Goal: Task Accomplishment & Management: Manage account settings

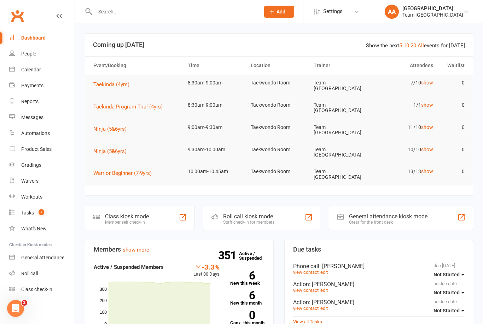
click at [37, 66] on link "Calendar" at bounding box center [41, 70] width 65 height 16
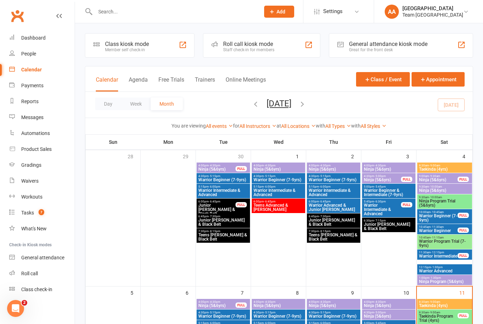
click at [104, 105] on button "Day" at bounding box center [108, 104] width 26 height 13
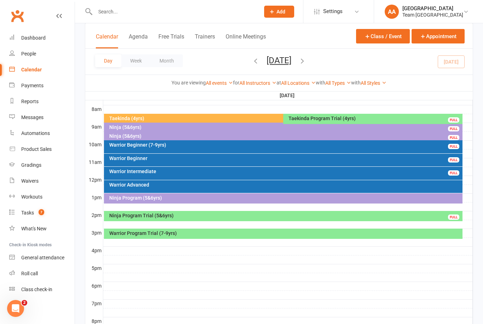
scroll to position [178, 0]
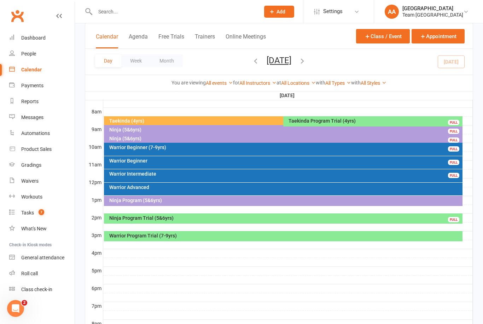
click at [146, 136] on div "Ninja (5&6yrs)" at bounding box center [285, 138] width 353 height 5
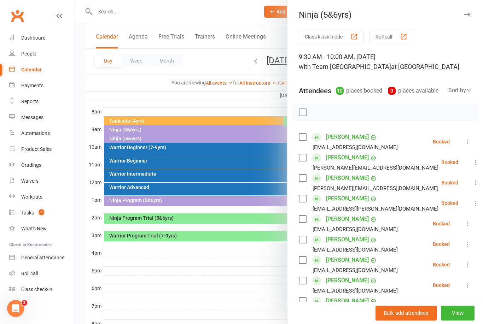
click at [141, 127] on div at bounding box center [279, 162] width 408 height 324
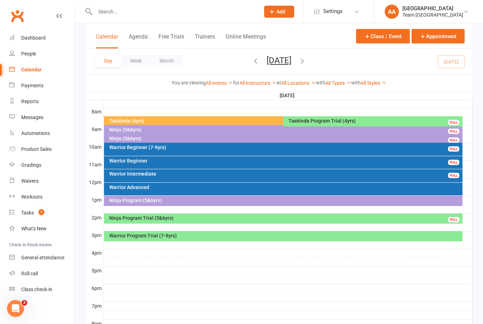
click at [141, 127] on div "Ninja (5&6yrs)" at bounding box center [285, 129] width 353 height 5
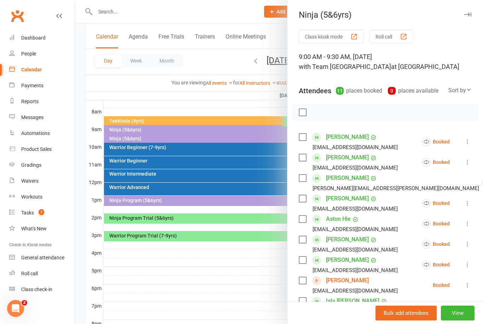
click at [141, 174] on div at bounding box center [279, 162] width 408 height 324
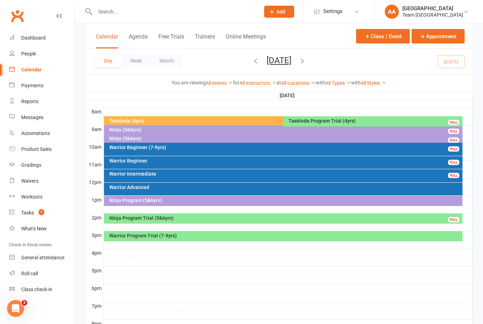
click at [149, 174] on div "Warrior Intermediate" at bounding box center [285, 174] width 353 height 5
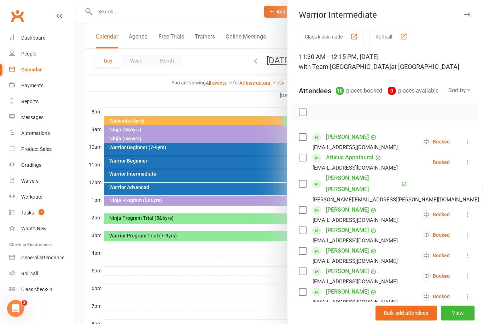
click at [145, 174] on div at bounding box center [279, 162] width 408 height 324
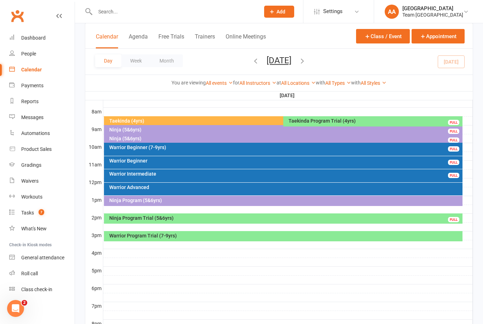
click at [143, 162] on div "Warrior Beginner" at bounding box center [285, 160] width 353 height 5
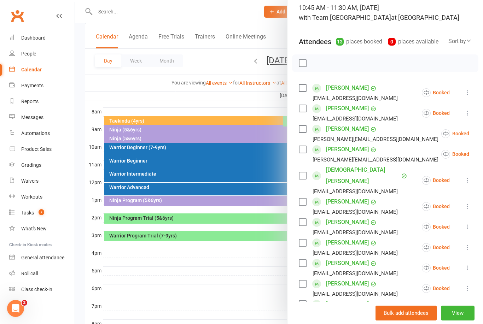
scroll to position [50, 0]
click at [132, 176] on div at bounding box center [279, 162] width 408 height 324
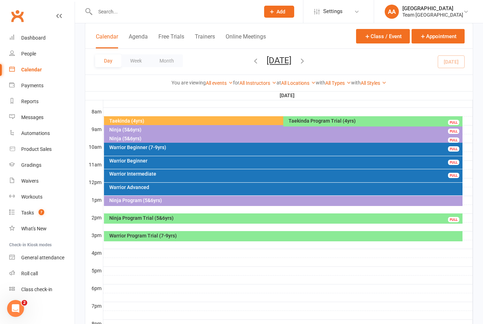
click at [136, 173] on div "Warrior Intermediate" at bounding box center [285, 174] width 353 height 5
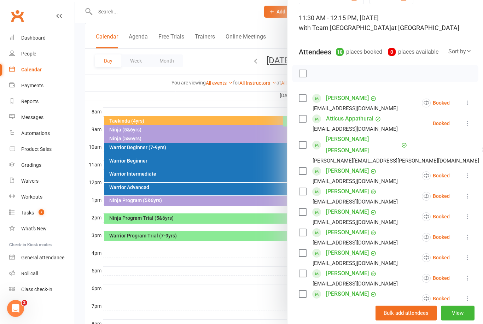
scroll to position [39, 0]
click at [160, 177] on div at bounding box center [279, 162] width 408 height 324
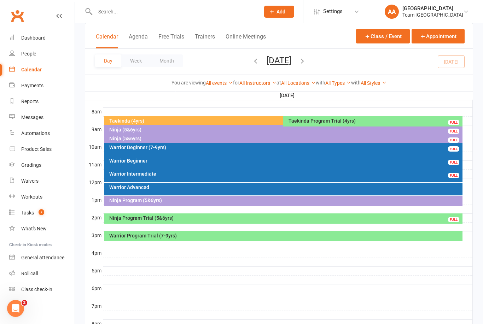
click at [146, 163] on div "Warrior Beginner" at bounding box center [285, 160] width 353 height 5
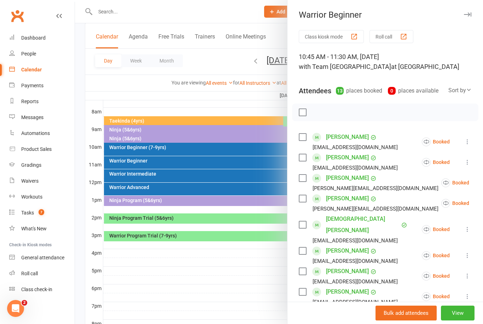
click at [335, 196] on link "Eleanor Laguda" at bounding box center [347, 198] width 43 height 11
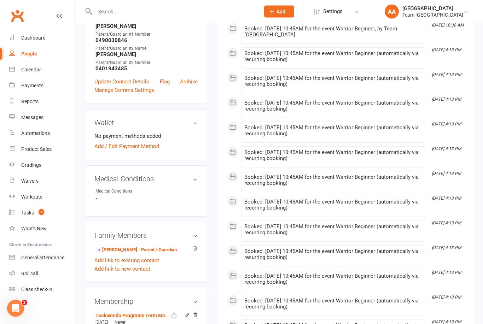
scroll to position [231, 0]
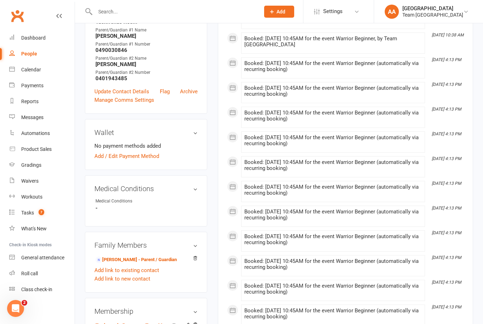
click at [121, 12] on input "text" at bounding box center [174, 12] width 162 height 10
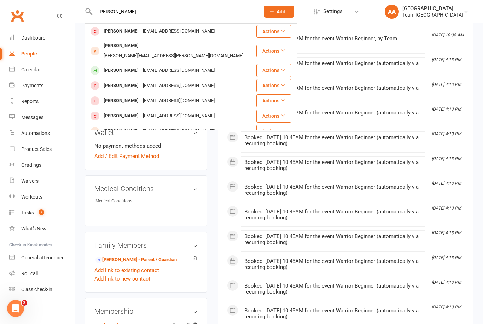
type input "Mitchell"
click at [129, 65] on div "Mitchell McGrath" at bounding box center [121, 70] width 39 height 10
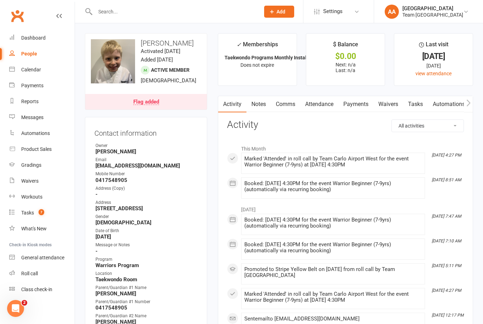
click at [38, 71] on div "Calendar" at bounding box center [31, 70] width 20 height 6
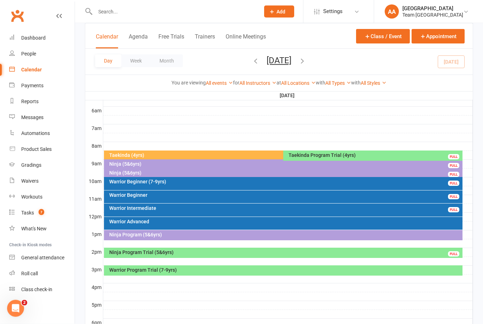
scroll to position [149, 0]
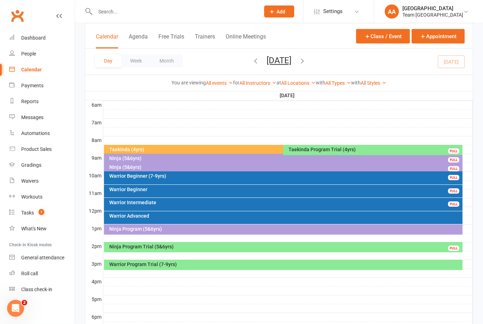
click at [169, 246] on div "Ninja Program Trial (5&6yrs)" at bounding box center [285, 247] width 353 height 5
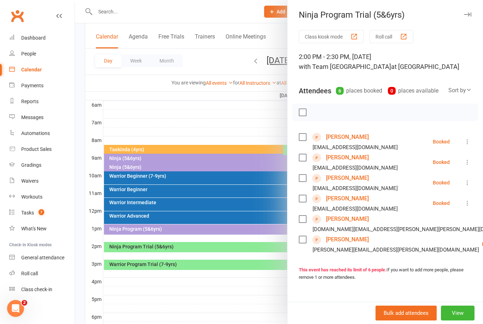
click at [337, 237] on link "[PERSON_NAME]" at bounding box center [347, 239] width 43 height 11
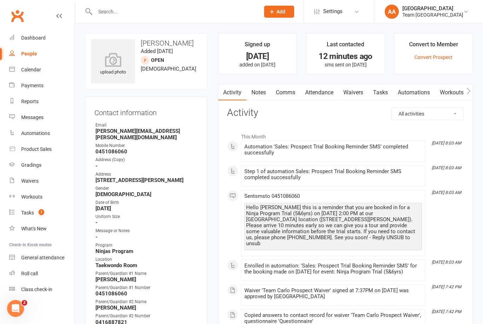
click at [257, 92] on link "Notes" at bounding box center [259, 93] width 24 height 16
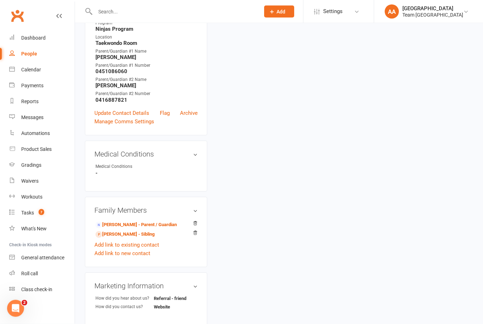
scroll to position [227, 0]
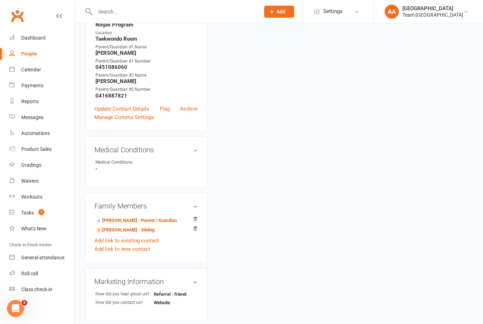
click at [126, 227] on link "Abigail Yang - Sibling" at bounding box center [125, 230] width 59 height 7
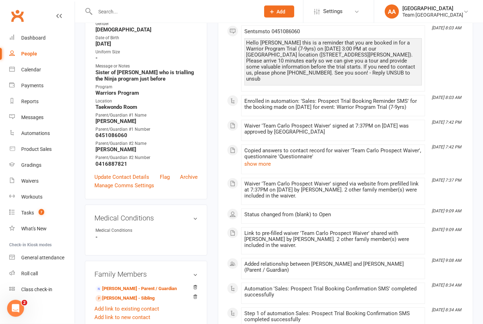
scroll to position [165, 0]
click at [129, 285] on link "Gloria Wong - Parent / Guardian" at bounding box center [136, 288] width 81 height 7
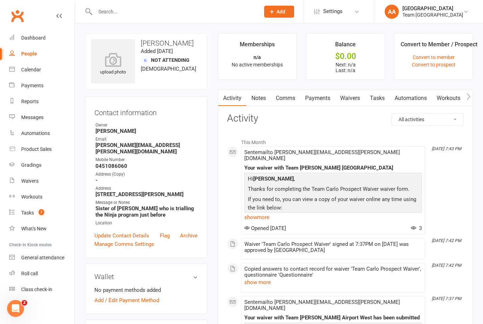
click at [43, 71] on link "Calendar" at bounding box center [41, 70] width 65 height 16
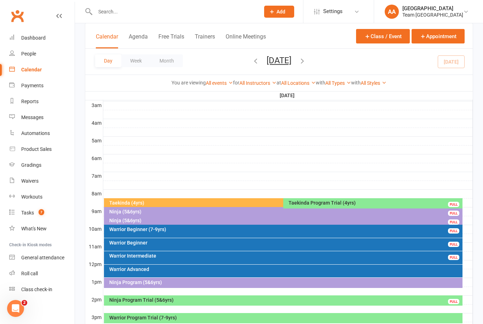
scroll to position [107, 0]
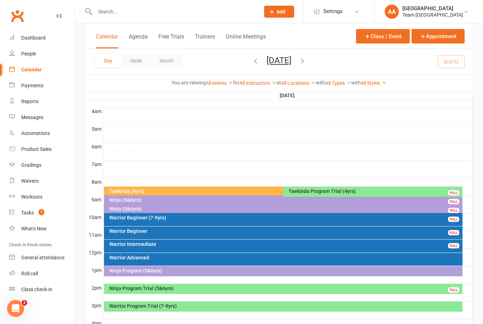
click at [331, 189] on div "Taekinda Program Trial (4yrs)" at bounding box center [374, 191] width 173 height 5
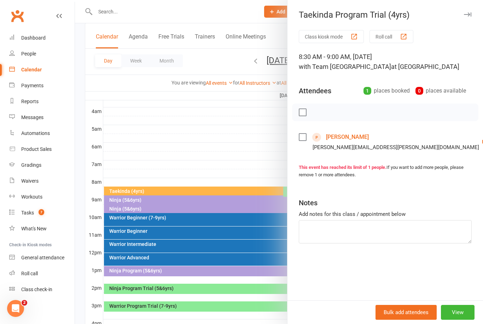
click at [202, 139] on div at bounding box center [279, 162] width 408 height 324
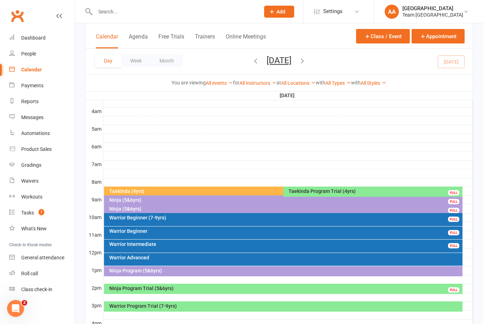
click at [182, 188] on div "Taekinda (4yrs)" at bounding box center [280, 192] width 352 height 10
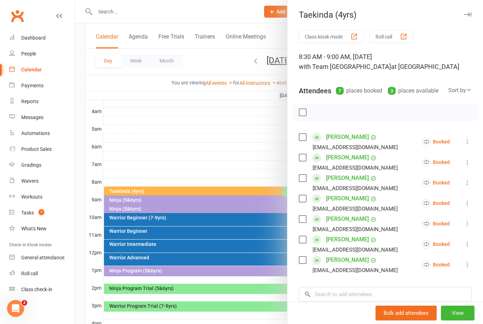
click at [204, 156] on div at bounding box center [279, 162] width 408 height 324
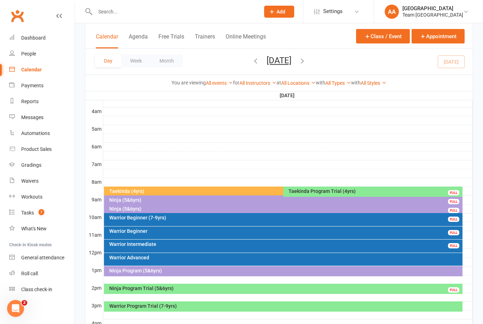
click at [328, 189] on div "Taekinda Program Trial (4yrs)" at bounding box center [374, 191] width 173 height 5
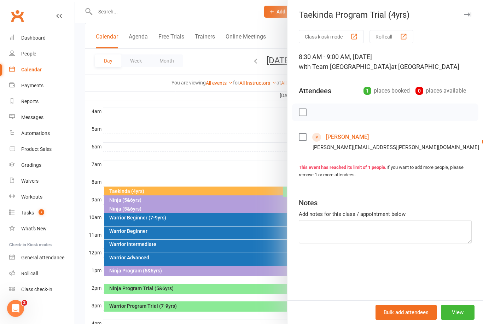
click at [220, 135] on div at bounding box center [279, 162] width 408 height 324
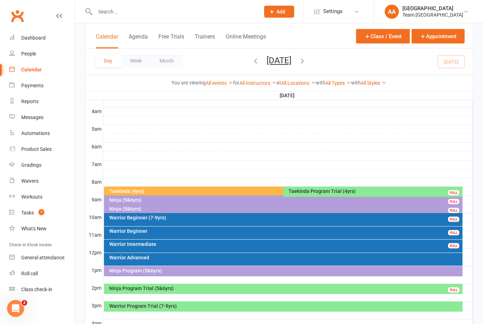
click at [365, 187] on div "Taekinda Program Trial (4yrs) FULL" at bounding box center [372, 192] width 179 height 10
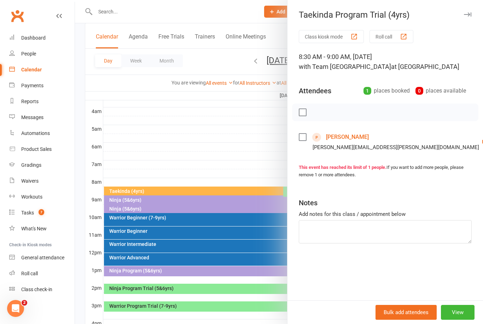
click at [174, 145] on div at bounding box center [279, 162] width 408 height 324
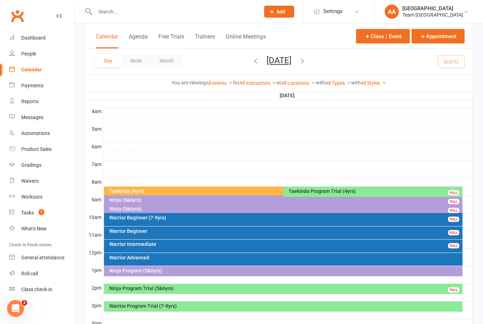
click at [146, 207] on div "Ninja (5&6yrs)" at bounding box center [285, 209] width 353 height 5
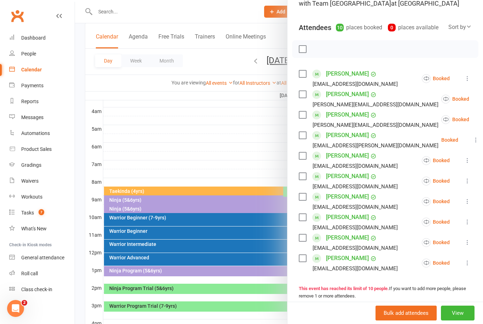
scroll to position [77, 0]
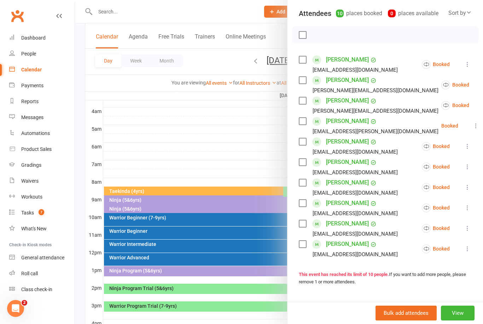
click at [229, 153] on div at bounding box center [279, 162] width 408 height 324
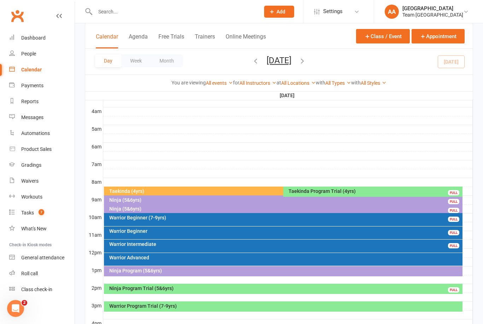
click at [140, 199] on div "Ninja (5&6yrs)" at bounding box center [285, 200] width 353 height 5
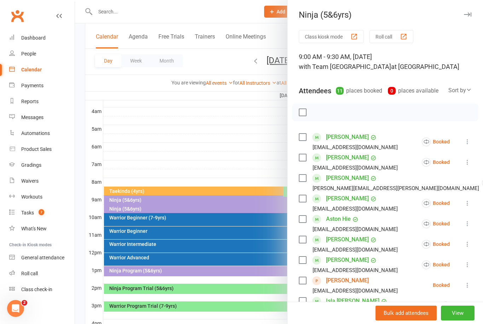
click at [253, 146] on div at bounding box center [279, 162] width 408 height 324
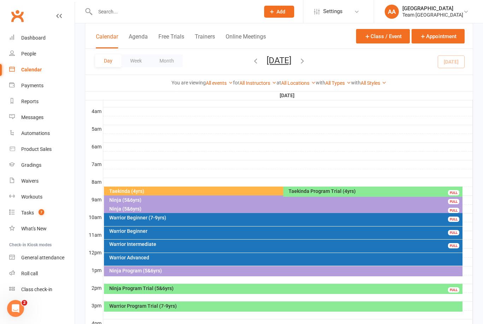
click at [179, 190] on div "Taekinda (4yrs)" at bounding box center [282, 191] width 346 height 5
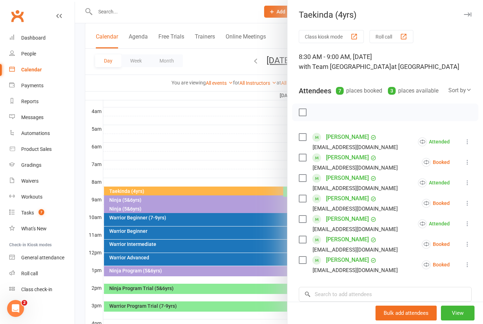
click at [263, 158] on div at bounding box center [279, 162] width 408 height 324
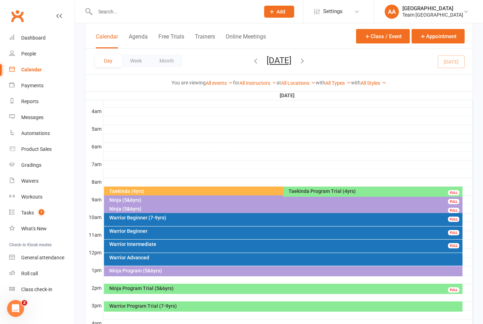
click at [316, 193] on div "Taekinda Program Trial (4yrs)" at bounding box center [374, 191] width 173 height 5
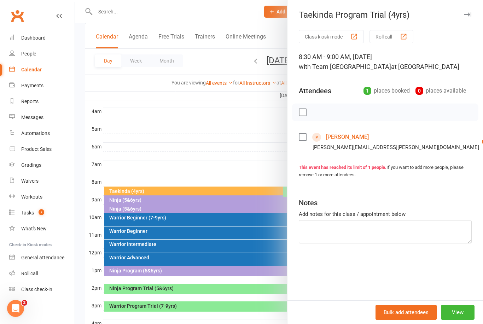
click at [352, 137] on link "Cristian Scironni" at bounding box center [347, 137] width 43 height 11
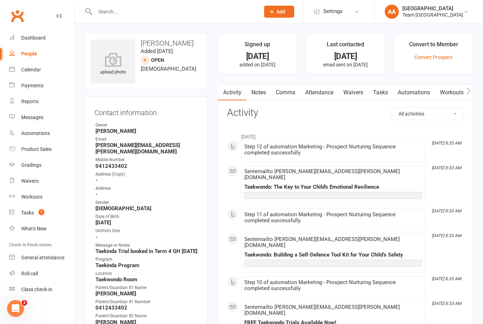
click at [37, 69] on div "Calendar" at bounding box center [31, 70] width 20 height 6
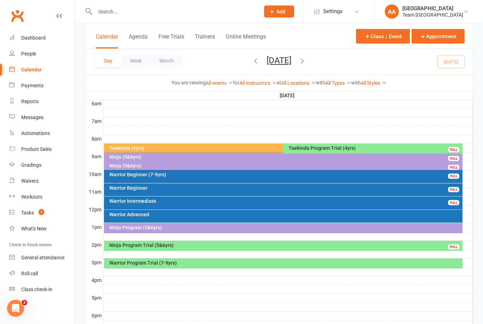
click at [287, 64] on button "[DATE]" at bounding box center [279, 61] width 25 height 10
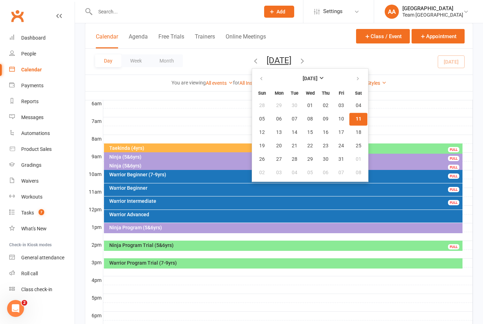
click at [356, 120] on span "11" at bounding box center [359, 119] width 6 height 6
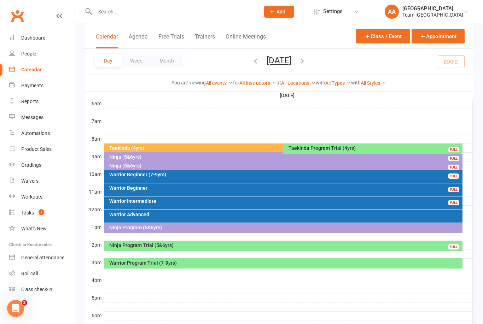
click at [311, 152] on div "Taekinda Program Trial (4yrs) FULL" at bounding box center [372, 149] width 179 height 10
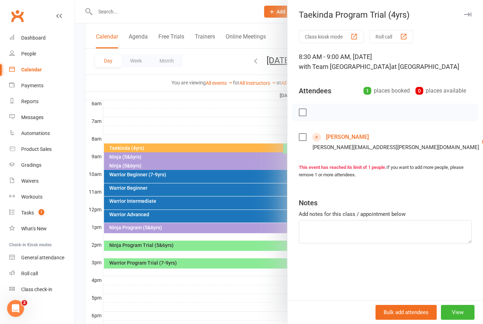
click at [352, 140] on link "Cristian Scironni" at bounding box center [347, 137] width 43 height 11
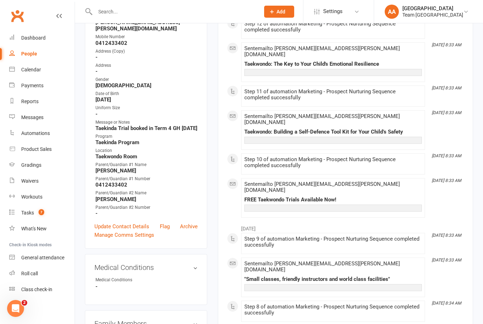
click at [118, 226] on link "Update Contact Details" at bounding box center [121, 226] width 55 height 8
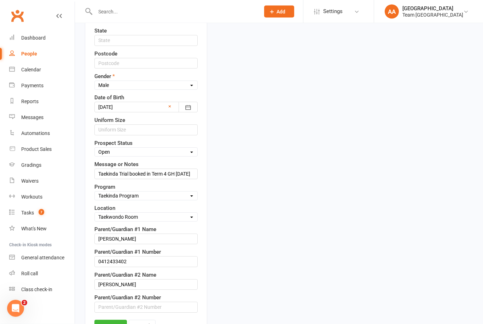
scroll to position [297, 0]
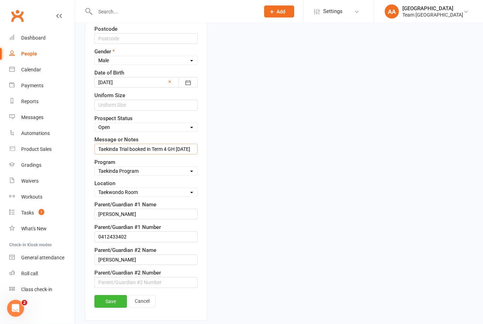
click at [98, 150] on input "Taekinda Trial booked in Term 4 GH 30/6/25" at bounding box center [145, 149] width 103 height 11
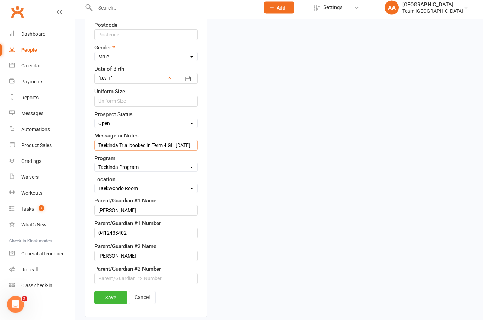
scroll to position [296, 0]
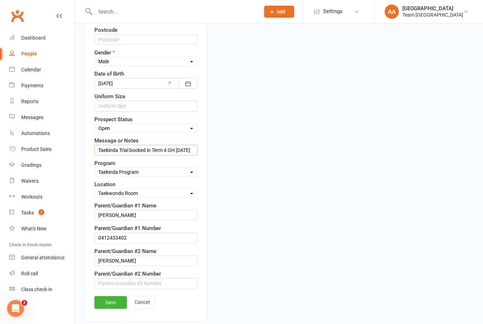
click at [98, 150] on input "Taekinda Trial booked in Term 4 GH 30/6/25" at bounding box center [145, 150] width 103 height 11
type input "D.N.A trial GH 11/10/25"
click at [115, 302] on link "Save" at bounding box center [110, 302] width 33 height 13
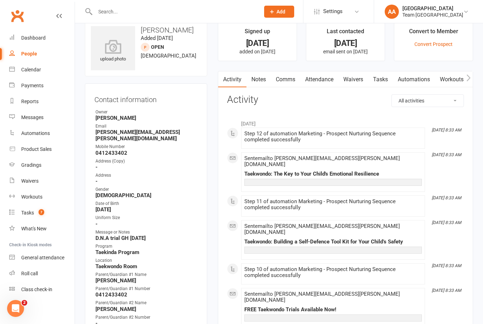
scroll to position [0, 0]
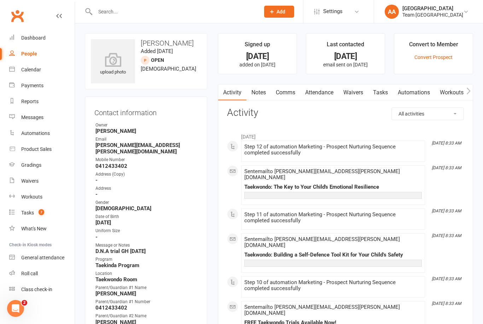
click at [39, 72] on div "Calendar" at bounding box center [31, 70] width 20 height 6
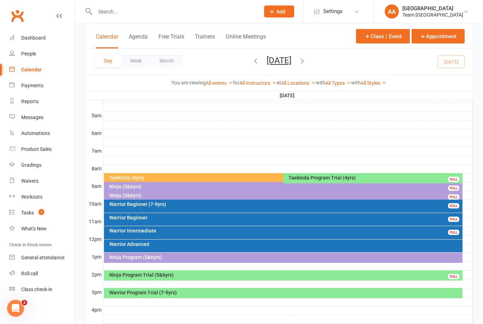
scroll to position [139, 0]
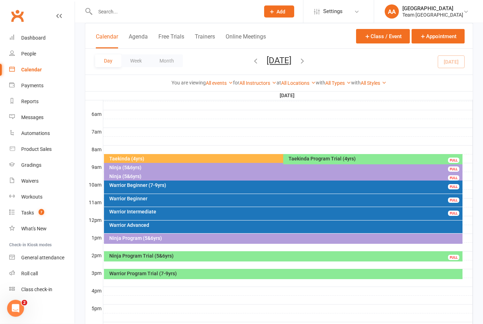
click at [328, 161] on div "Taekinda Program Trial (4yrs)" at bounding box center [374, 159] width 173 height 5
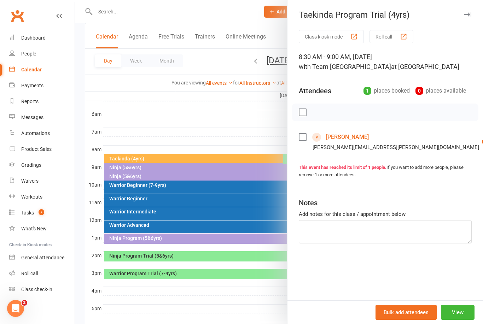
click at [355, 136] on link "Cristian Scironni" at bounding box center [347, 137] width 43 height 11
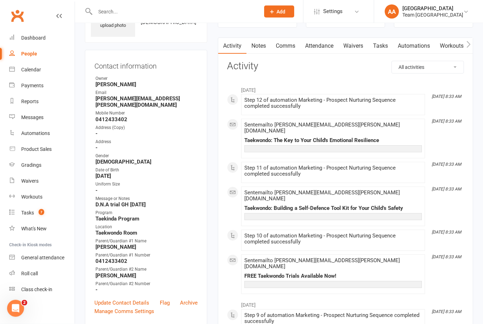
click at [126, 299] on link "Update Contact Details" at bounding box center [121, 303] width 55 height 8
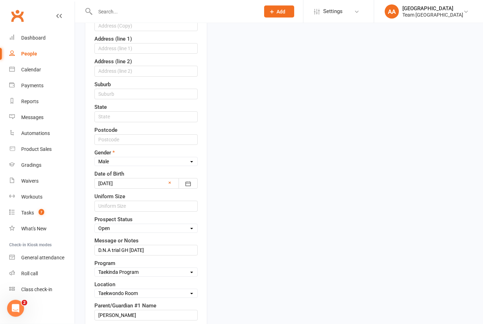
scroll to position [221, 0]
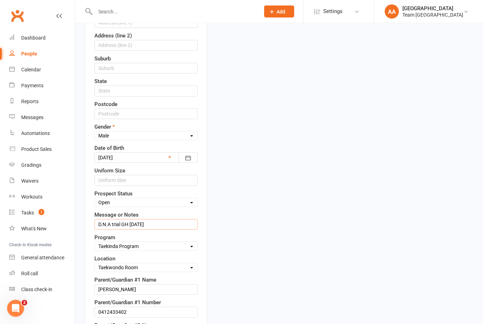
click at [120, 226] on input "D.N.A trial GH 11/10/25" at bounding box center [145, 225] width 103 height 11
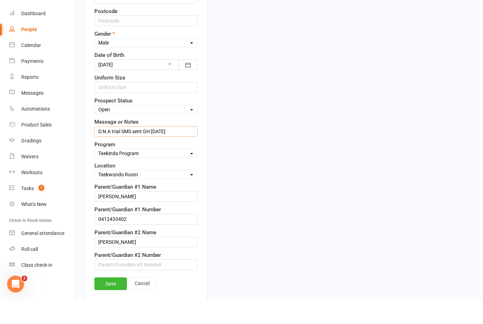
scroll to position [294, 0]
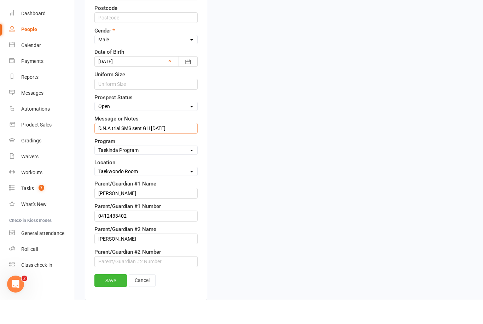
type input "D.N.A trial SMS sent GH 11/10/25"
click at [110, 299] on link "Save" at bounding box center [110, 305] width 33 height 13
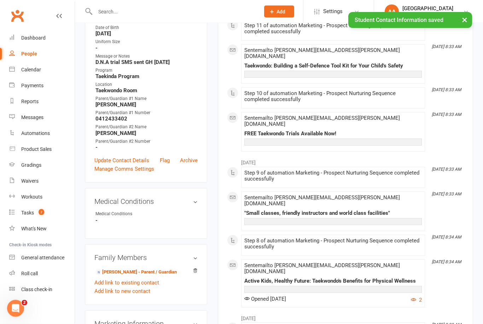
scroll to position [189, 0]
click at [33, 73] on link "Calendar" at bounding box center [41, 70] width 65 height 16
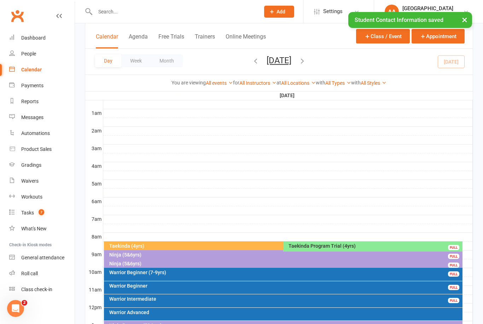
scroll to position [206, 0]
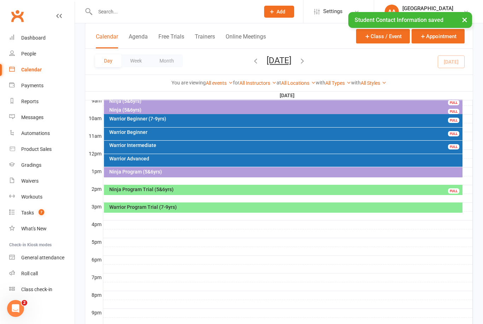
click at [217, 191] on div "Ninja Program Trial (5&6yrs)" at bounding box center [285, 189] width 353 height 5
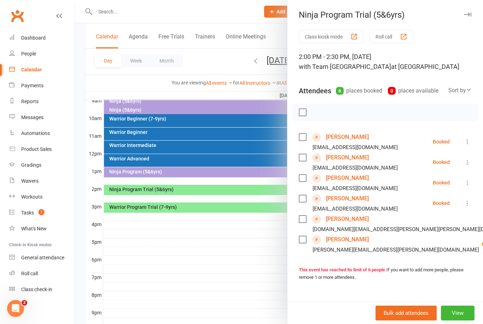
click at [347, 179] on link "[PERSON_NAME]" at bounding box center [347, 178] width 43 height 11
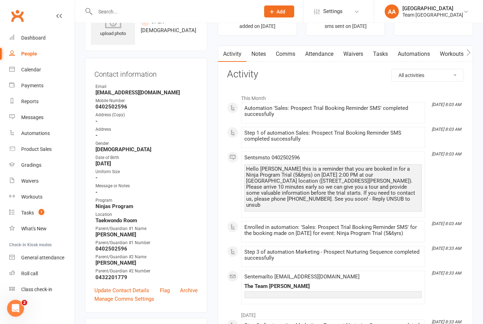
click at [261, 53] on link "Notes" at bounding box center [259, 54] width 24 height 16
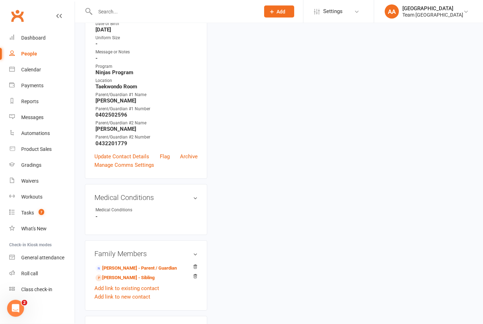
scroll to position [173, 0]
click at [127, 280] on link "Sara Sleiman - Sibling" at bounding box center [125, 277] width 59 height 7
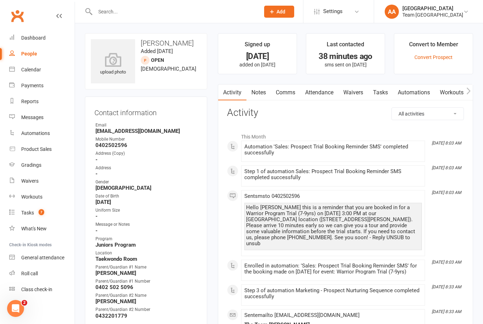
click at [267, 96] on link "Notes" at bounding box center [259, 93] width 24 height 16
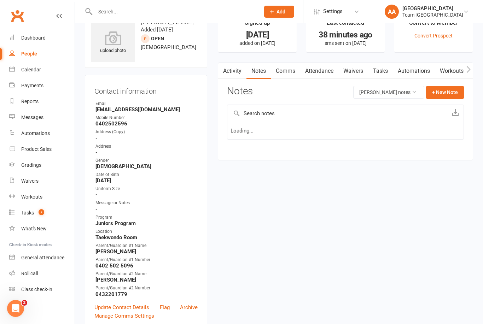
scroll to position [23, 0]
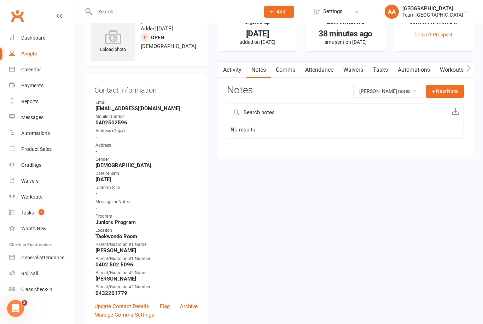
click at [40, 69] on div "Calendar" at bounding box center [31, 70] width 20 height 6
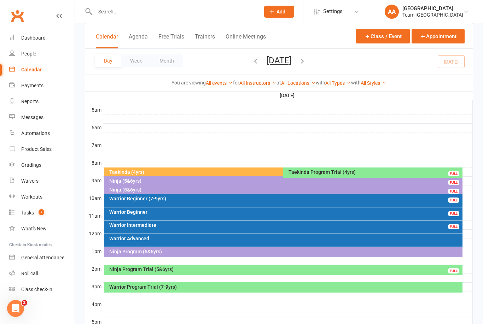
scroll to position [129, 0]
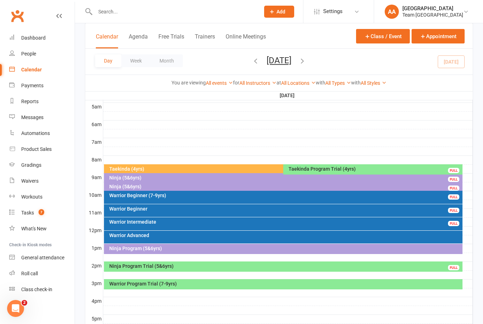
click at [184, 169] on div "Taekinda (4yrs)" at bounding box center [282, 169] width 346 height 5
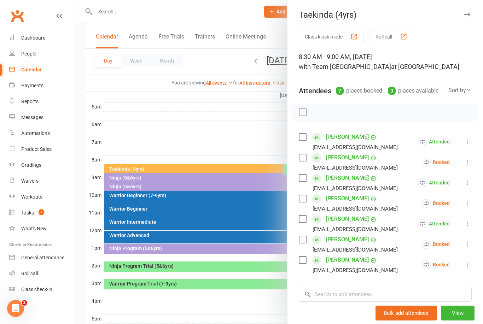
click at [196, 138] on div at bounding box center [279, 162] width 408 height 324
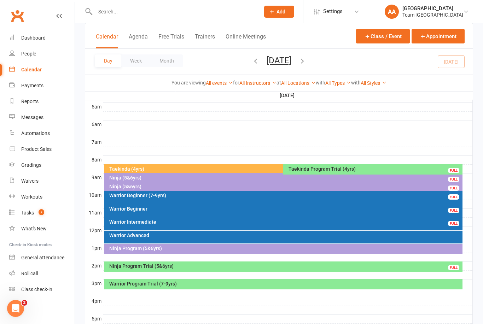
click at [212, 170] on div "Taekinda (4yrs)" at bounding box center [282, 169] width 346 height 5
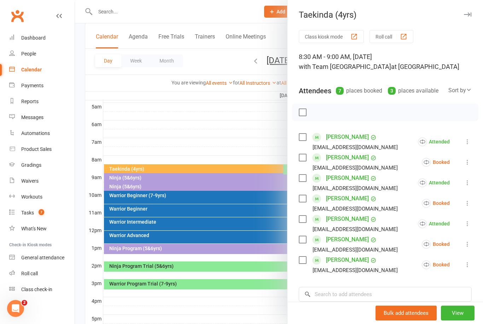
click at [465, 244] on icon at bounding box center [467, 244] width 7 height 7
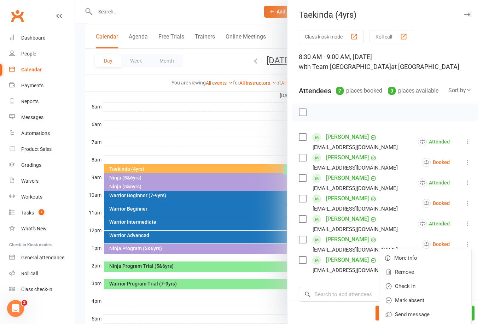
click at [417, 291] on link "Check in" at bounding box center [426, 286] width 92 height 14
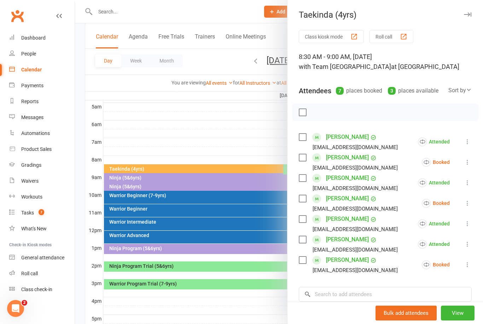
click at [463, 267] on button at bounding box center [467, 265] width 8 height 8
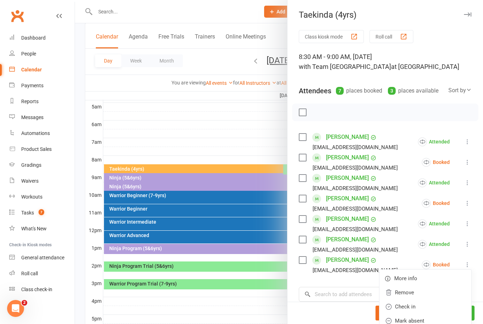
click at [422, 324] on link "Mark absent" at bounding box center [426, 321] width 92 height 14
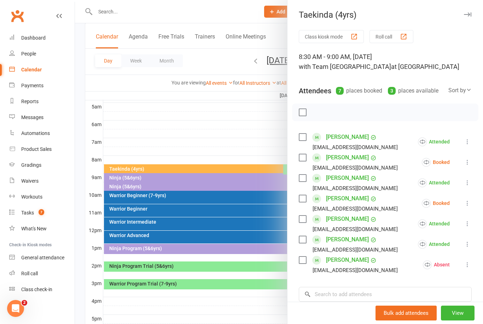
click at [466, 204] on icon at bounding box center [467, 203] width 7 height 7
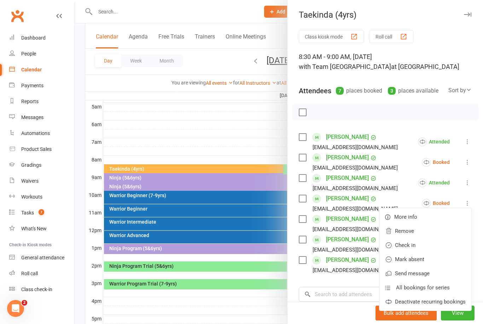
click at [428, 260] on link "Mark absent" at bounding box center [426, 260] width 92 height 14
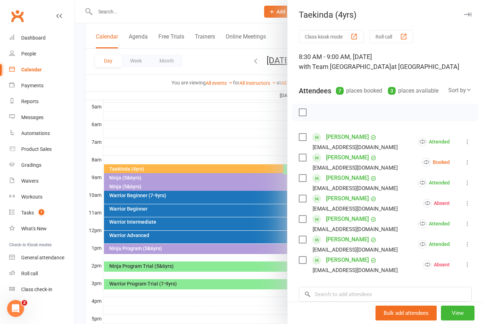
click at [466, 161] on icon at bounding box center [467, 162] width 7 height 7
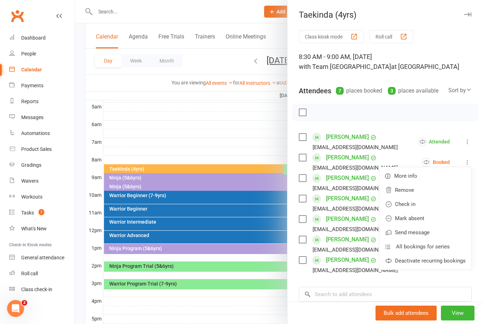
click at [422, 204] on link "Check in" at bounding box center [426, 204] width 92 height 14
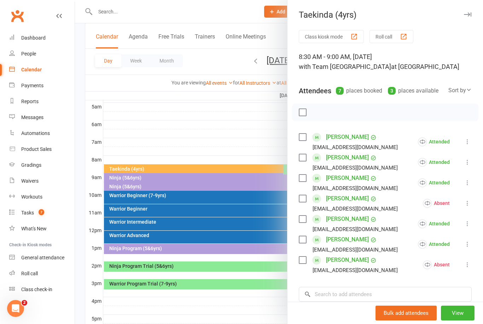
click at [250, 139] on div at bounding box center [279, 162] width 408 height 324
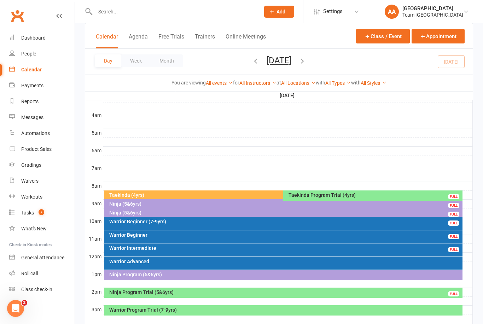
scroll to position [123, 0]
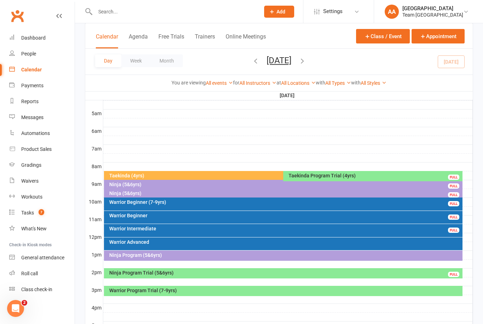
click at [327, 179] on div "Taekinda Program Trial (4yrs) FULL" at bounding box center [372, 176] width 179 height 10
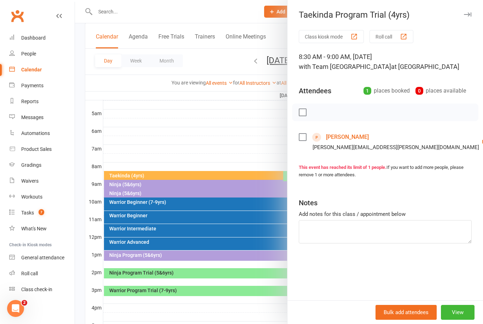
click at [239, 151] on div at bounding box center [279, 162] width 408 height 324
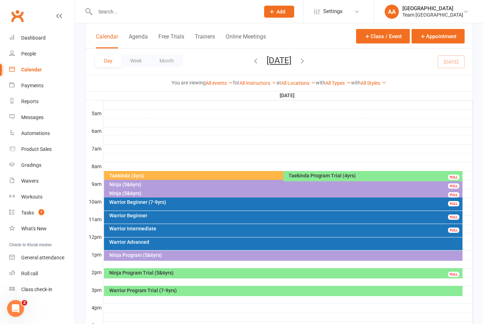
click at [276, 59] on button "[DATE]" at bounding box center [279, 61] width 25 height 10
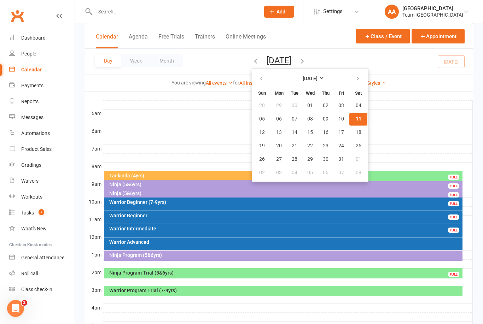
click at [356, 120] on span "11" at bounding box center [359, 119] width 6 height 6
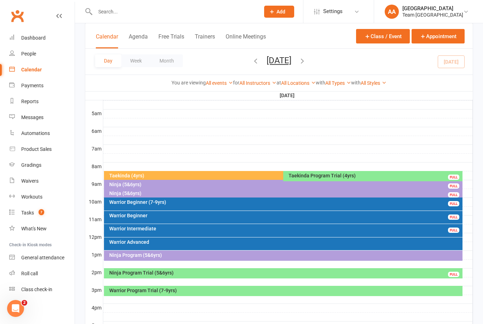
click at [185, 174] on div "Taekinda (4yrs)" at bounding box center [282, 175] width 346 height 5
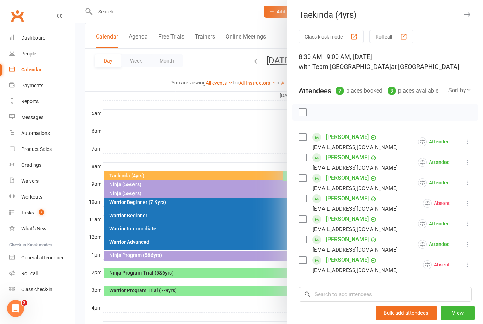
click at [343, 138] on link "Zanelle Adu" at bounding box center [347, 137] width 43 height 11
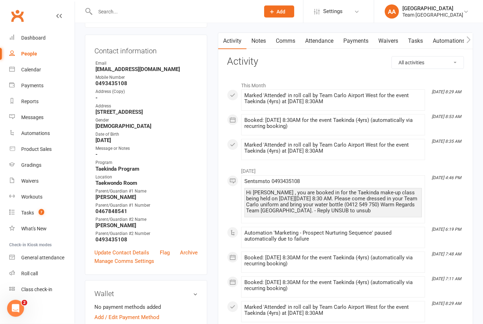
scroll to position [63, 0]
click at [33, 69] on div "Calendar" at bounding box center [31, 70] width 20 height 6
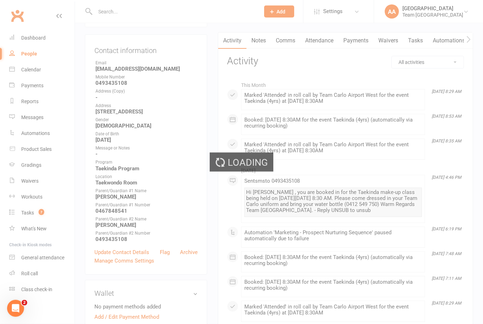
scroll to position [64, 0]
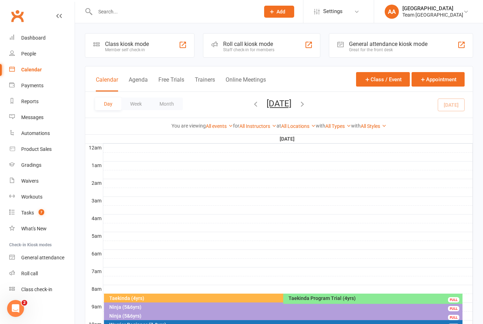
click at [289, 108] on button "[DATE]" at bounding box center [279, 104] width 25 height 10
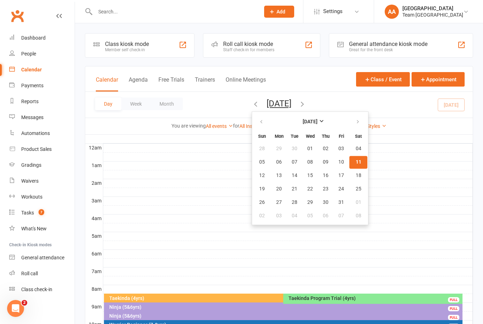
click at [349, 165] on button "11" at bounding box center [358, 162] width 18 height 13
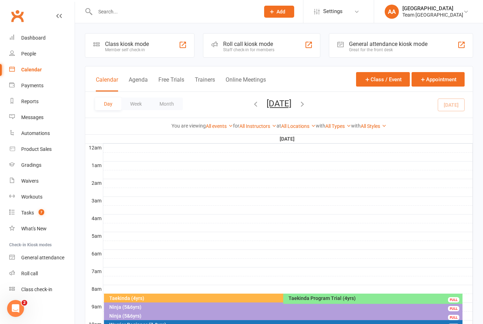
click at [253, 299] on div "Taekinda (4yrs)" at bounding box center [282, 298] width 346 height 5
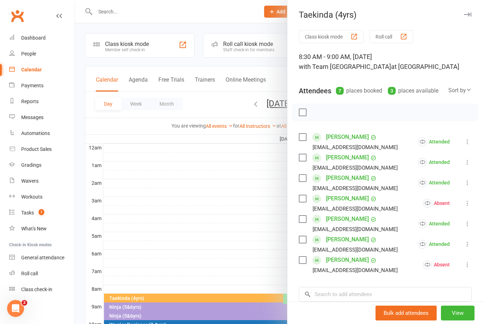
click at [460, 321] on button "View" at bounding box center [458, 313] width 34 height 15
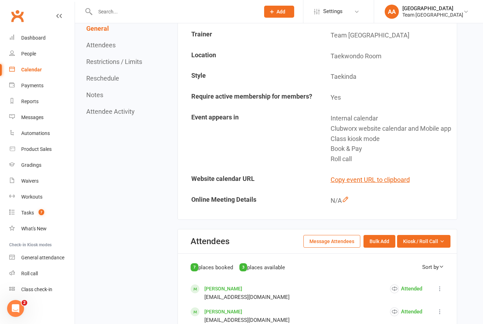
scroll to position [168, 0]
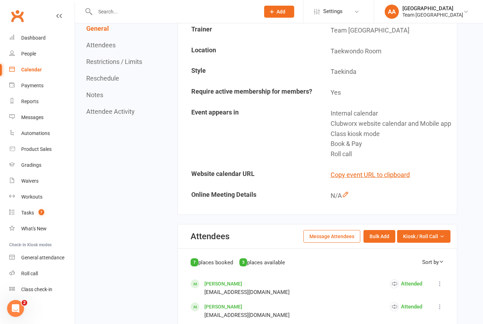
click at [437, 243] on button "Kiosk / Roll Call" at bounding box center [423, 236] width 53 height 13
click at [419, 274] on link "Enter Roll Call" at bounding box center [415, 267] width 70 height 14
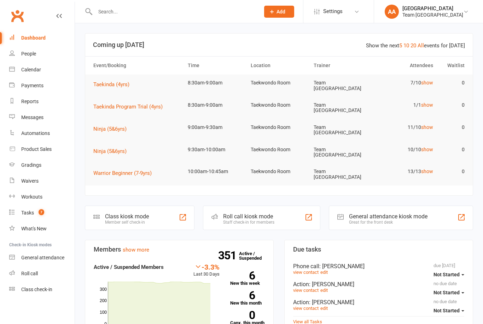
click at [35, 76] on link "Calendar" at bounding box center [41, 70] width 65 height 16
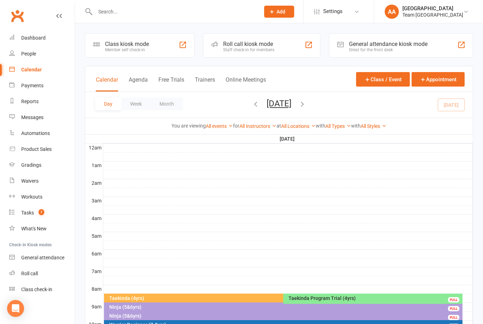
click at [278, 101] on button "[DATE]" at bounding box center [279, 104] width 25 height 10
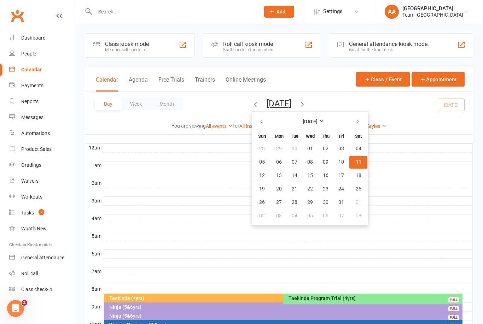
click at [349, 163] on button "11" at bounding box center [358, 162] width 18 height 13
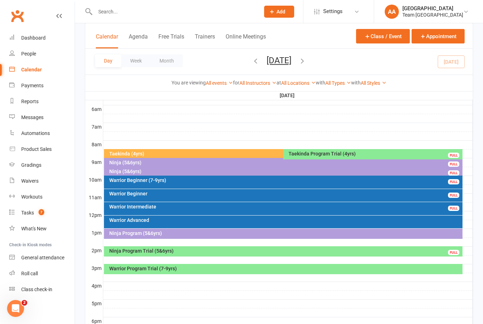
scroll to position [154, 0]
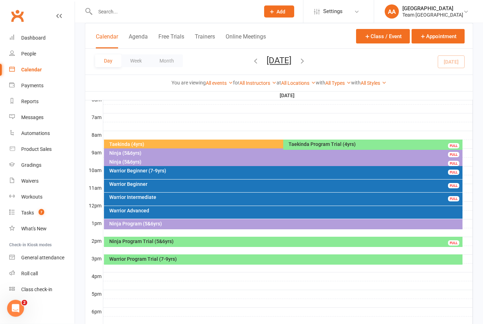
click at [144, 155] on div "Ninja (5&6yrs)" at bounding box center [285, 153] width 353 height 5
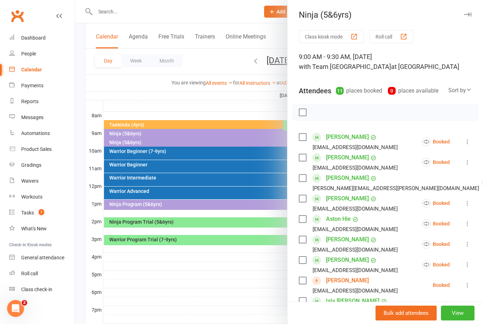
scroll to position [177, 0]
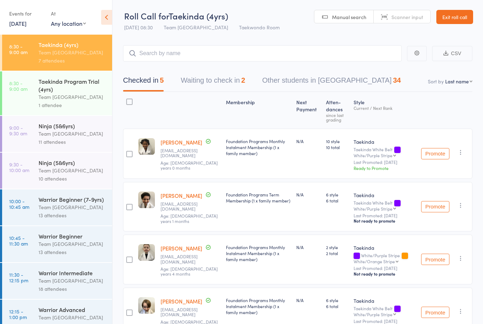
click at [218, 79] on button "Waiting to check in 2" at bounding box center [213, 82] width 64 height 19
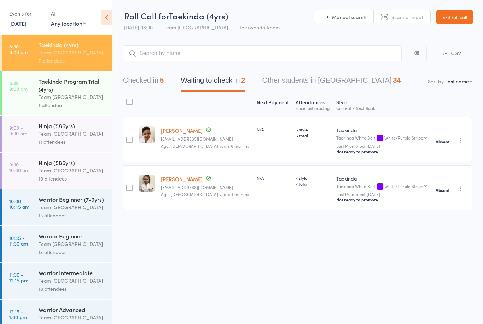
click at [76, 53] on div "Team [GEOGRAPHIC_DATA]" at bounding box center [73, 52] width 68 height 8
click at [141, 80] on button "Checked in 5" at bounding box center [143, 82] width 41 height 19
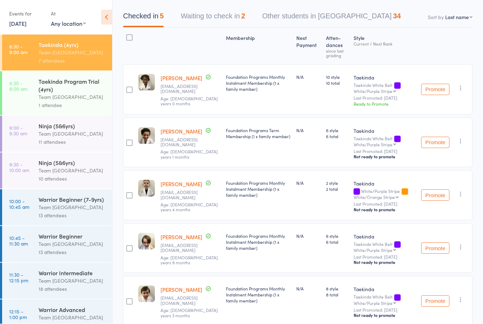
scroll to position [87, 0]
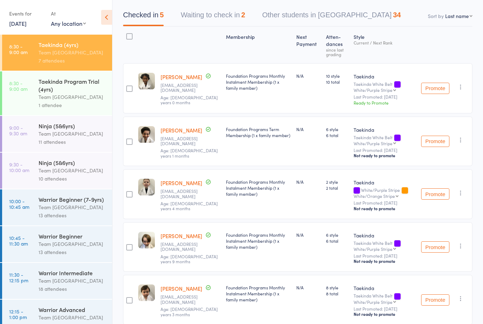
click at [432, 89] on button "Promote" at bounding box center [435, 88] width 28 height 11
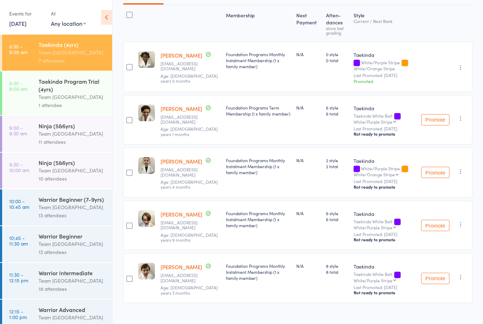
click at [172, 59] on link "Zanelle Adu" at bounding box center [182, 55] width 42 height 7
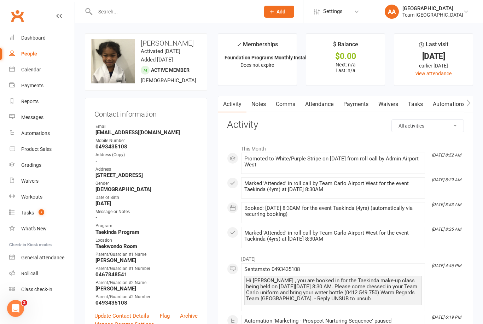
click at [41, 68] on link "Calendar" at bounding box center [41, 70] width 65 height 16
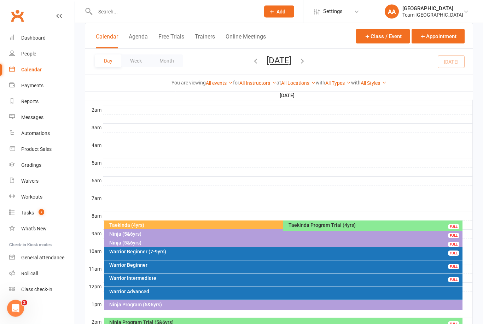
scroll to position [74, 0]
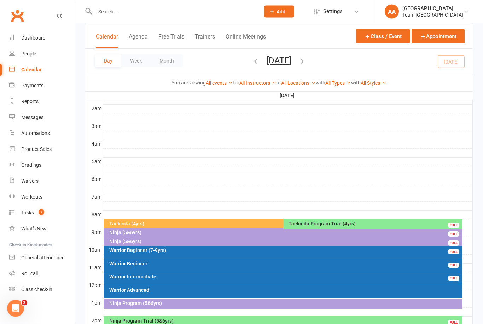
click at [322, 222] on div "Taekinda Program Trial (4yrs)" at bounding box center [374, 224] width 173 height 5
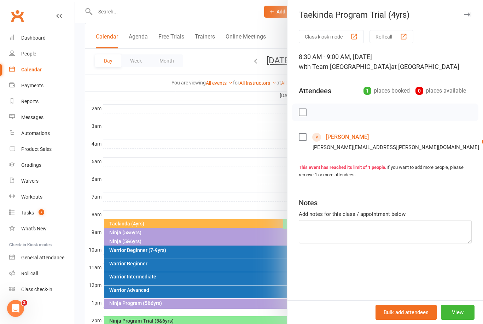
click at [352, 136] on link "[PERSON_NAME]" at bounding box center [347, 137] width 43 height 11
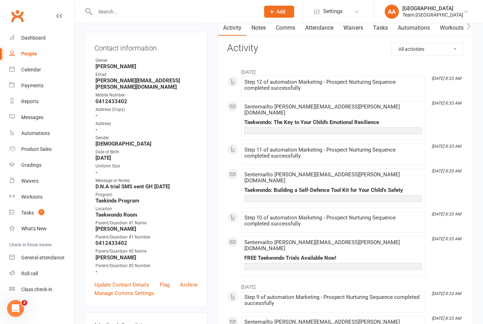
scroll to position [66, 0]
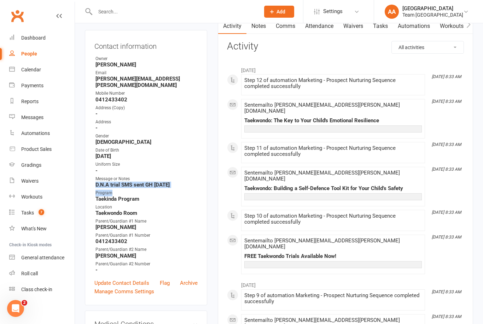
click at [81, 184] on div "upload photo [PERSON_NAME] Added [DATE] Open prospect [DEMOGRAPHIC_DATA] Contac…" at bounding box center [146, 299] width 133 height 665
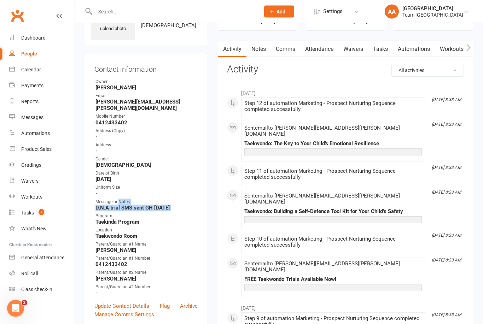
scroll to position [0, 0]
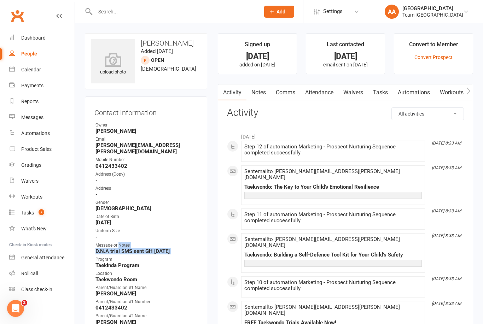
click at [258, 98] on link "Notes" at bounding box center [259, 93] width 24 height 16
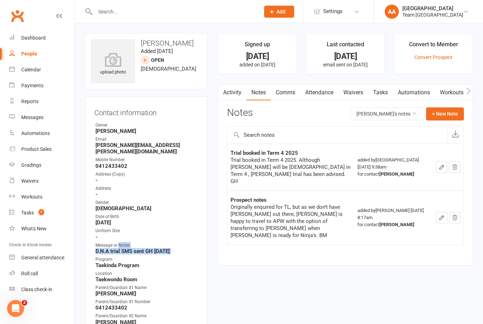
click at [442, 115] on button "+ New Note" at bounding box center [445, 114] width 38 height 13
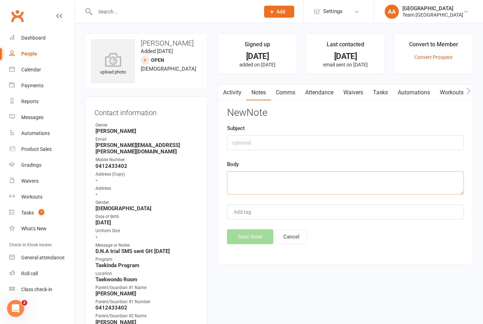
click at [257, 185] on textarea at bounding box center [345, 183] width 237 height 23
click at [262, 183] on textarea at bounding box center [345, 183] width 237 height 23
paste textarea "Notes D.N.A trial SMS sent GH [DATE]"
type textarea "Notes D.N.A trial SMS sent GH [DATE]"
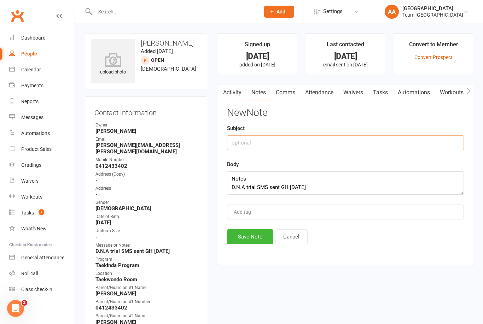
click at [252, 139] on input "text" at bounding box center [345, 142] width 237 height 15
click at [255, 142] on input "text" at bounding box center [345, 142] width 237 height 15
paste input "Notes D.N.A trial SMS sent GH 11/10/25"
type input "Notes D.N.A trial SMS sent GH 11/10/25"
click at [326, 181] on textarea "Notes D.N.A trial SMS sent GH 11/10/25" at bounding box center [345, 183] width 237 height 23
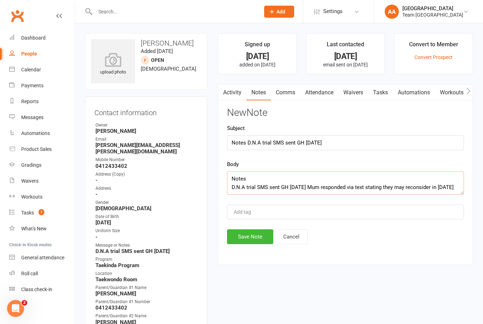
type textarea "Notes D.N.A trial SMS sent GH 11/10/25 Mum responded via text stating they may …"
click at [248, 236] on button "Save Note" at bounding box center [250, 237] width 46 height 15
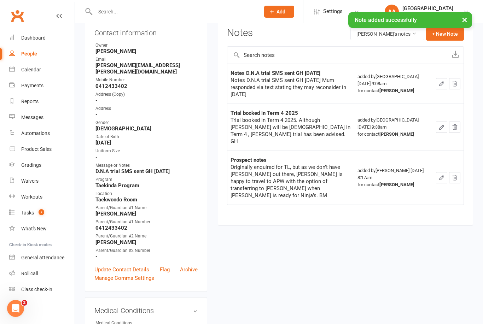
scroll to position [80, 0]
click at [94, 166] on li "Message or Notes D.N.A trial SMS sent GH 11/10/25" at bounding box center [145, 168] width 103 height 12
click at [118, 266] on link "Update Contact Details" at bounding box center [121, 270] width 55 height 8
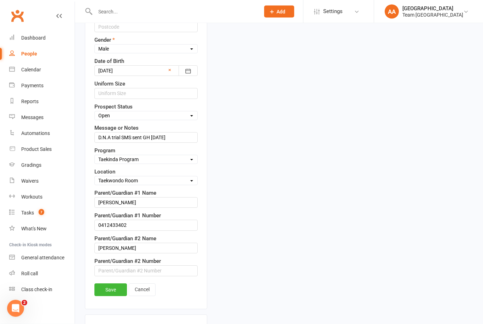
click at [149, 162] on select "Select Taekinda Program Ninjas Program Warriors Program Juniors Program Adults …" at bounding box center [146, 160] width 103 height 8
select select "Ninjas Program"
click at [148, 182] on select "Select Location Taekwondo Room" at bounding box center [146, 181] width 103 height 8
click at [188, 120] on select "Select Open Closed Website Lead Term Follow Up Waiting List Facebook Lead Re-Ta…" at bounding box center [146, 116] width 103 height 8
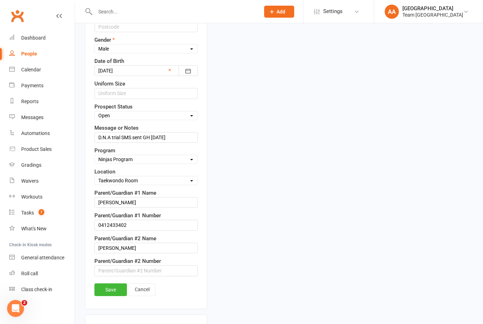
select select "Term Follow Up"
click at [97, 137] on input "D.N.A trial SMS sent GH 11/10/25" at bounding box center [145, 137] width 103 height 11
type input "MUM sent text may reconsider in 2026 D.N.A trial SMS sent GH 11/10/25"
click at [114, 295] on link "Save" at bounding box center [110, 290] width 33 height 13
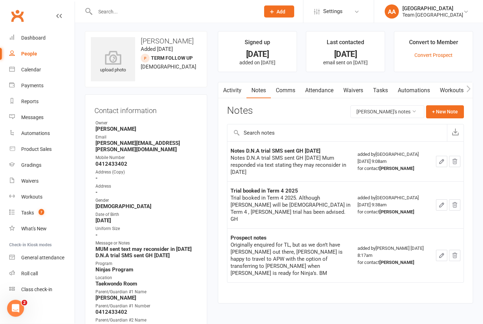
scroll to position [0, 0]
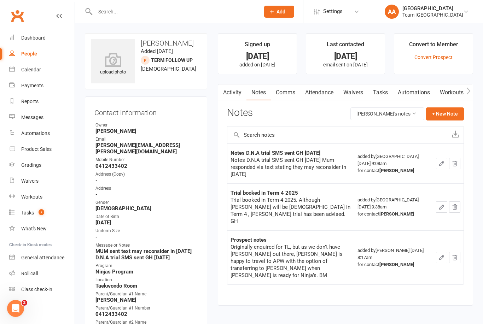
click at [42, 70] on link "Calendar" at bounding box center [41, 70] width 65 height 16
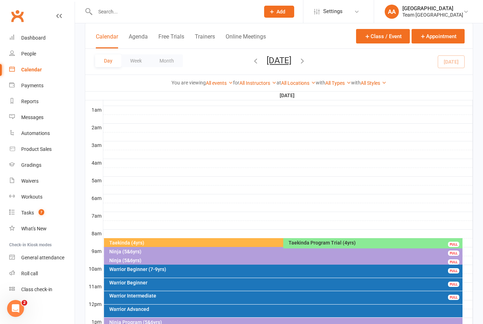
scroll to position [59, 0]
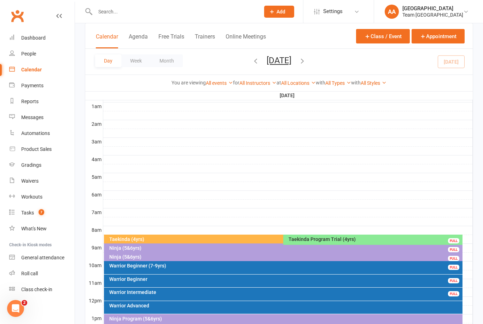
click at [290, 64] on button "[DATE]" at bounding box center [279, 61] width 25 height 10
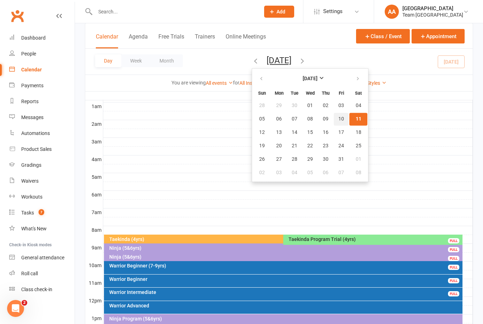
click at [339, 117] on span "10" at bounding box center [342, 119] width 6 height 6
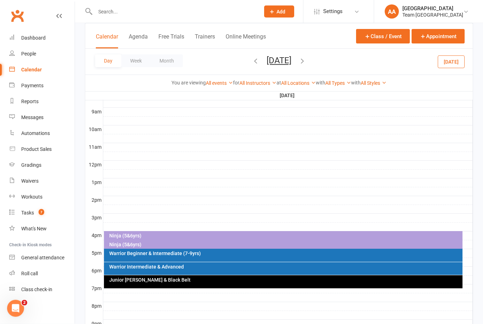
scroll to position [195, 0]
click at [179, 236] on div "Ninja (5&6yrs)" at bounding box center [285, 235] width 353 height 5
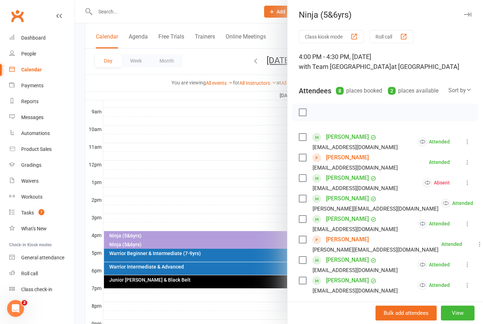
click at [343, 135] on link "Inaaya Ali" at bounding box center [347, 137] width 43 height 11
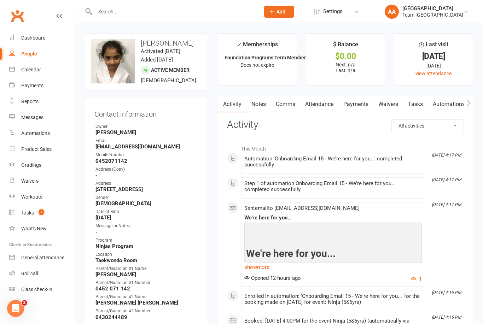
click at [38, 68] on div "Calendar" at bounding box center [31, 70] width 20 height 6
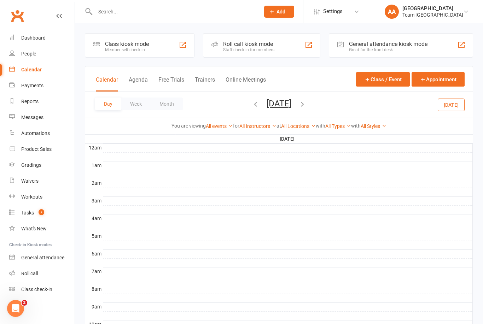
click at [285, 99] on button "Friday, Oct 10, 2025" at bounding box center [279, 104] width 25 height 10
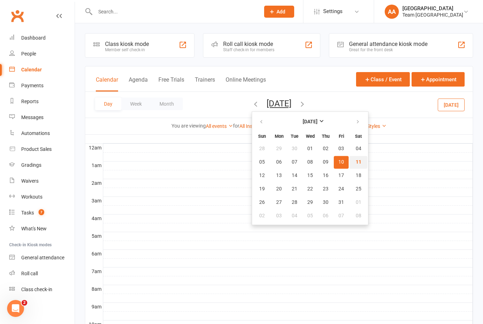
click at [356, 160] on span "11" at bounding box center [359, 163] width 6 height 6
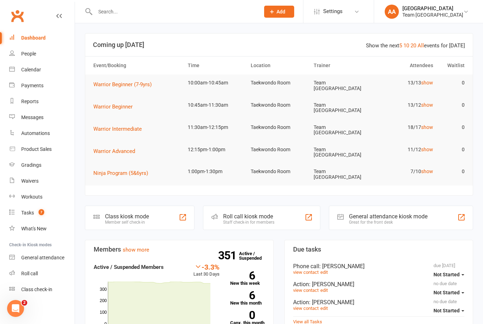
click at [42, 69] on link "Calendar" at bounding box center [41, 70] width 65 height 16
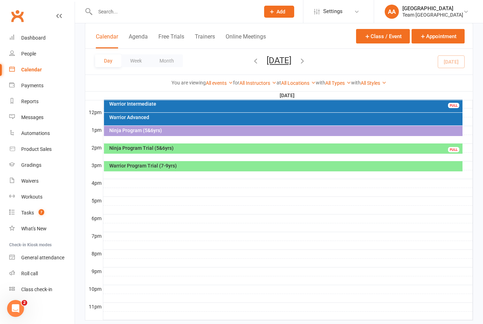
scroll to position [270, 0]
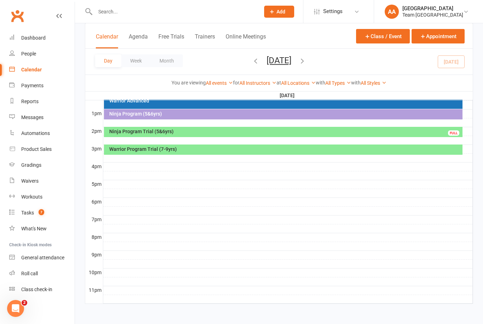
click at [286, 63] on button "[DATE]" at bounding box center [279, 61] width 25 height 10
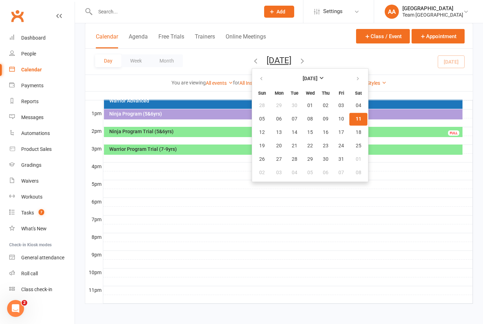
click at [356, 120] on span "11" at bounding box center [359, 119] width 6 height 6
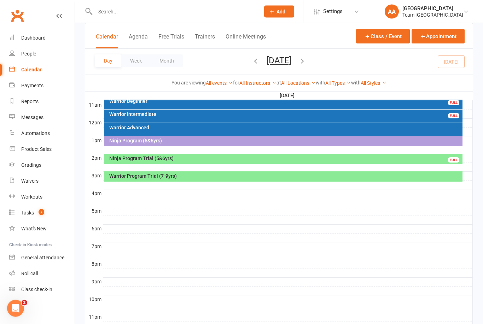
scroll to position [193, 0]
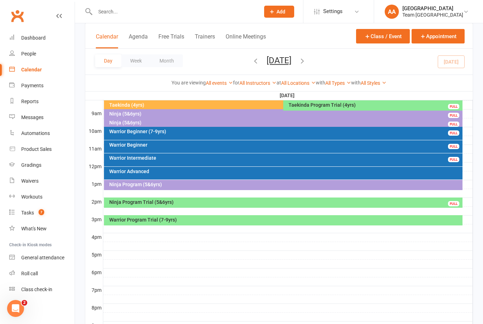
click at [154, 161] on div "Warrior Intermediate FULL" at bounding box center [283, 160] width 359 height 13
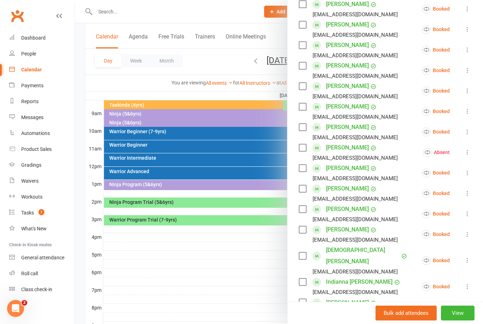
scroll to position [266, 0]
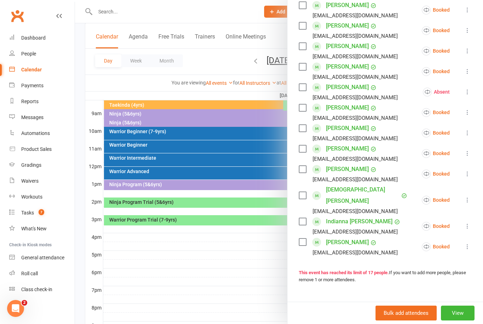
click at [177, 148] on div at bounding box center [279, 162] width 408 height 324
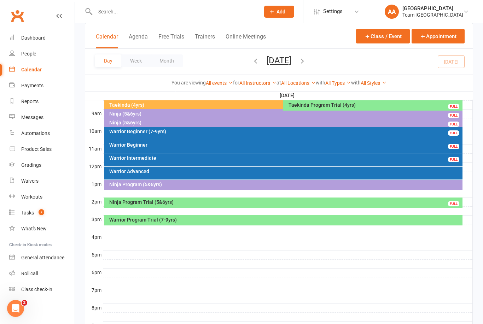
click at [177, 145] on div "Warrior Beginner" at bounding box center [285, 145] width 353 height 5
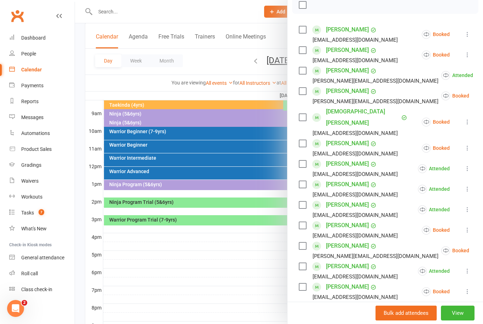
scroll to position [132, 0]
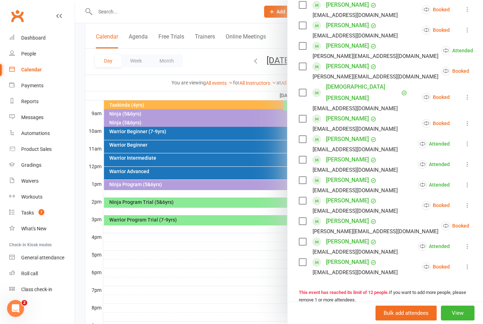
click at [126, 10] on div at bounding box center [279, 162] width 408 height 324
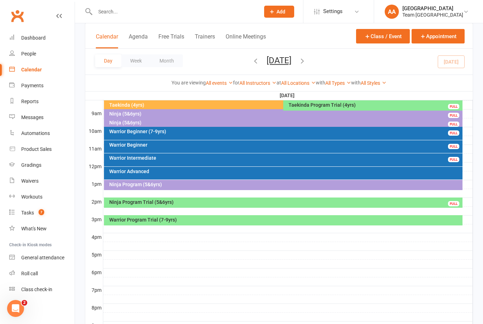
click at [111, 11] on input "text" at bounding box center [174, 12] width 162 height 10
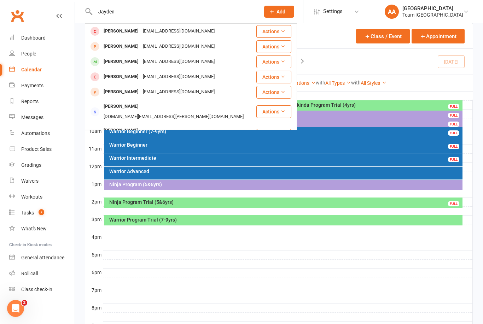
type input "Jayden"
click at [131, 59] on div "Jayden Galea" at bounding box center [121, 62] width 39 height 10
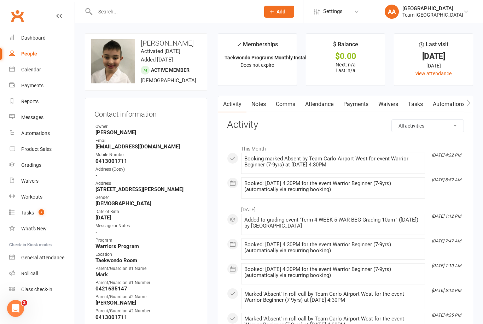
click at [30, 70] on div "Calendar" at bounding box center [31, 70] width 20 height 6
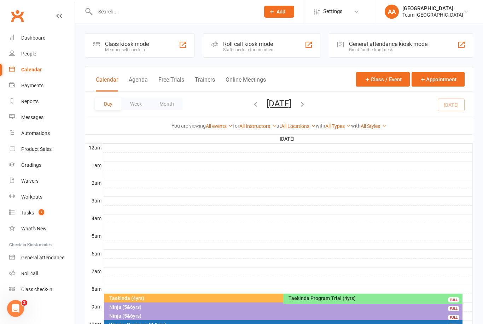
click at [268, 107] on button "[DATE]" at bounding box center [279, 104] width 25 height 10
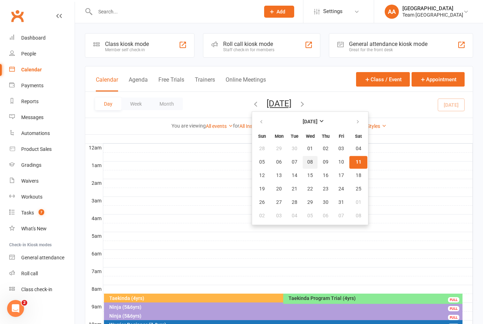
click at [307, 164] on span "08" at bounding box center [310, 163] width 6 height 6
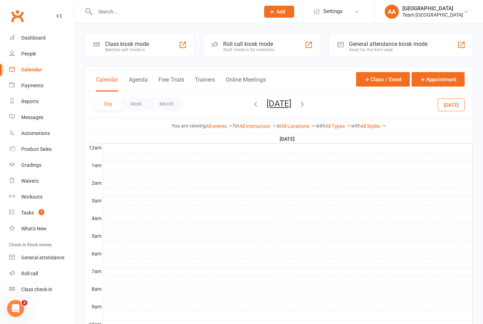
click at [291, 107] on button "Wednesday, Oct 8, 2025" at bounding box center [279, 104] width 25 height 10
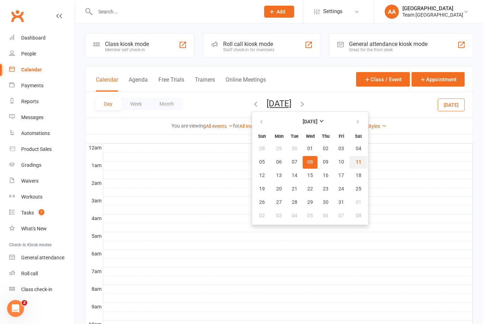
click at [356, 164] on span "11" at bounding box center [359, 163] width 6 height 6
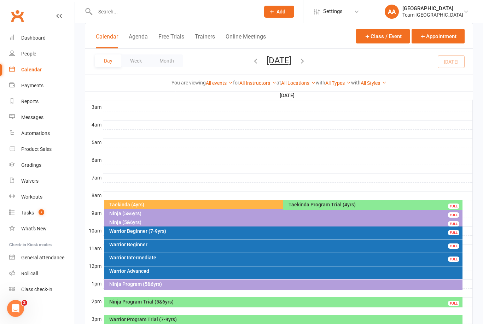
scroll to position [98, 0]
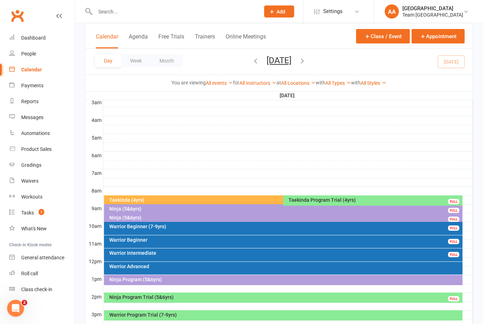
click at [159, 256] on div "Warrior Intermediate FULL" at bounding box center [283, 255] width 359 height 13
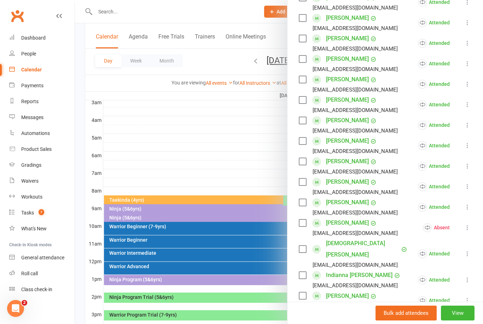
scroll to position [238, 0]
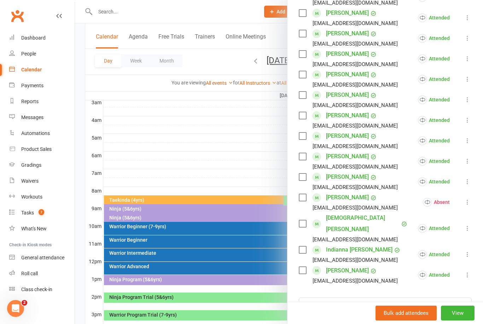
click at [347, 244] on link "Indianna [PERSON_NAME]" at bounding box center [359, 249] width 66 height 11
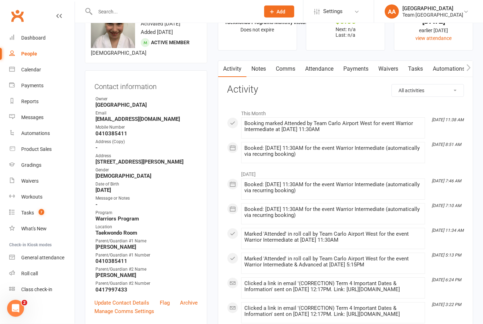
scroll to position [36, 0]
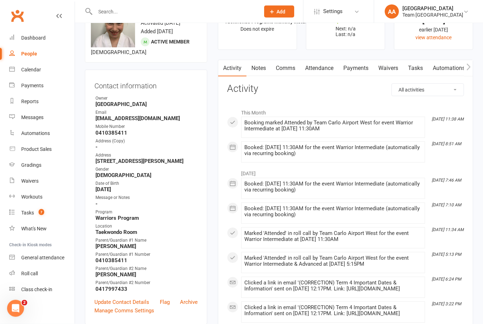
click at [40, 71] on div "Calendar" at bounding box center [31, 70] width 20 height 6
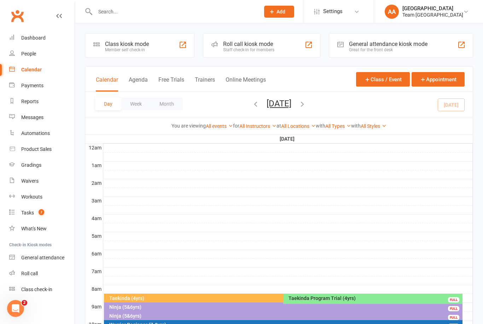
scroll to position [46, 0]
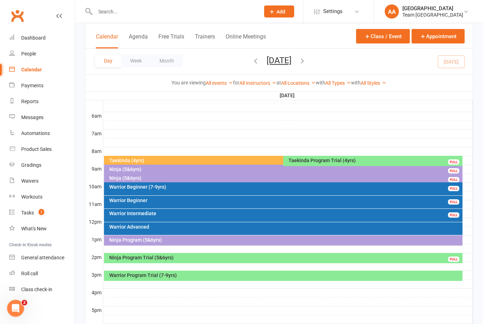
click at [246, 131] on div at bounding box center [288, 134] width 370 height 8
click at [166, 229] on div "Warrior Advanced" at bounding box center [285, 227] width 353 height 5
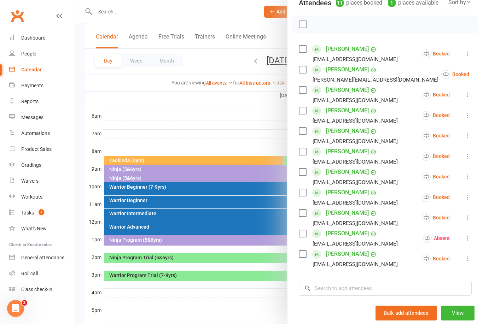
scroll to position [91, 0]
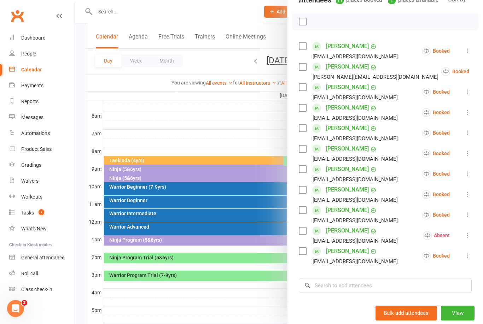
click at [344, 165] on link "Angus Jones" at bounding box center [347, 169] width 43 height 11
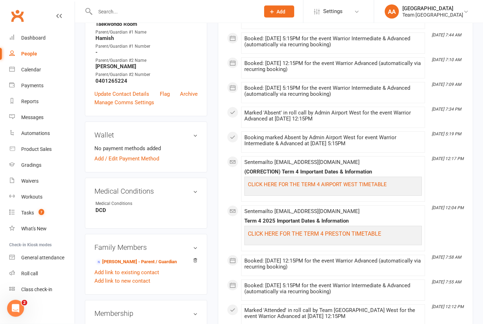
scroll to position [256, 0]
click at [147, 259] on link "Hamish Jones - Parent / Guardian" at bounding box center [136, 262] width 81 height 7
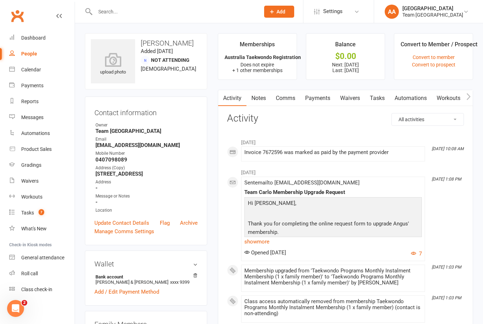
click at [291, 104] on link "Comms" at bounding box center [285, 98] width 29 height 16
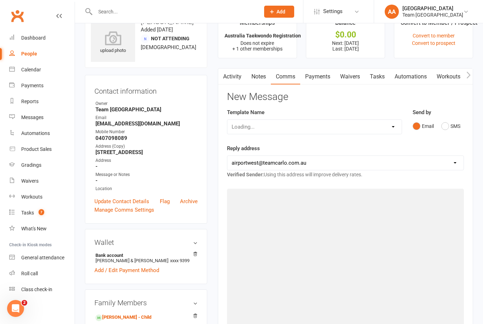
scroll to position [23, 0]
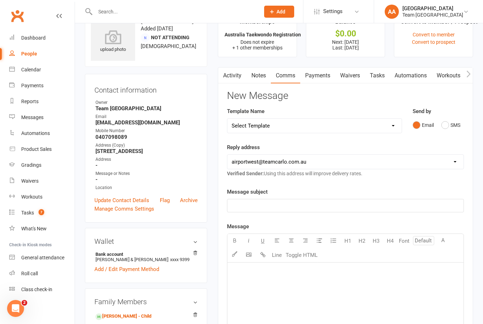
click at [392, 130] on select "Select Template [SMS] Direct Debit - AT Payment Reminder SMS [SMS] Direct Debit…" at bounding box center [314, 126] width 174 height 14
select select "18"
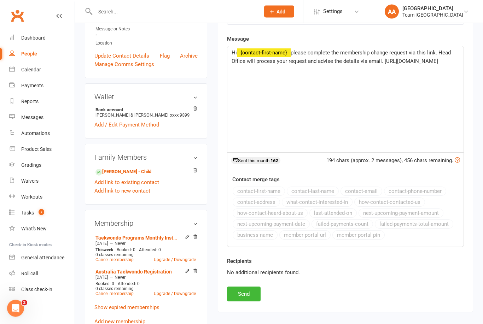
click at [252, 297] on button "Send" at bounding box center [244, 294] width 34 height 15
select select
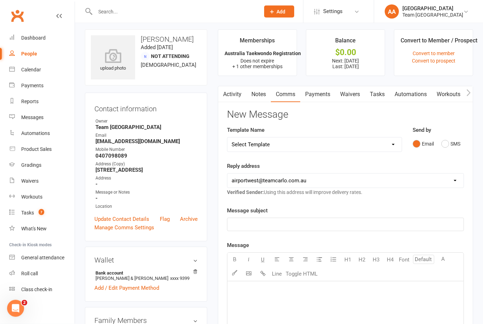
click at [234, 96] on link "Activity" at bounding box center [232, 95] width 28 height 16
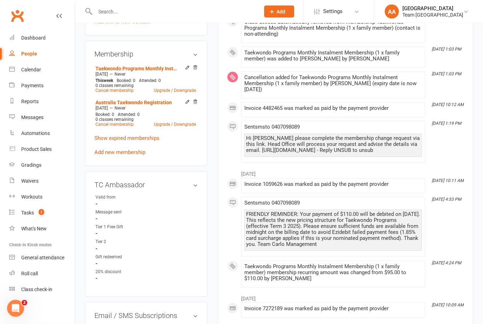
scroll to position [337, 0]
click at [35, 74] on link "Calendar" at bounding box center [41, 70] width 65 height 16
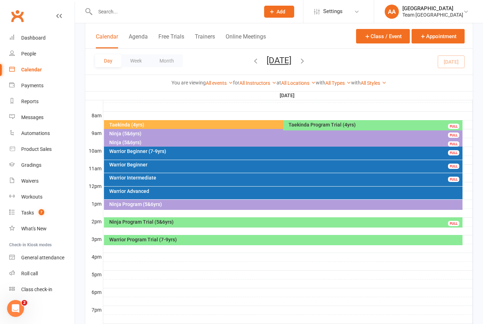
scroll to position [166, 0]
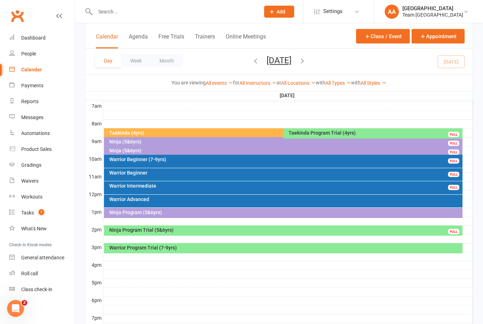
click at [291, 65] on button "[DATE]" at bounding box center [279, 61] width 25 height 10
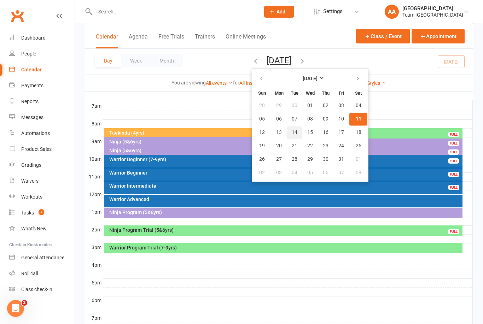
click at [287, 135] on button "14" at bounding box center [294, 132] width 15 height 13
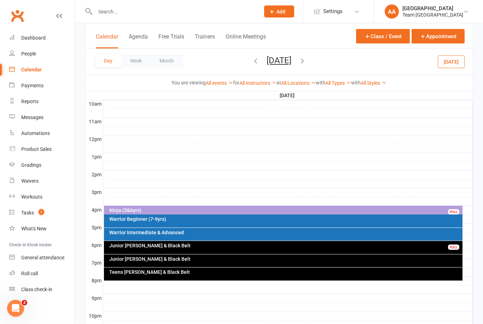
click at [185, 233] on div "Warrior Intermediate & Advanced" at bounding box center [285, 233] width 353 height 5
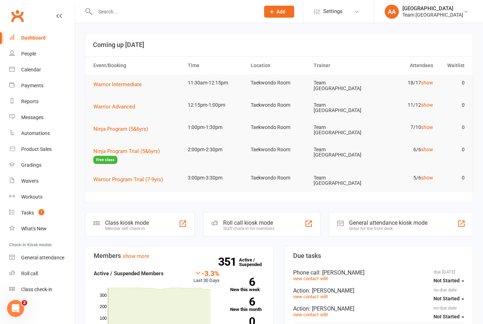
click at [38, 73] on link "Calendar" at bounding box center [41, 70] width 65 height 16
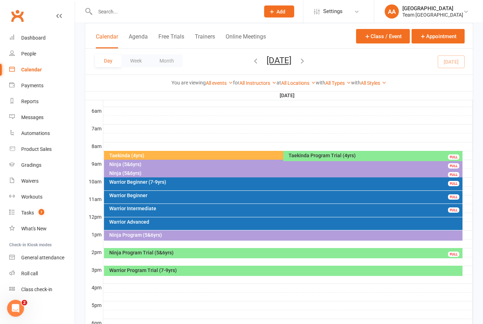
scroll to position [143, 0]
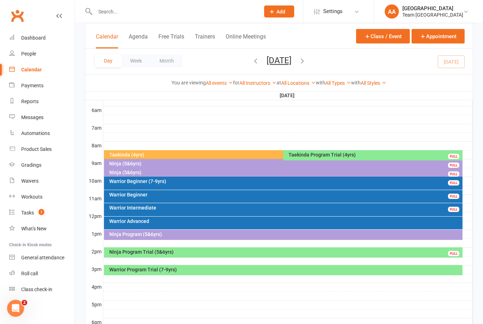
click at [268, 110] on div at bounding box center [288, 111] width 370 height 8
click at [156, 190] on div "Warrior Beginner FULL" at bounding box center [283, 196] width 359 height 13
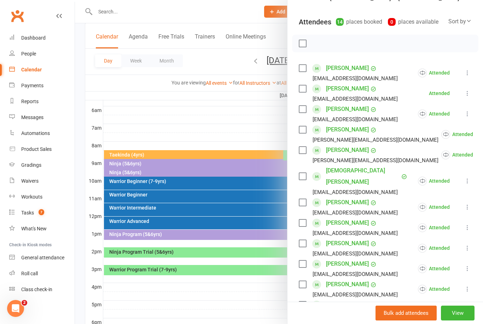
scroll to position [70, 0]
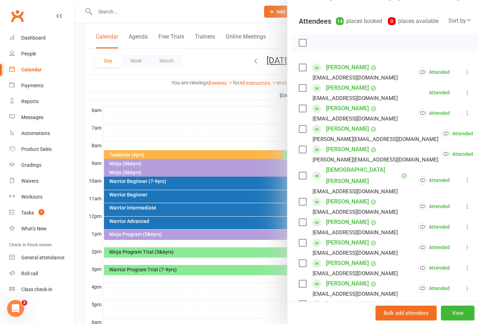
click at [344, 110] on link "Aria Gopee" at bounding box center [347, 108] width 43 height 11
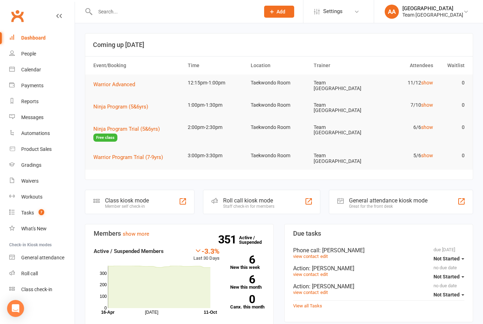
click at [40, 71] on div "Calendar" at bounding box center [31, 70] width 20 height 6
click at [40, 70] on div "Calendar" at bounding box center [31, 70] width 20 height 6
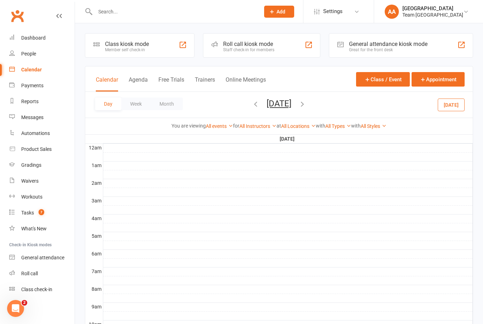
click at [291, 104] on button "[DATE]" at bounding box center [279, 104] width 25 height 10
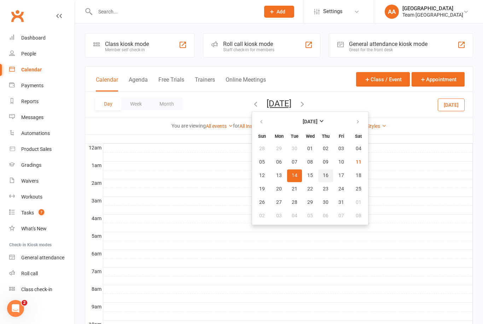
click at [323, 177] on span "16" at bounding box center [326, 176] width 6 height 6
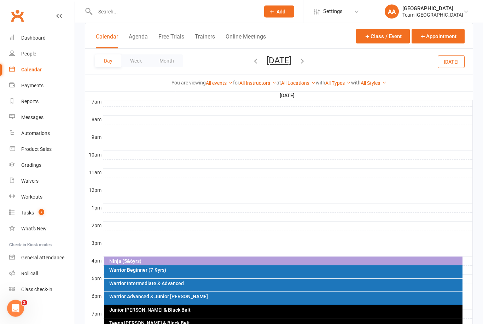
scroll to position [173, 0]
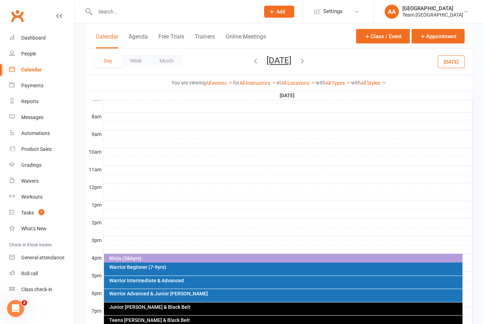
click at [306, 64] on icon "button" at bounding box center [303, 61] width 8 height 8
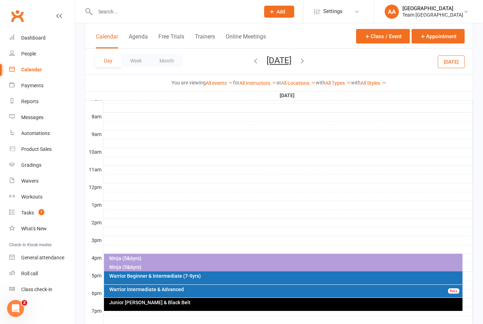
click at [140, 269] on div "Ninja (5&6yrs)" at bounding box center [285, 267] width 353 height 5
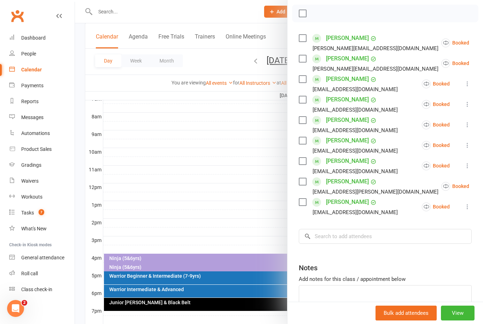
scroll to position [103, 0]
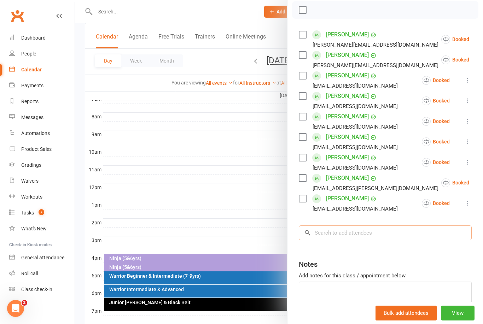
click at [333, 234] on input "search" at bounding box center [385, 233] width 173 height 15
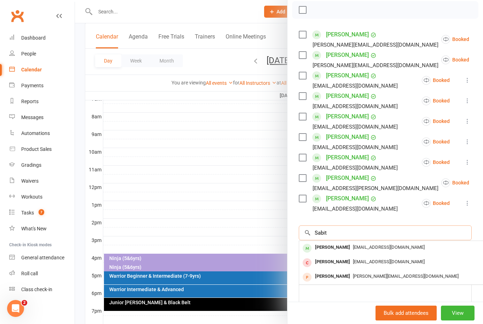
type input "Sabit"
click at [341, 246] on div "[PERSON_NAME]" at bounding box center [332, 248] width 41 height 10
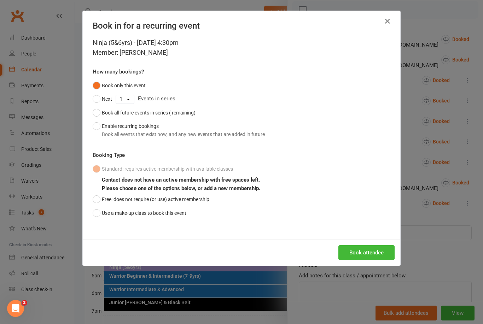
click at [94, 214] on button "Use a make-up class to book this event" at bounding box center [140, 213] width 94 height 13
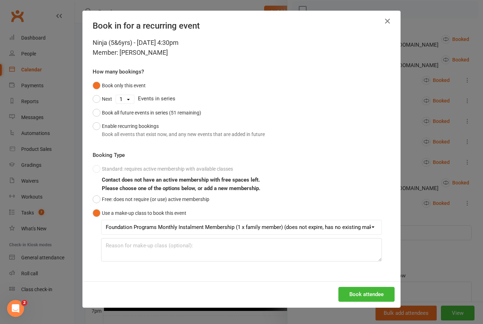
click at [365, 287] on button "Book attendee" at bounding box center [367, 294] width 56 height 15
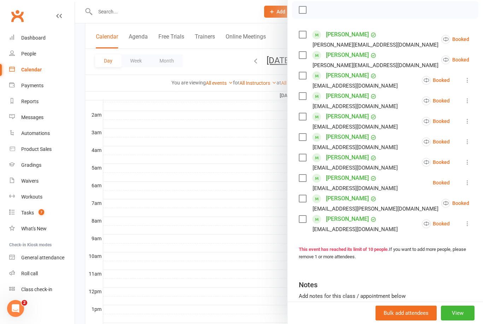
scroll to position [0, 0]
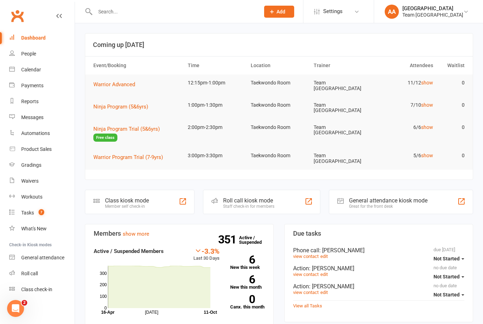
click at [38, 72] on div "Calendar" at bounding box center [31, 70] width 20 height 6
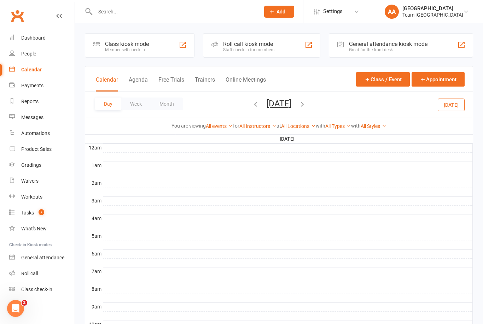
click at [291, 105] on button "[DATE]" at bounding box center [279, 104] width 25 height 10
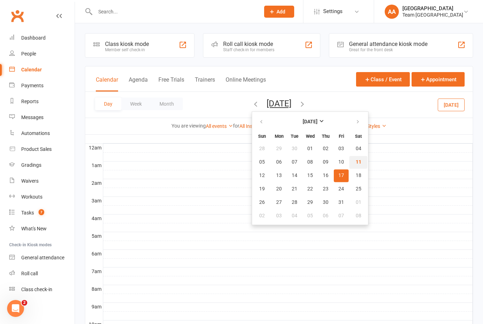
click at [356, 163] on span "11" at bounding box center [359, 163] width 6 height 6
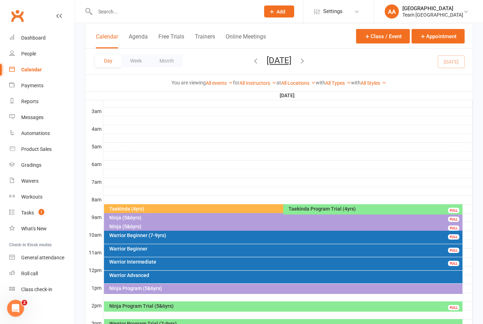
scroll to position [91, 0]
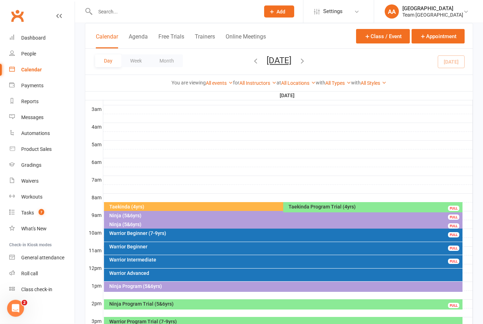
click at [162, 233] on div "Warrior Beginner (7-9yrs)" at bounding box center [285, 233] width 353 height 5
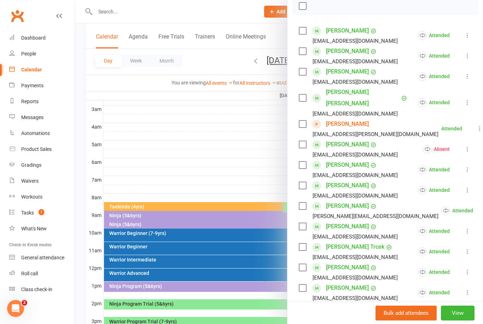
scroll to position [107, 0]
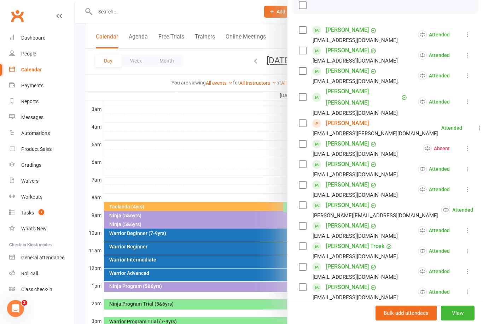
click at [267, 164] on div at bounding box center [279, 162] width 408 height 324
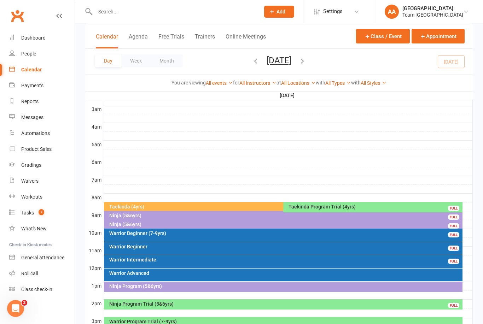
click at [200, 271] on div "Warrior Advanced" at bounding box center [285, 273] width 353 height 5
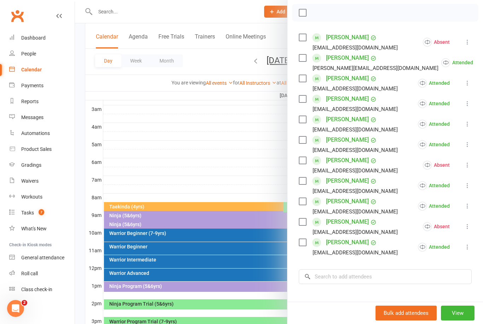
scroll to position [113, 0]
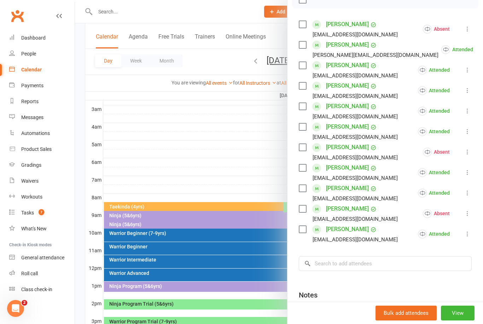
click at [252, 165] on div at bounding box center [279, 162] width 408 height 324
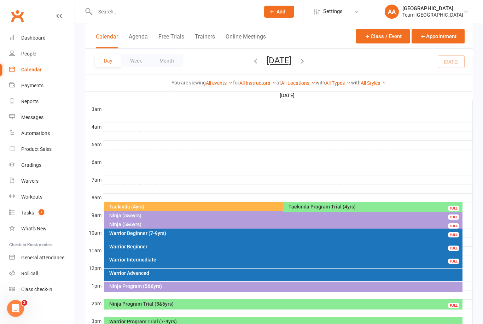
click at [212, 287] on div "Ninja Program (5&6yrs)" at bounding box center [285, 286] width 353 height 5
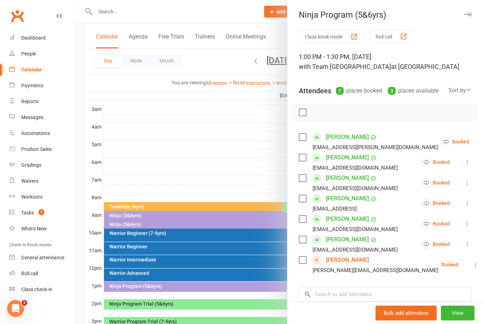
click at [472, 269] on button at bounding box center [476, 265] width 8 height 8
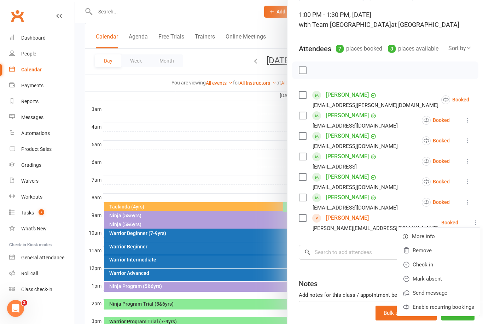
scroll to position [42, 0]
click at [422, 266] on link "Check in" at bounding box center [438, 265] width 83 height 14
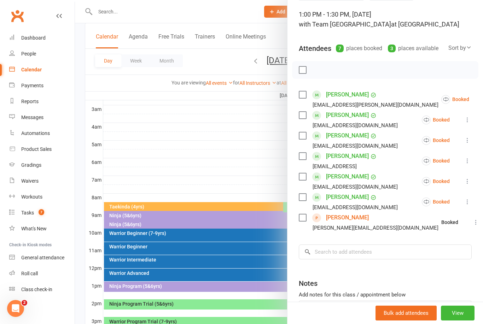
click at [467, 205] on icon at bounding box center [467, 201] width 7 height 7
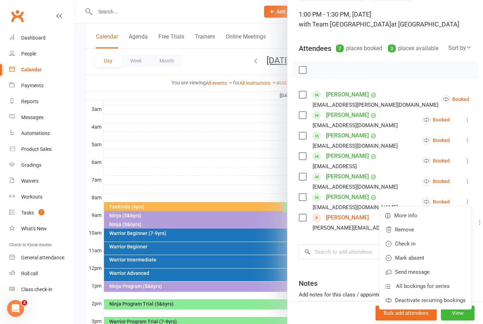
click at [418, 245] on link "Check in" at bounding box center [426, 244] width 92 height 14
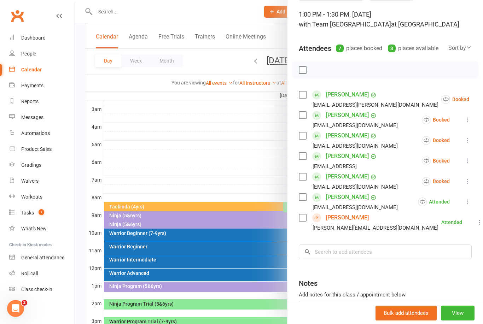
click at [250, 151] on div at bounding box center [279, 162] width 408 height 324
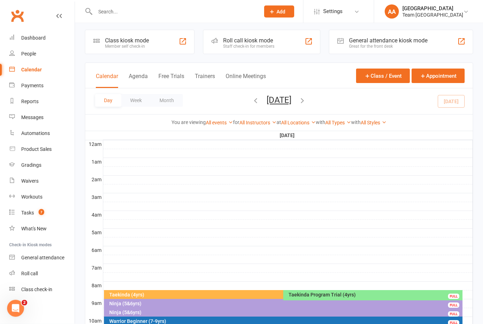
scroll to position [0, 0]
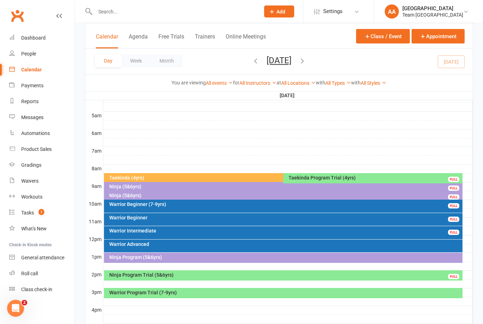
scroll to position [122, 0]
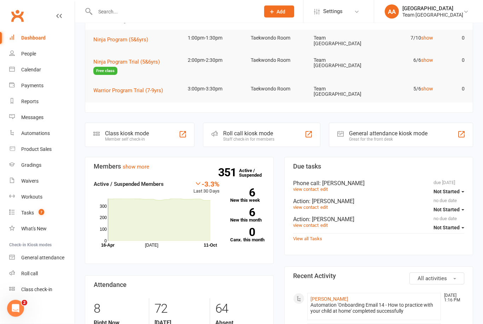
scroll to position [45, 0]
click at [36, 70] on div "Calendar" at bounding box center [31, 70] width 20 height 6
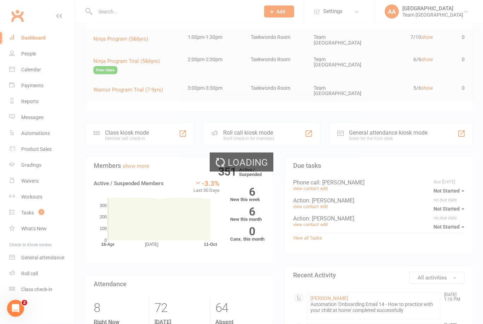
scroll to position [46, 0]
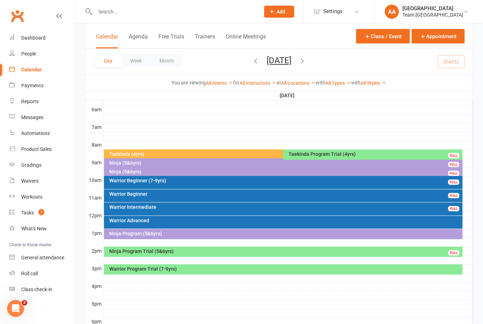
scroll to position [165, 0]
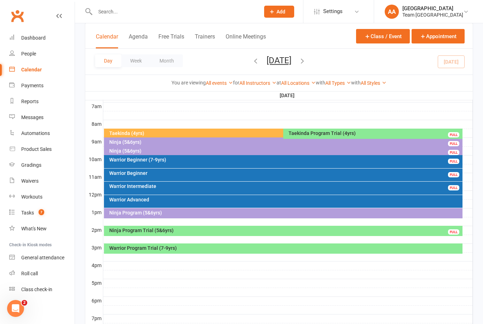
click at [215, 211] on div "Ninja Program (5&6yrs)" at bounding box center [285, 212] width 353 height 5
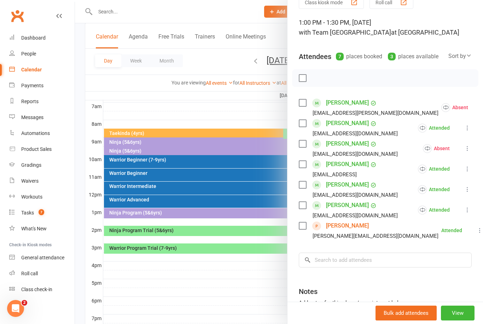
scroll to position [36, 0]
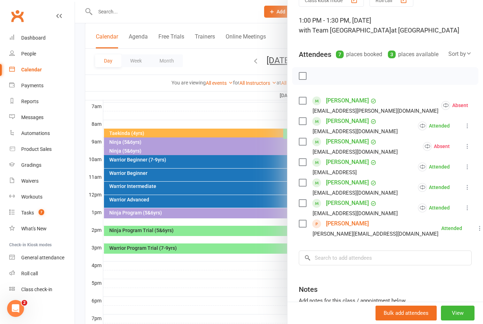
click at [346, 225] on link "[PERSON_NAME]" at bounding box center [347, 223] width 43 height 11
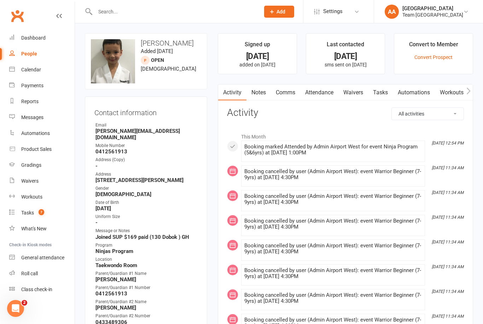
click at [37, 65] on link "Calendar" at bounding box center [41, 70] width 65 height 16
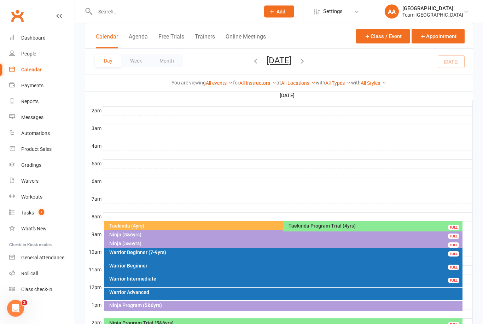
scroll to position [94, 0]
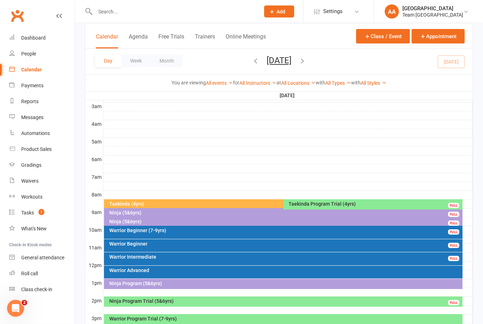
click at [218, 307] on div at bounding box center [288, 310] width 370 height 8
click at [307, 299] on div "Ninja Program Trial (5&6yrs)" at bounding box center [285, 301] width 353 height 5
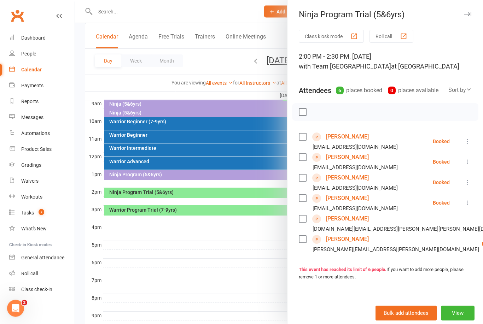
scroll to position [204, 0]
click at [250, 266] on div at bounding box center [279, 162] width 408 height 324
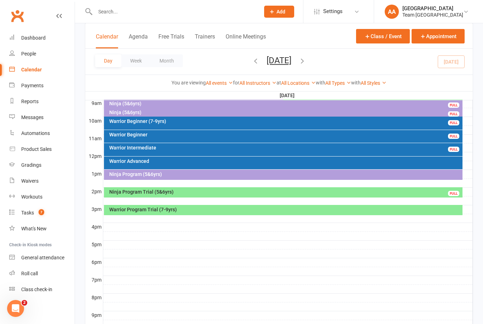
click at [250, 192] on div "Ninja Program Trial (5&6yrs)" at bounding box center [285, 192] width 353 height 5
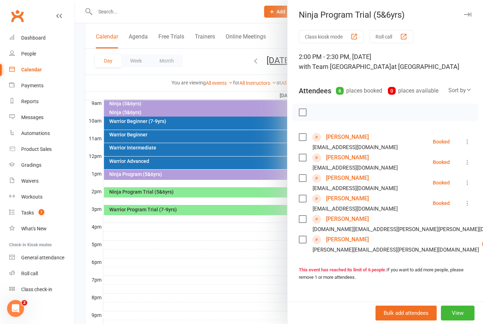
click at [469, 166] on icon at bounding box center [467, 162] width 7 height 7
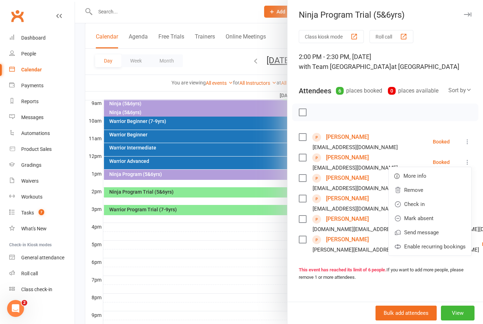
click at [429, 206] on link "Check in" at bounding box center [430, 204] width 83 height 14
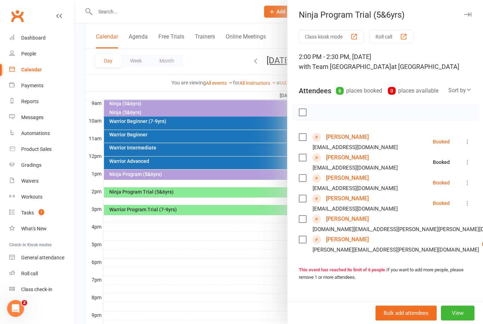
click at [470, 205] on icon at bounding box center [467, 203] width 7 height 7
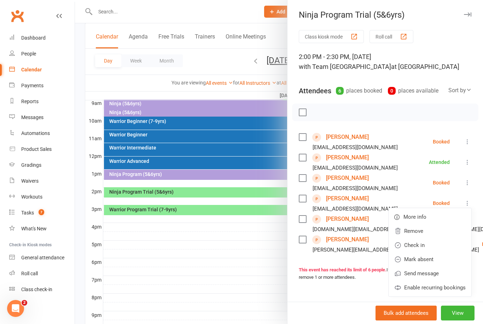
click at [432, 260] on link "Mark absent" at bounding box center [430, 260] width 83 height 14
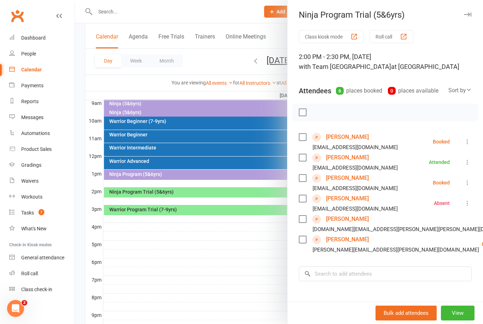
click at [469, 144] on icon at bounding box center [467, 141] width 7 height 7
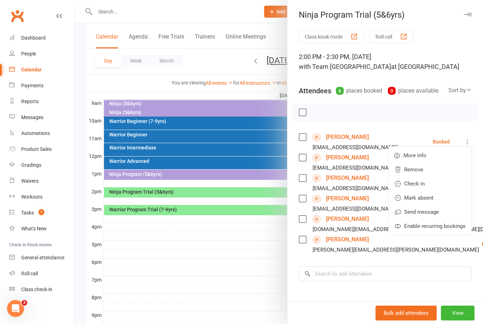
click at [432, 184] on link "Check in" at bounding box center [430, 184] width 83 height 14
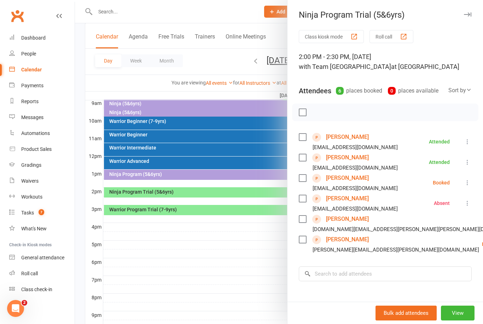
click at [358, 199] on link "[PERSON_NAME]" at bounding box center [347, 198] width 43 height 11
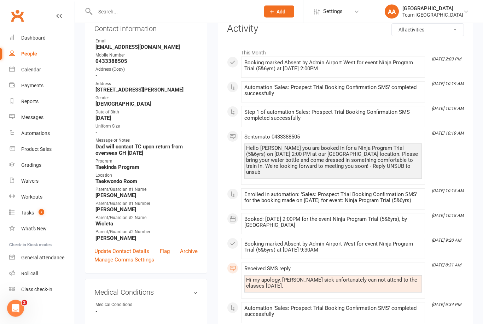
scroll to position [85, 0]
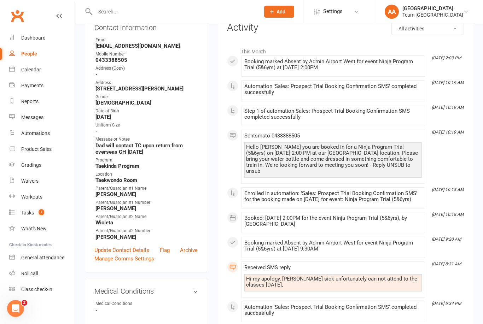
click at [129, 255] on link "Update Contact Details" at bounding box center [121, 250] width 55 height 8
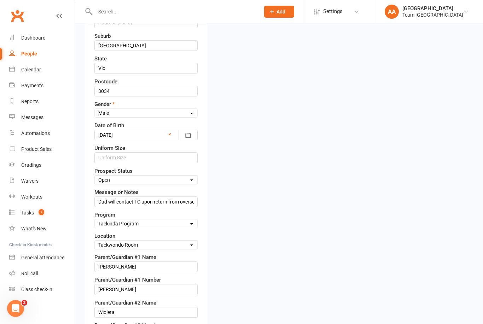
scroll to position [264, 0]
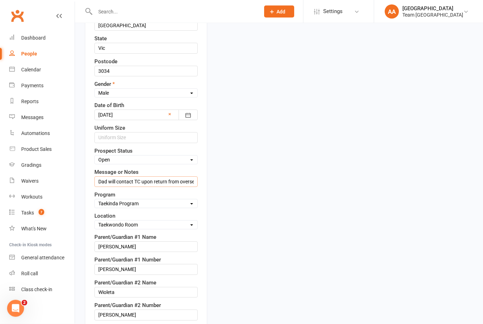
click at [101, 181] on input "Dad will contact TC upon return from overseas GH [DATE]" at bounding box center [145, 182] width 103 height 11
click at [100, 184] on input "Dad will contact TC upon return from overseas GH [DATE]" at bounding box center [145, 182] width 103 height 11
type input "Cried , very upset, NAGF ??"
click at [151, 206] on select "Select Taekinda Program Ninjas Program Warriors Program Juniors Program Adults …" at bounding box center [146, 204] width 103 height 8
select select "Ninjas Program"
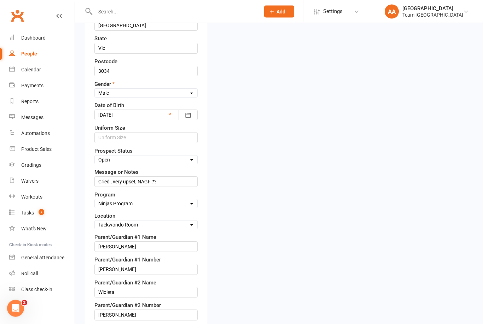
scroll to position [265, 0]
click at [180, 180] on input "Cried , very upset, NAGF ??" at bounding box center [145, 182] width 103 height 11
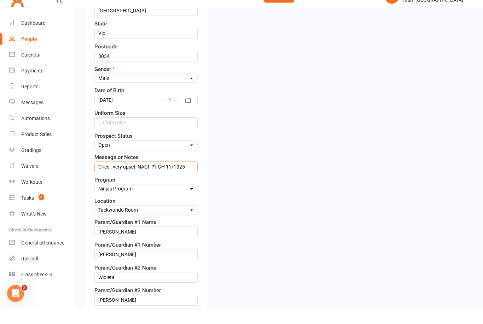
scroll to position [281, 0]
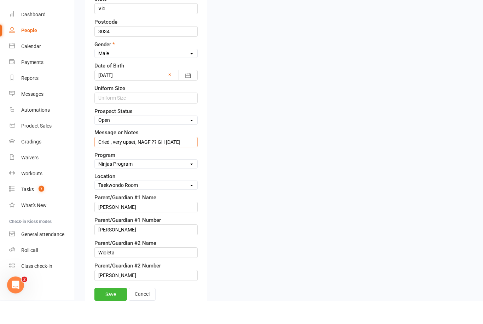
type input "Cried , very upset, NAGF ?? GH [DATE]"
click at [113, 287] on div "Contact information First Name [PERSON_NAME] Name [PERSON_NAME] Email [EMAIL_AD…" at bounding box center [146, 77] width 122 height 522
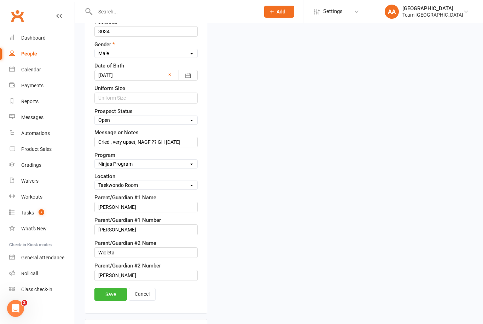
click at [118, 300] on link "Save" at bounding box center [110, 294] width 33 height 13
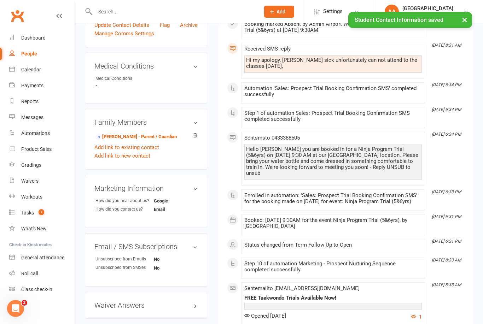
click at [38, 73] on div "Calendar" at bounding box center [31, 70] width 20 height 6
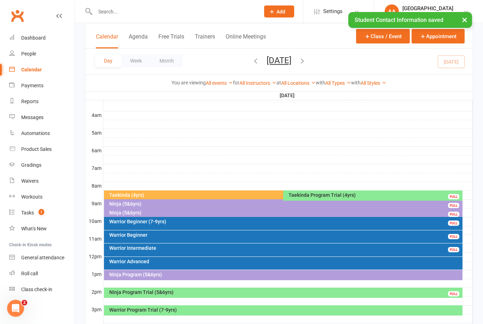
scroll to position [138, 0]
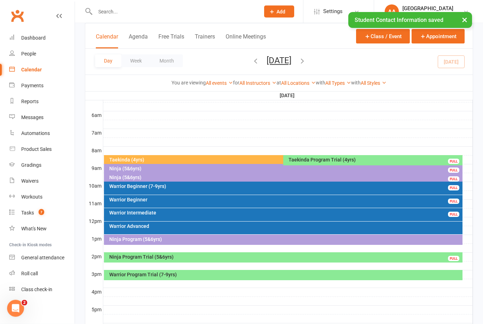
click at [208, 257] on div "Ninja Program Trial (5&6yrs)" at bounding box center [285, 257] width 353 height 5
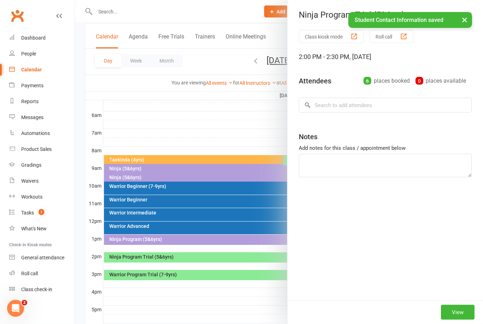
scroll to position [139, 0]
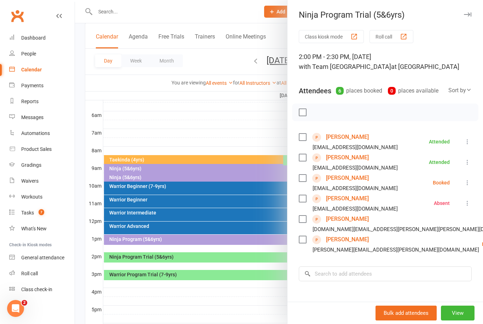
click at [438, 289] on link "Check in" at bounding box center [479, 286] width 83 height 14
click at [468, 181] on icon at bounding box center [467, 182] width 7 height 7
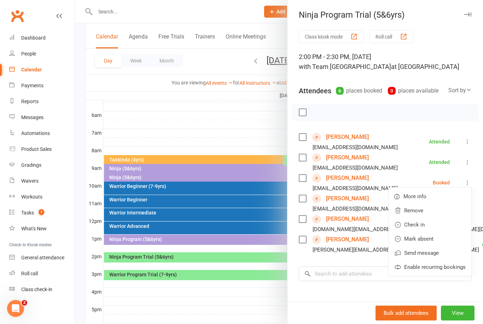
click at [428, 225] on link "Check in" at bounding box center [430, 225] width 83 height 14
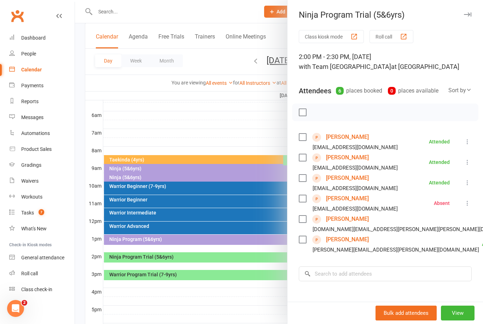
click at [345, 177] on link "[PERSON_NAME]" at bounding box center [347, 178] width 43 height 11
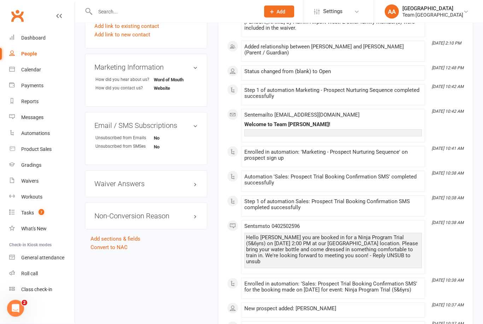
scroll to position [435, 0]
click at [156, 185] on h3 "Waiver Answers edit" at bounding box center [145, 184] width 103 height 8
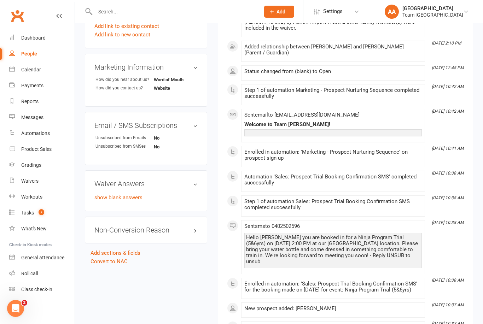
click at [152, 187] on h3 "Waiver Answers edit" at bounding box center [145, 184] width 103 height 8
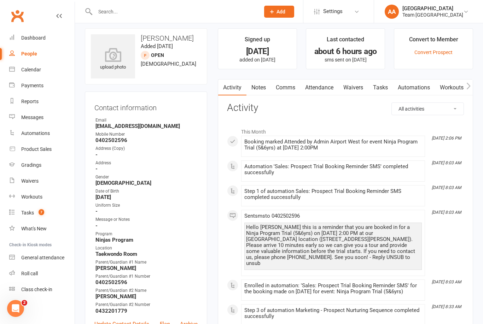
scroll to position [5, 0]
click at [27, 71] on div "Calendar" at bounding box center [31, 70] width 20 height 6
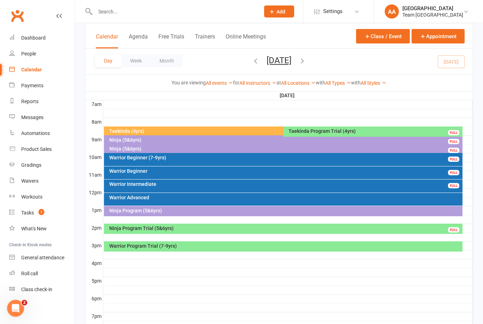
scroll to position [167, 0]
click at [201, 229] on div "Ninja Program Trial (5&6yrs)" at bounding box center [285, 228] width 353 height 5
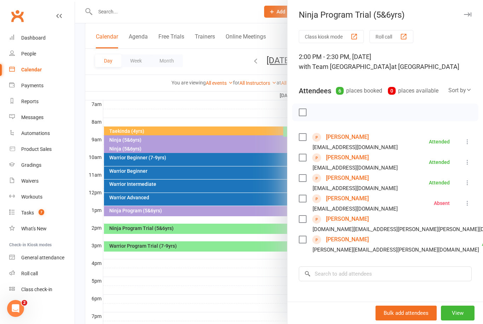
click at [342, 173] on link "[PERSON_NAME]" at bounding box center [347, 178] width 43 height 11
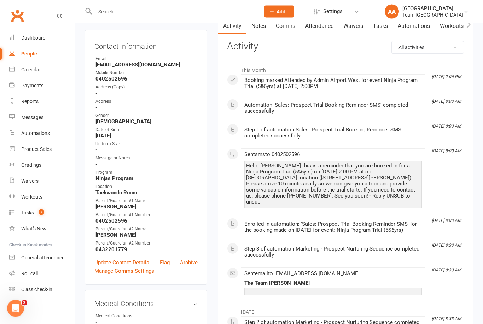
scroll to position [67, 0]
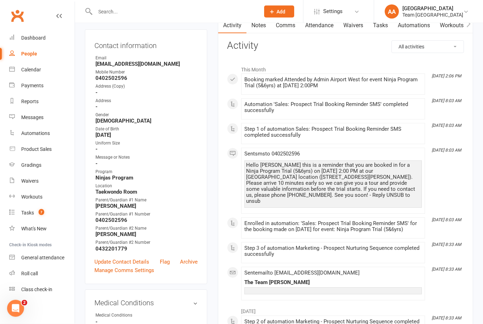
click at [34, 72] on div "Calendar" at bounding box center [31, 70] width 20 height 6
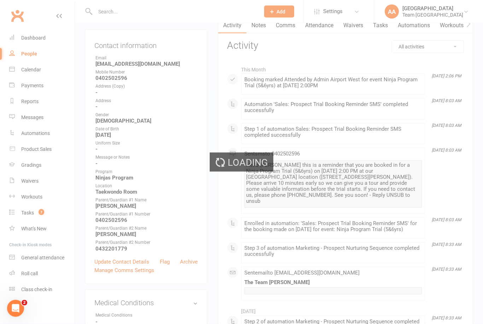
scroll to position [67, 0]
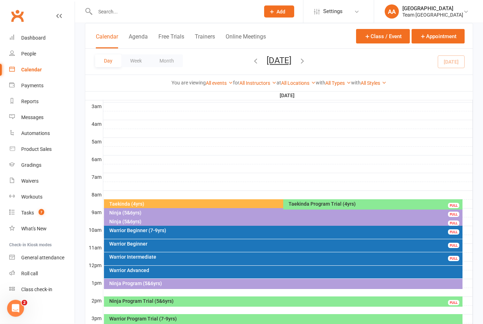
scroll to position [114, 0]
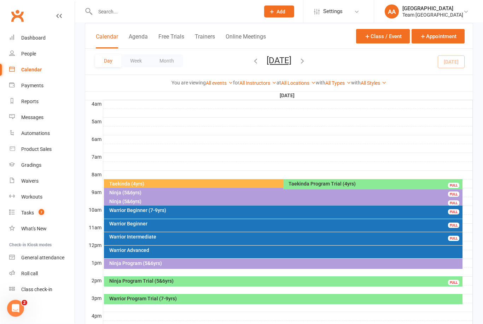
click at [213, 282] on div "Ninja Program Trial (5&6yrs)" at bounding box center [285, 281] width 353 height 5
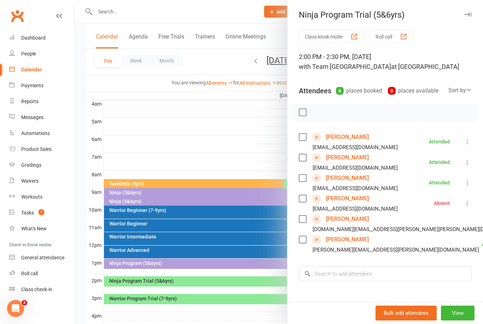
click at [343, 178] on link "[PERSON_NAME]" at bounding box center [347, 178] width 43 height 11
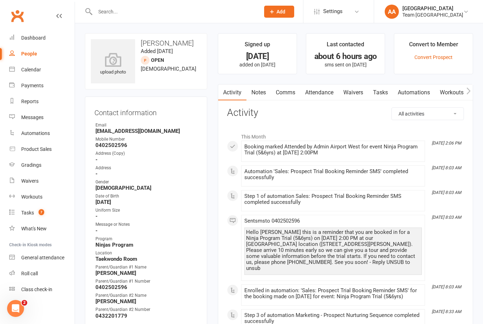
click at [36, 74] on link "Calendar" at bounding box center [41, 70] width 65 height 16
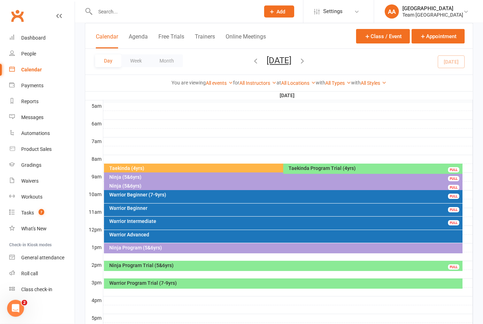
scroll to position [151, 0]
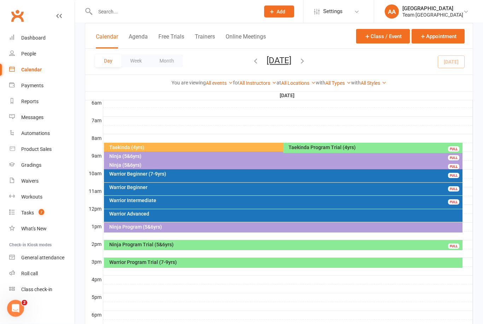
click at [291, 59] on button "Saturday, Oct 11, 2025" at bounding box center [279, 61] width 25 height 10
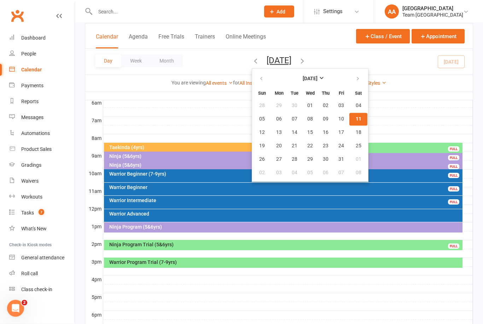
scroll to position [151, 0]
click at [356, 121] on span "11" at bounding box center [359, 119] width 6 height 6
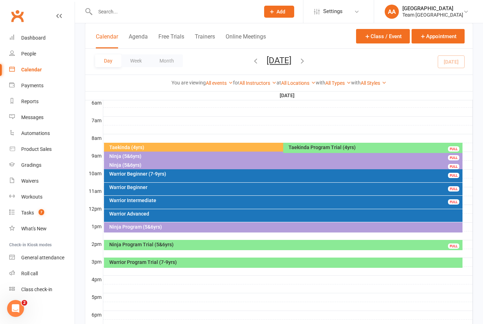
click at [198, 226] on div "Ninja Program (5&6yrs)" at bounding box center [285, 227] width 353 height 5
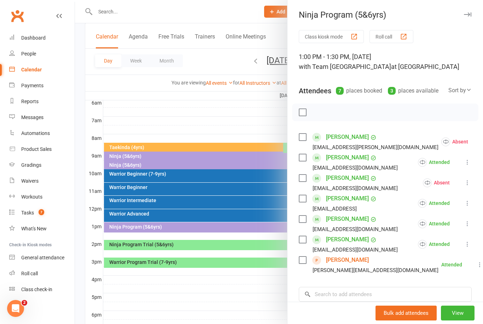
click at [229, 114] on div at bounding box center [279, 162] width 408 height 324
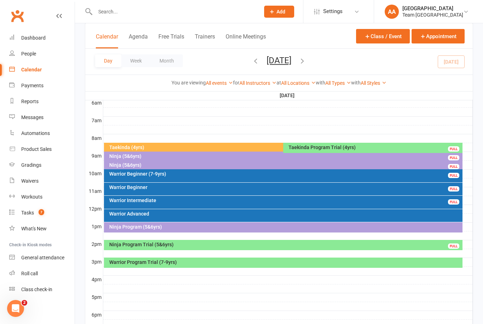
click at [291, 59] on button "Saturday, Oct 11, 2025" at bounding box center [279, 61] width 25 height 10
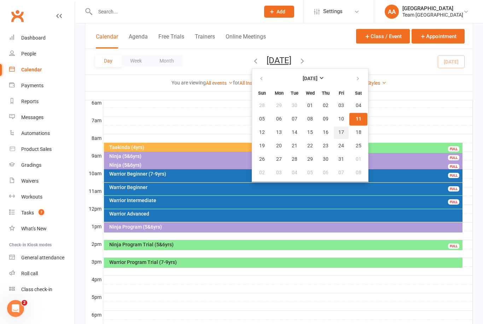
click at [334, 132] on button "17" at bounding box center [341, 132] width 15 height 13
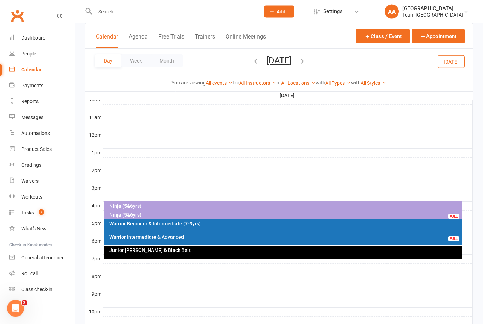
scroll to position [225, 0]
click at [195, 204] on div "Ninja (5&6yrs)" at bounding box center [285, 206] width 353 height 5
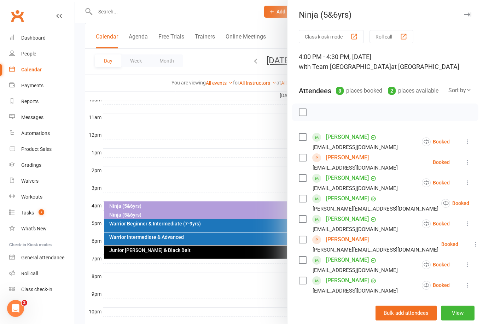
click at [264, 172] on div at bounding box center [279, 162] width 408 height 324
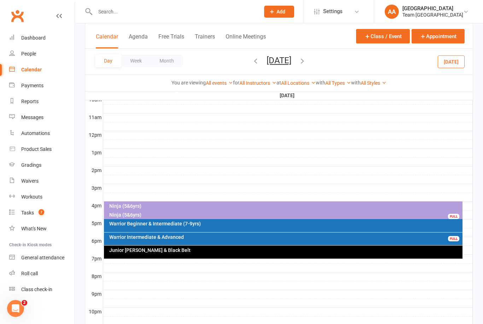
click at [144, 216] on div "Ninja (5&6yrs)" at bounding box center [285, 215] width 353 height 5
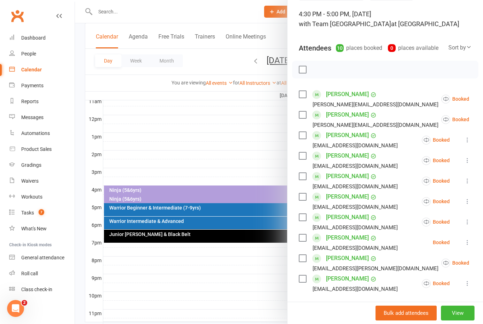
scroll to position [246, 0]
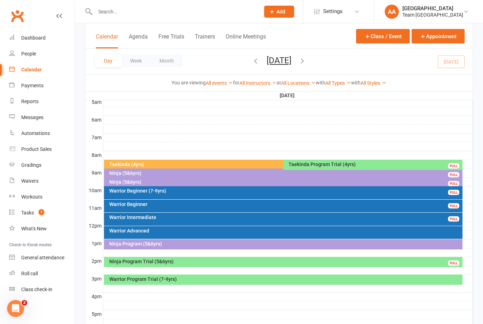
click at [226, 264] on div "Ninja Program Trial (5&6yrs) FULL" at bounding box center [283, 262] width 359 height 10
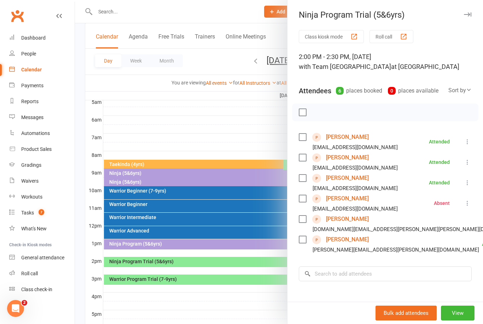
click at [225, 143] on div at bounding box center [279, 162] width 408 height 324
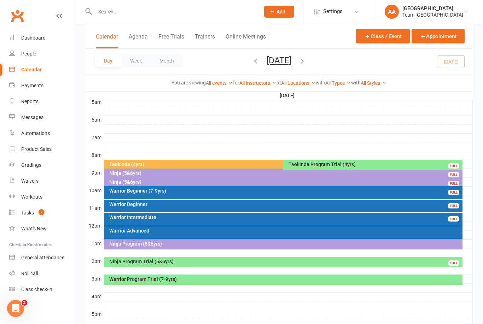
click at [291, 62] on button "[DATE]" at bounding box center [279, 61] width 25 height 10
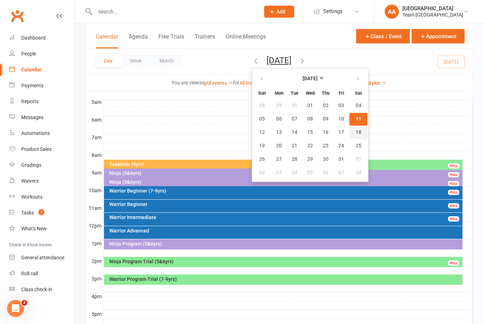
click at [349, 133] on button "18" at bounding box center [358, 132] width 18 height 13
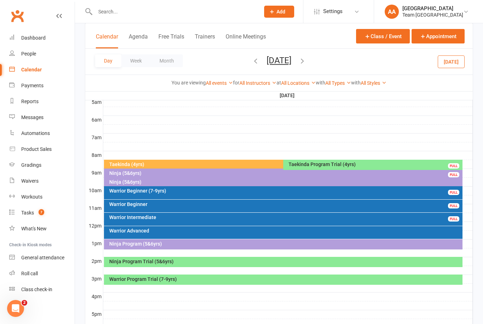
click at [185, 240] on div "Ninja Program (5&6yrs)" at bounding box center [283, 244] width 359 height 10
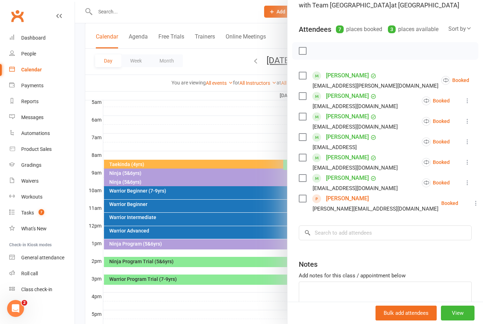
scroll to position [99, 0]
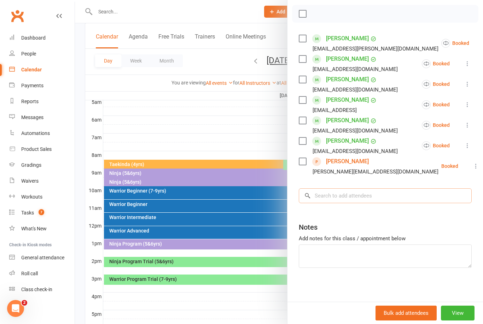
click at [339, 196] on input "search" at bounding box center [385, 196] width 173 height 15
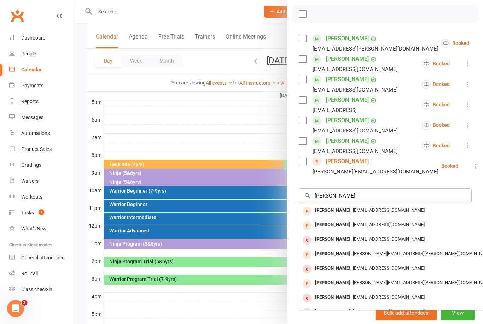
type input "Leon maserston"
click at [341, 210] on div "Leon Masterson" at bounding box center [332, 211] width 41 height 10
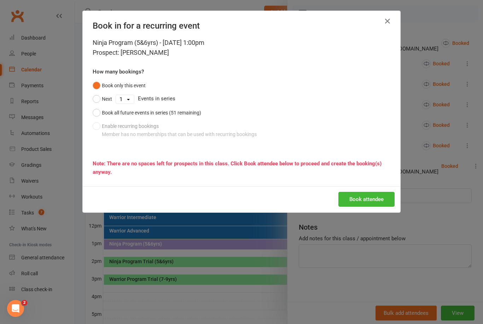
click at [93, 114] on button "Book all future events in series (51 remaining)" at bounding box center [147, 112] width 109 height 13
click at [368, 197] on button "Book attendee" at bounding box center [367, 199] width 56 height 15
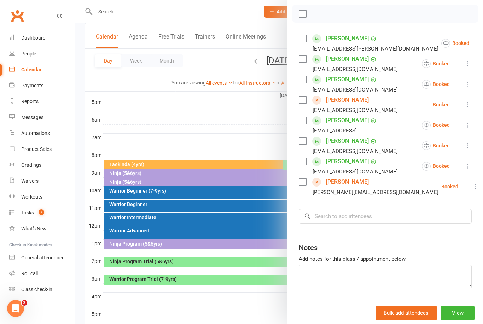
click at [347, 100] on link "Leon Masterson" at bounding box center [347, 99] width 43 height 11
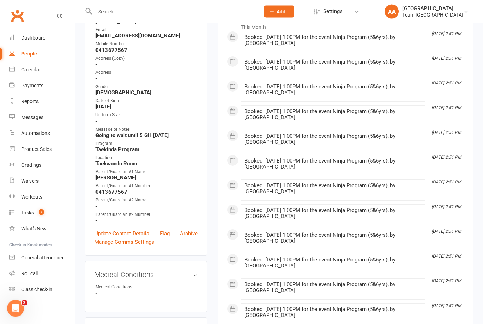
click at [127, 234] on link "Update Contact Details" at bounding box center [121, 234] width 55 height 8
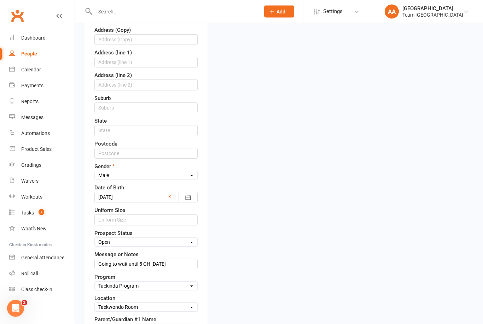
scroll to position [186, 0]
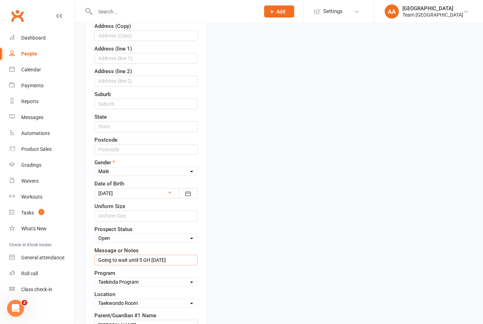
click at [180, 258] on input "Going to wait until 5 GH 29/3/25" at bounding box center [145, 260] width 103 height 11
type input "G"
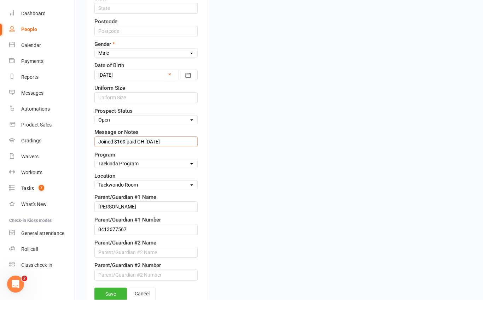
scroll to position [289, 0]
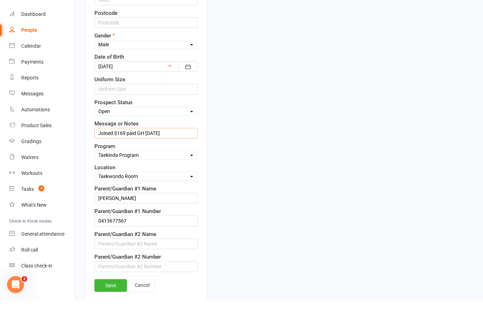
type input "Joined $169 paid GH 11/10/25"
click at [107, 303] on link "Save" at bounding box center [110, 309] width 33 height 13
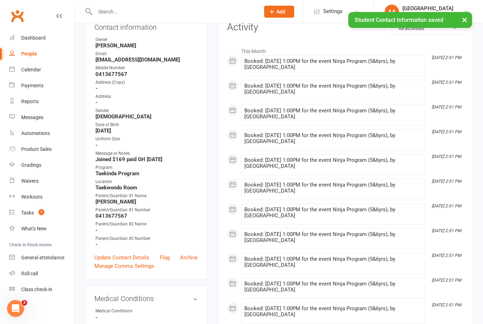
scroll to position [77, 0]
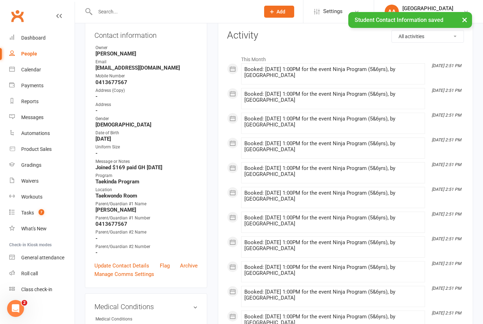
click at [34, 70] on div "Calendar" at bounding box center [31, 70] width 20 height 6
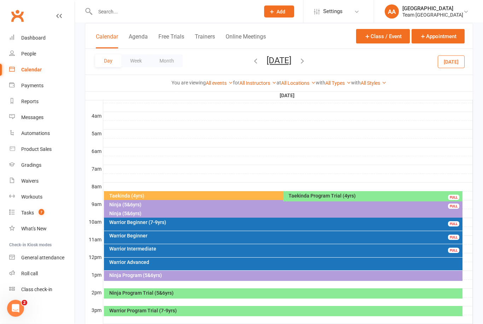
scroll to position [110, 0]
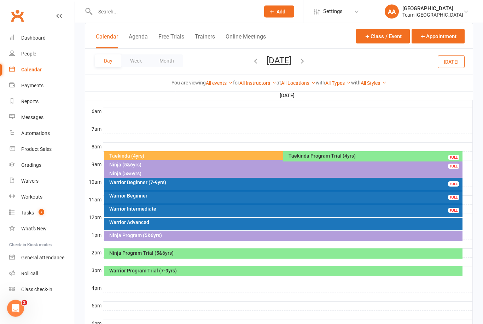
click at [194, 256] on div "Ninja Program Trial (5&6yrs)" at bounding box center [283, 254] width 359 height 10
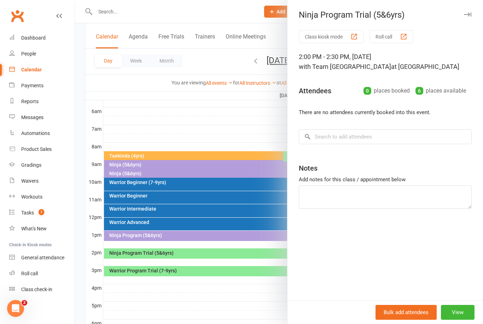
click at [253, 115] on div at bounding box center [279, 162] width 408 height 324
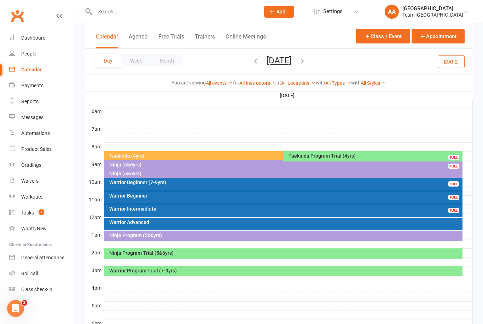
click at [291, 63] on button "Saturday, Oct 18, 2025" at bounding box center [279, 61] width 25 height 10
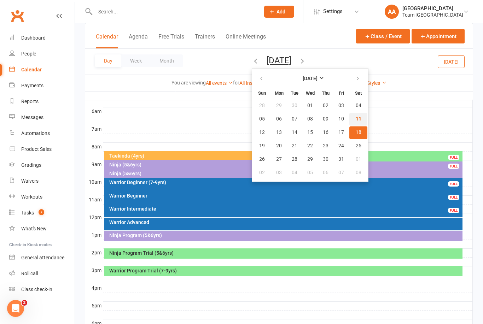
click at [356, 120] on span "11" at bounding box center [359, 119] width 6 height 6
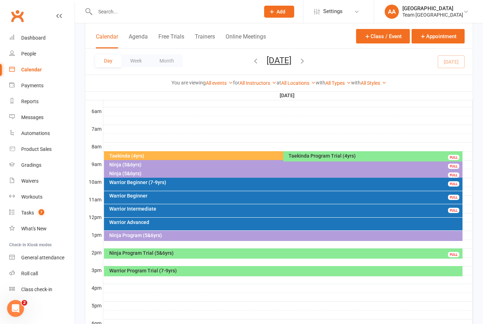
click at [213, 253] on div "Ninja Program Trial (5&6yrs)" at bounding box center [285, 253] width 353 height 5
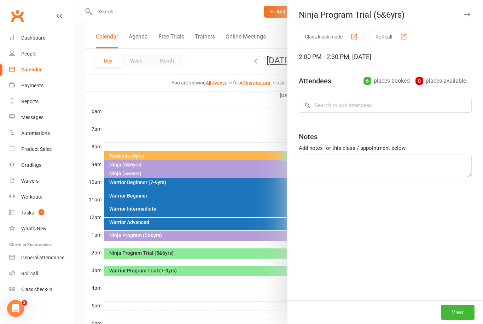
click at [209, 250] on div at bounding box center [279, 162] width 408 height 324
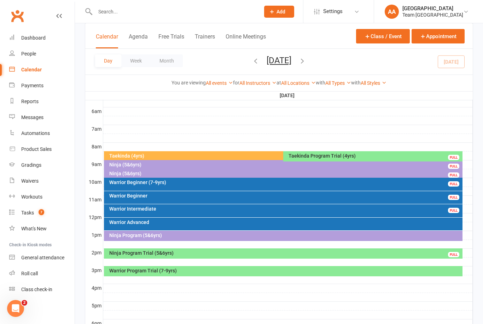
click at [229, 250] on div "Ninja Program Trial (5&6yrs) FULL" at bounding box center [283, 254] width 359 height 10
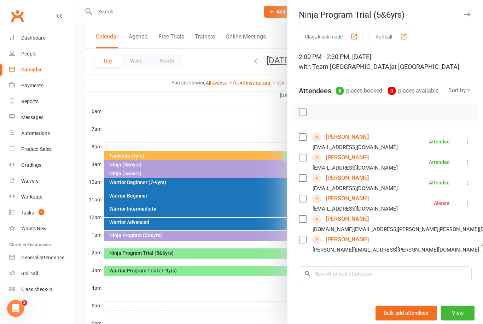
click at [346, 158] on link "Luvyansh Naik" at bounding box center [347, 157] width 43 height 11
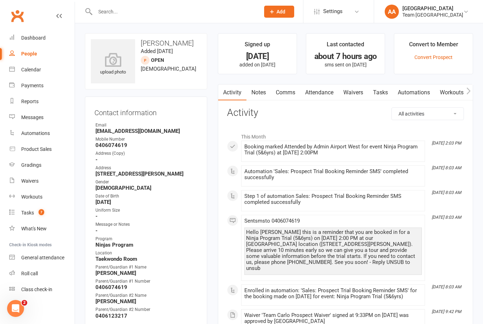
click at [253, 93] on link "Notes" at bounding box center [259, 93] width 24 height 16
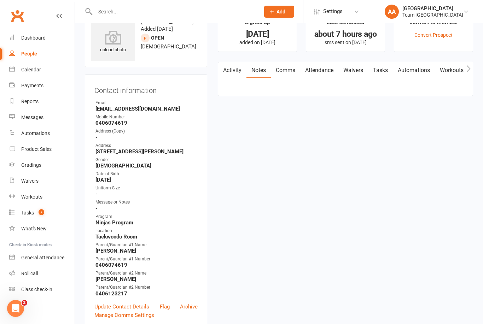
scroll to position [23, 0]
click at [432, 97] on button "+ New Note" at bounding box center [445, 91] width 38 height 13
click at [264, 119] on input "text" at bounding box center [345, 120] width 237 height 15
type input "Trial notes"
click at [244, 157] on textarea at bounding box center [345, 160] width 237 height 23
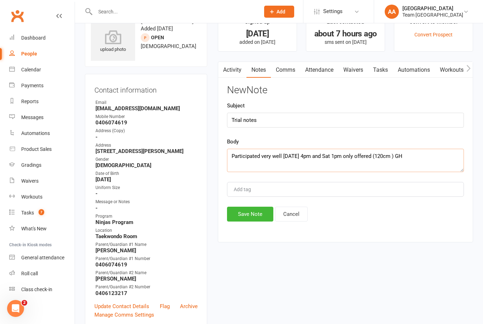
type textarea "Participated very well Friday 4pm and Sat 1pm only offered (120cm ) GH"
click at [248, 209] on button "Save Note" at bounding box center [250, 214] width 46 height 15
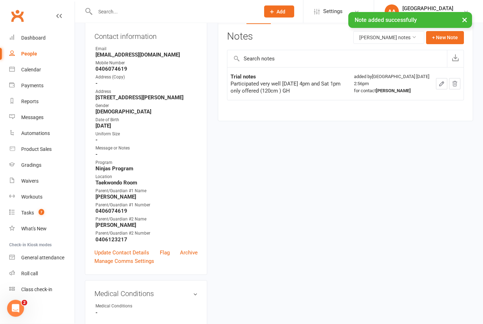
click at [120, 252] on link "Update Contact Details" at bounding box center [121, 253] width 55 height 8
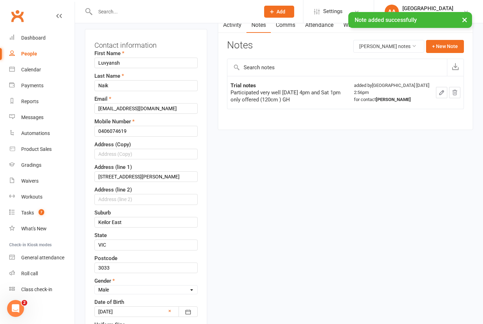
scroll to position [165, 0]
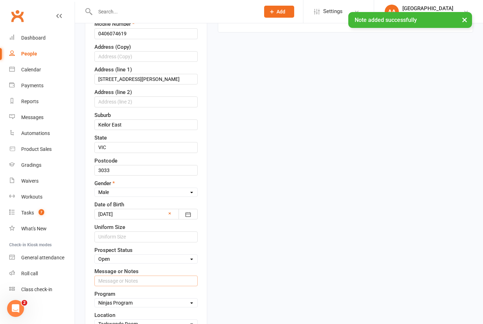
click at [129, 282] on input "text" at bounding box center [145, 281] width 103 height 11
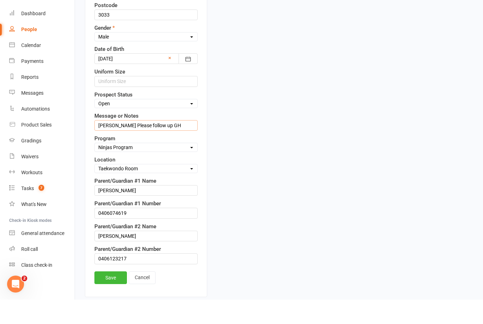
scroll to position [299, 0]
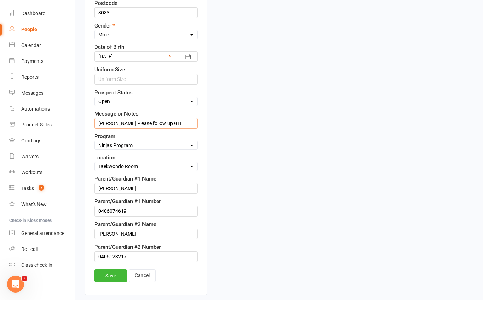
type input "Brooke Please follow up GH"
click at [112, 294] on link "Save" at bounding box center [110, 300] width 33 height 13
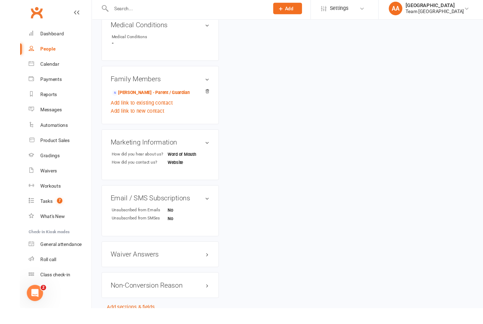
scroll to position [344, 0]
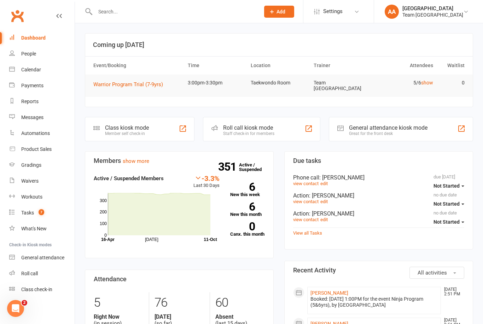
click at [34, 69] on div "Calendar" at bounding box center [31, 70] width 20 height 6
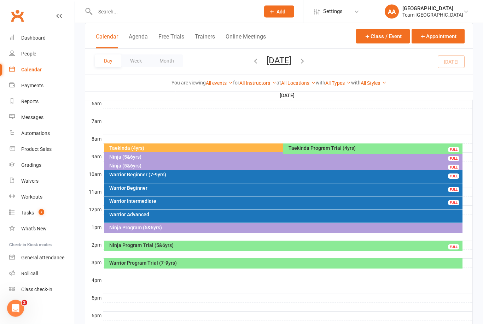
scroll to position [150, 0]
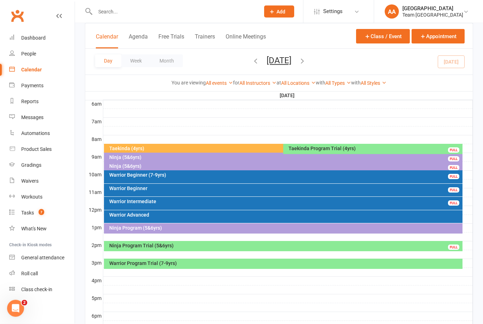
click at [290, 265] on div "Warrior Program Trial (7-9yrs)" at bounding box center [285, 263] width 353 height 5
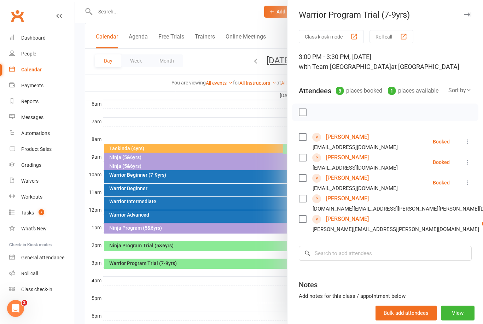
click at [472, 141] on button at bounding box center [467, 142] width 8 height 8
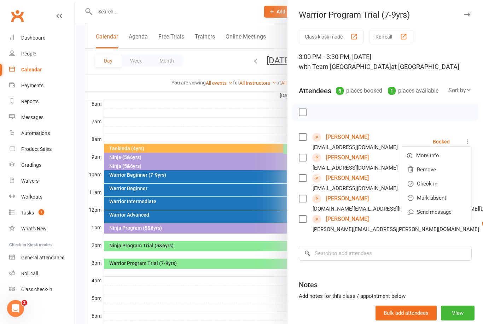
click at [441, 186] on link "Check in" at bounding box center [436, 184] width 70 height 14
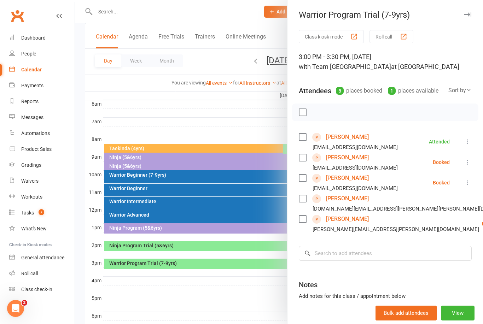
click at [467, 163] on icon at bounding box center [467, 162] width 7 height 7
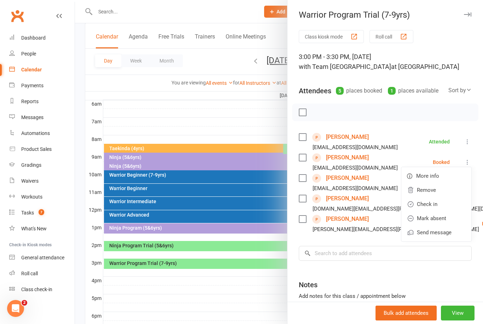
click at [443, 201] on link "Check in" at bounding box center [436, 204] width 70 height 14
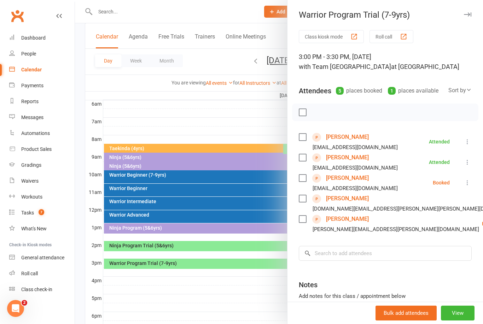
click at [469, 183] on icon at bounding box center [467, 182] width 7 height 7
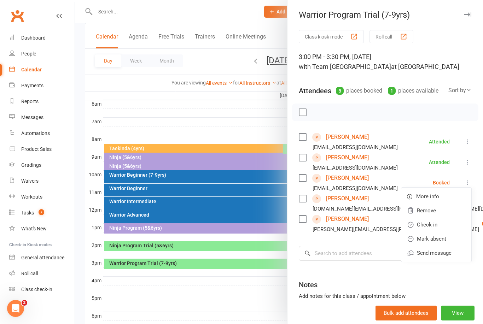
click at [444, 222] on link "Check in" at bounding box center [436, 225] width 70 height 14
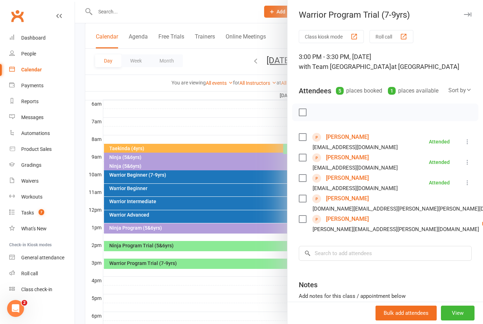
click at [451, 260] on link "Check in" at bounding box center [486, 266] width 70 height 14
click at [245, 122] on div at bounding box center [279, 162] width 408 height 324
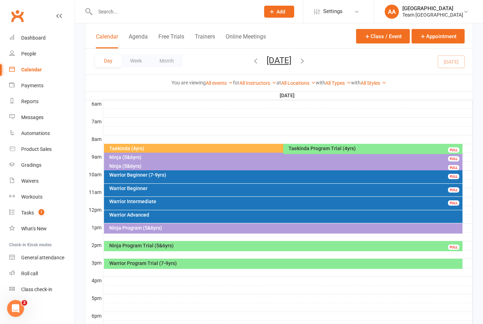
click at [235, 247] on div "Ninja Program Trial (5&6yrs)" at bounding box center [285, 245] width 353 height 5
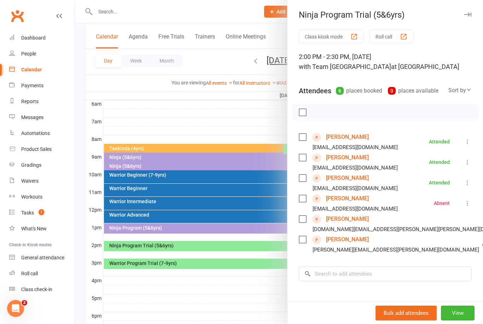
click at [341, 180] on link "[PERSON_NAME]" at bounding box center [347, 178] width 43 height 11
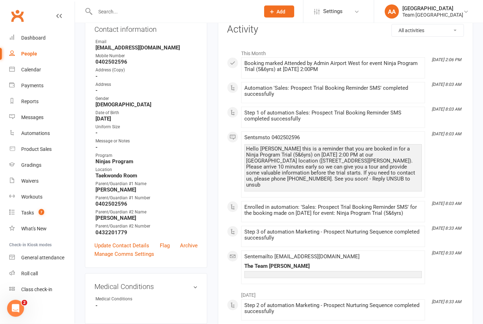
scroll to position [83, 0]
click at [135, 245] on link "Update Contact Details" at bounding box center [121, 246] width 55 height 8
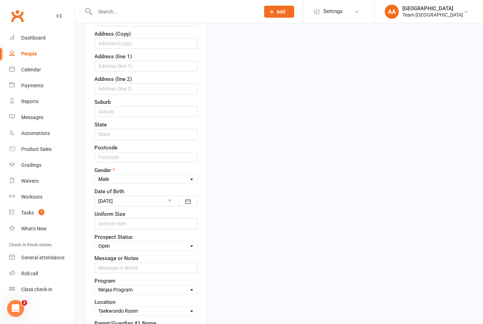
scroll to position [179, 0]
click at [131, 222] on input "string" at bounding box center [145, 223] width 103 height 11
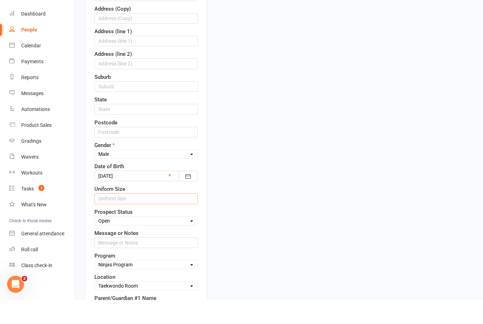
scroll to position [222, 0]
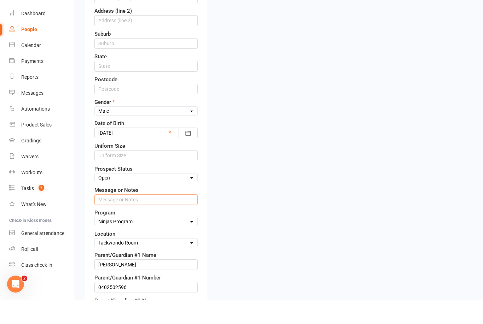
click at [140, 219] on input "text" at bounding box center [145, 224] width 103 height 11
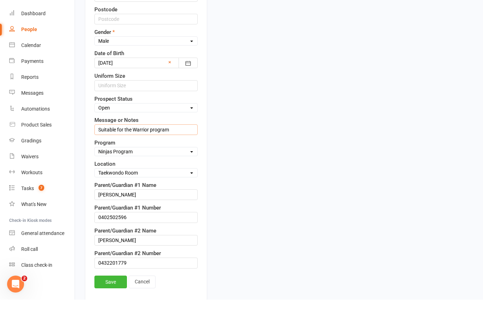
scroll to position [293, 0]
type input "Suitable for the Warrior program GH"
click at [103, 300] on link "Save" at bounding box center [110, 306] width 33 height 13
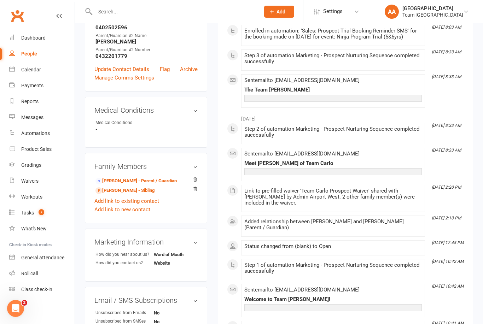
scroll to position [247, 0]
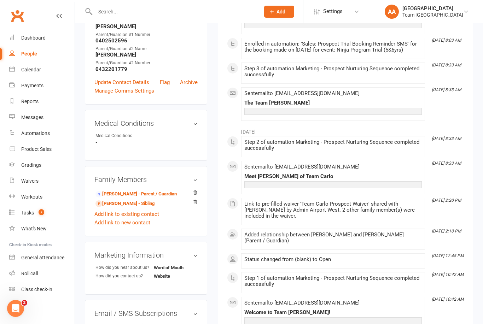
click at [33, 86] on div "Payments" at bounding box center [32, 86] width 22 height 6
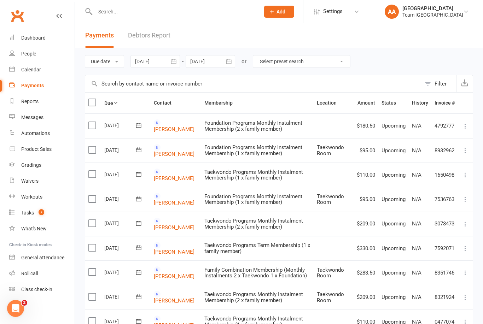
click at [35, 71] on div "Calendar" at bounding box center [31, 70] width 20 height 6
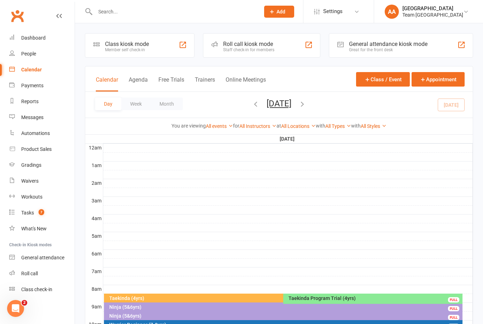
click at [291, 106] on button "[DATE]" at bounding box center [279, 104] width 25 height 10
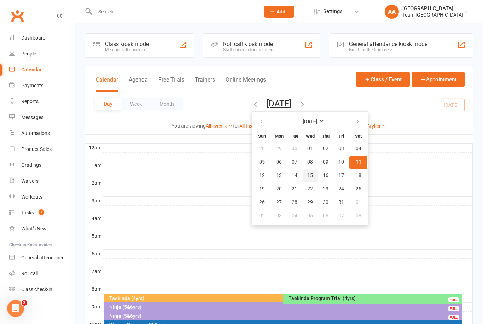
click at [307, 177] on span "15" at bounding box center [310, 176] width 6 height 6
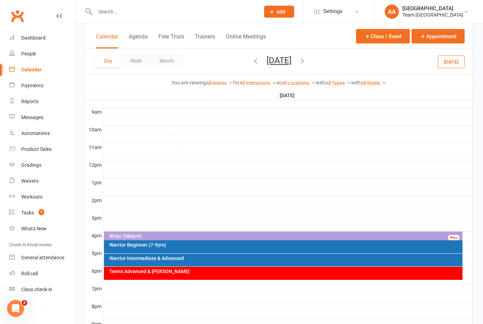
scroll to position [196, 0]
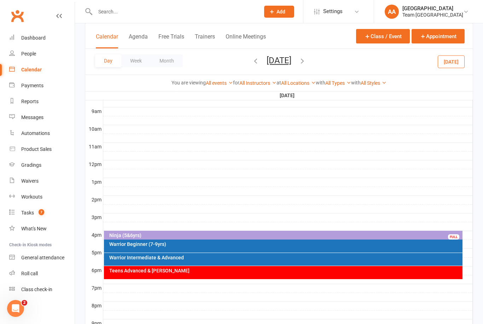
click at [233, 233] on div "Ninja (5&6yrs)" at bounding box center [285, 235] width 353 height 5
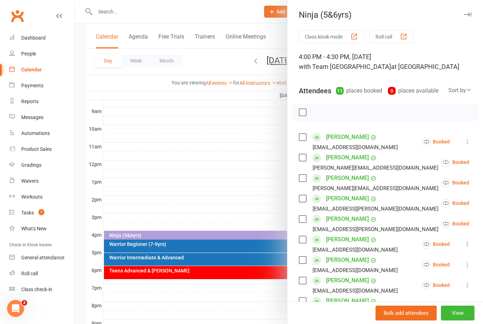
click at [220, 177] on div at bounding box center [279, 162] width 408 height 324
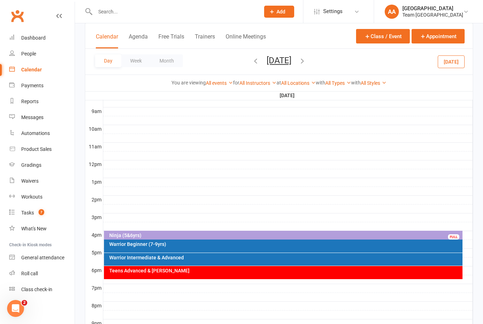
click at [157, 246] on div "Warrior Beginner (7-9yrs)" at bounding box center [285, 244] width 353 height 5
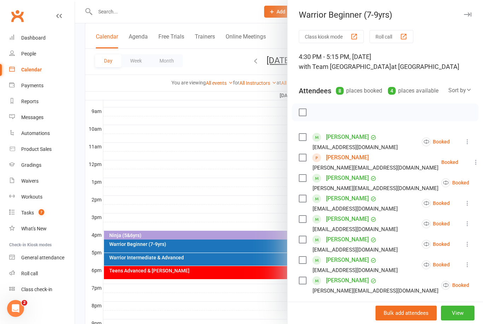
click at [233, 147] on div at bounding box center [279, 162] width 408 height 324
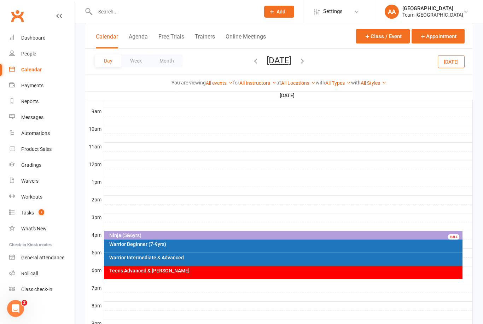
click at [288, 64] on button "[DATE]" at bounding box center [279, 61] width 25 height 10
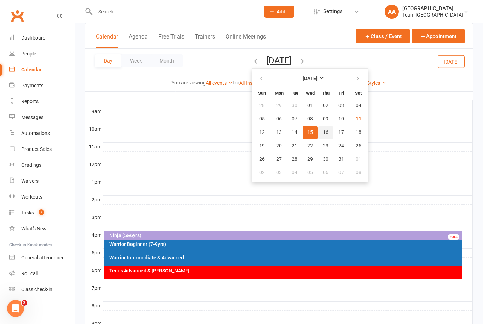
click at [323, 134] on span "16" at bounding box center [326, 133] width 6 height 6
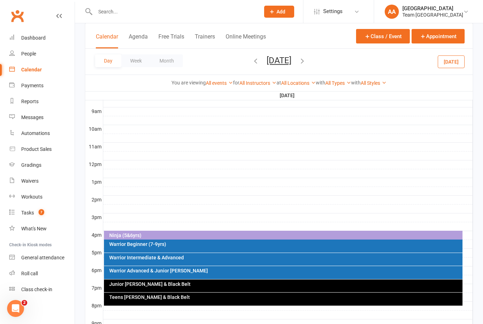
click at [206, 232] on div "Ninja (5&6yrs)" at bounding box center [283, 236] width 359 height 10
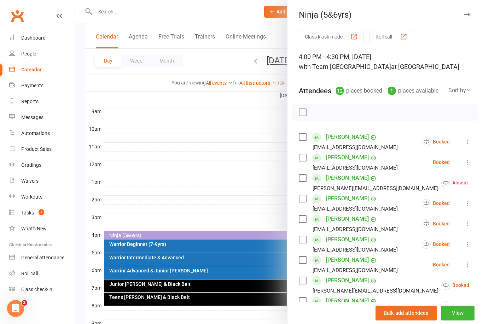
click at [250, 190] on div at bounding box center [279, 162] width 408 height 324
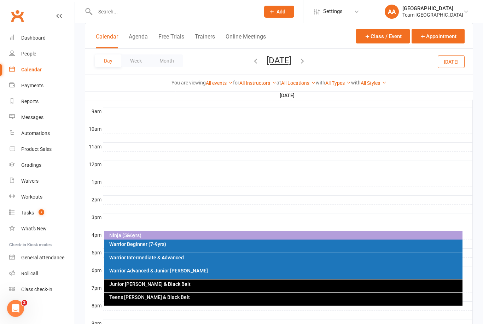
click at [171, 248] on div "Warrior Beginner (7-9yrs)" at bounding box center [283, 246] width 359 height 13
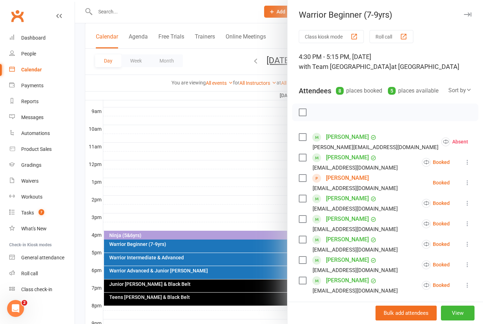
click at [227, 173] on div at bounding box center [279, 162] width 408 height 324
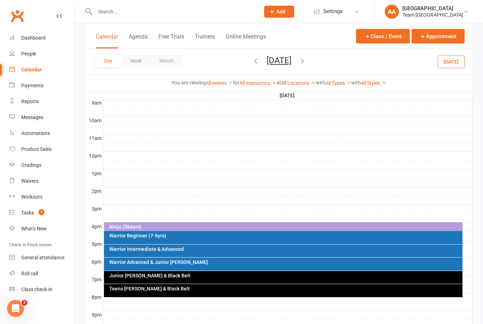
scroll to position [248, 0]
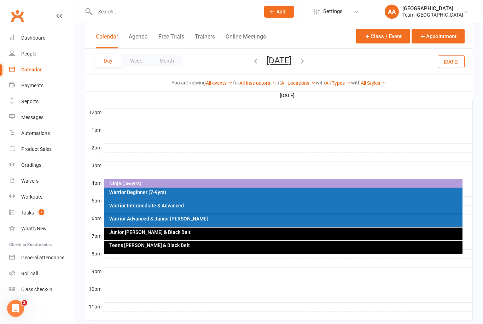
click at [291, 62] on button "[DATE]" at bounding box center [279, 61] width 25 height 10
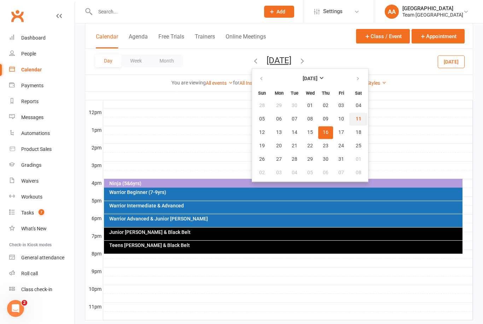
click at [356, 122] on span "11" at bounding box center [359, 119] width 6 height 6
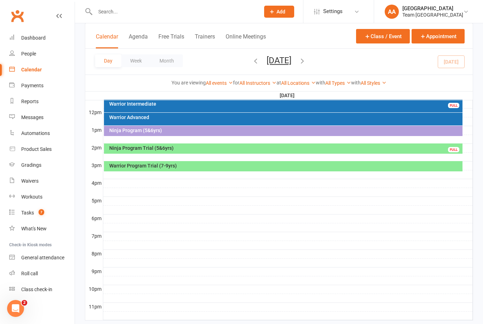
click at [229, 149] on div "Ninja Program Trial (5&6yrs)" at bounding box center [285, 148] width 353 height 5
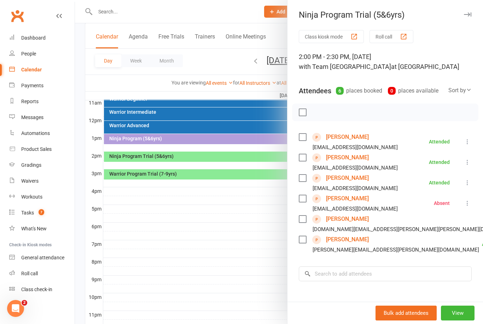
scroll to position [239, 0]
click at [238, 215] on div at bounding box center [279, 162] width 408 height 324
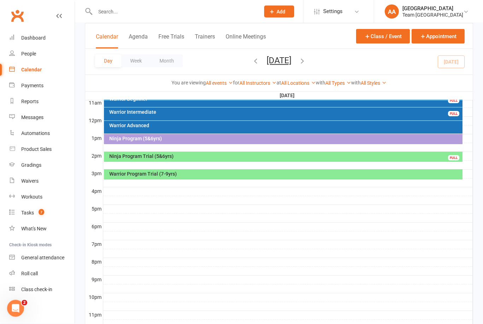
scroll to position [239, 0]
click at [291, 61] on button "[DATE]" at bounding box center [279, 61] width 25 height 10
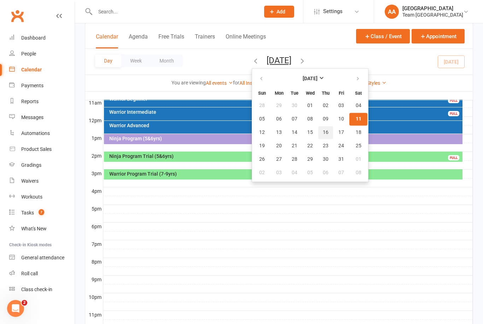
click at [323, 133] on span "16" at bounding box center [326, 133] width 6 height 6
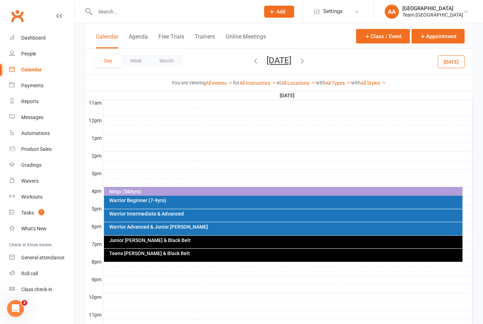
click at [232, 189] on div "Ninja (5&6yrs)" at bounding box center [283, 192] width 359 height 10
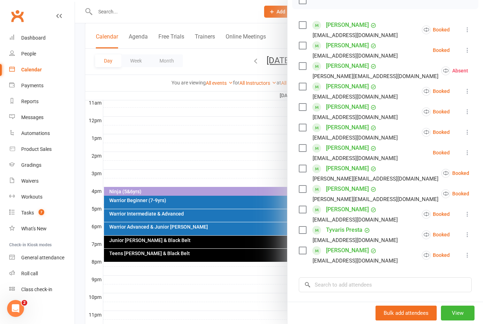
scroll to position [112, 0]
click at [349, 290] on input "search" at bounding box center [385, 284] width 173 height 15
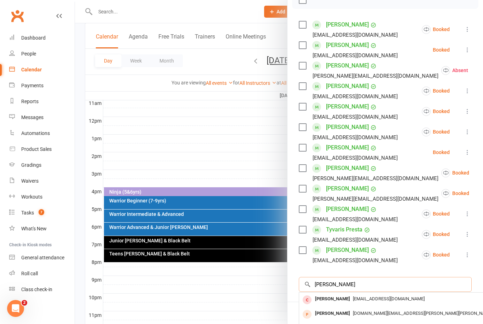
type input "Licoln webber"
click at [353, 312] on span "[DOMAIN_NAME][EMAIL_ADDRESS][PERSON_NAME][PERSON_NAME][DOMAIN_NAME]" at bounding box center [440, 313] width 174 height 5
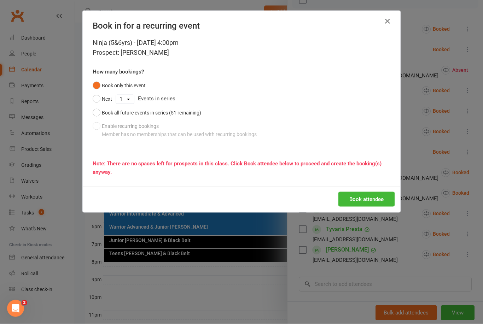
click at [97, 114] on button "Book all future events in series (51 remaining)" at bounding box center [147, 112] width 109 height 13
click at [358, 201] on button "Book attendee" at bounding box center [367, 199] width 56 height 15
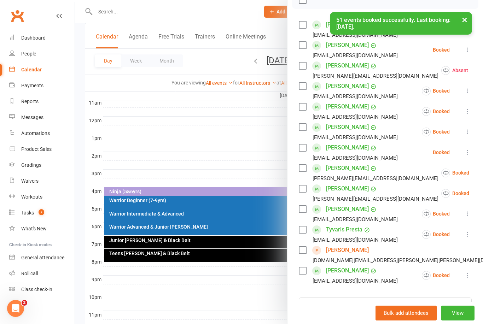
click at [341, 251] on link "[PERSON_NAME]" at bounding box center [347, 250] width 43 height 11
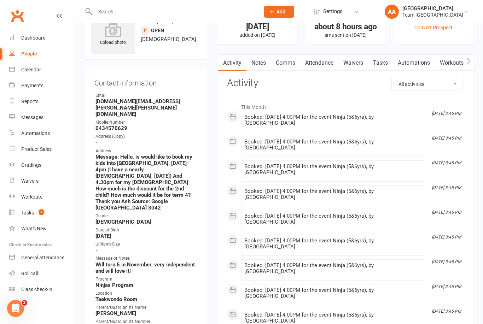
scroll to position [30, 0]
click at [263, 65] on link "Notes" at bounding box center [259, 62] width 24 height 16
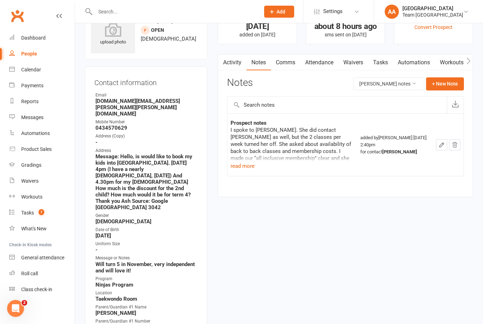
click at [241, 168] on button "read more" at bounding box center [243, 166] width 24 height 8
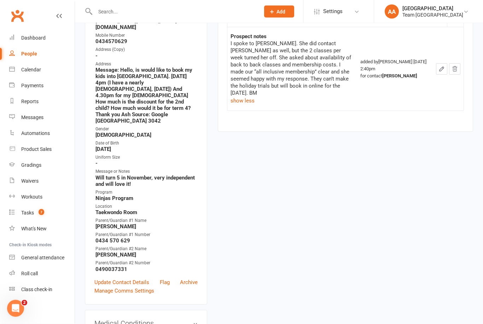
click at [129, 279] on link "Update Contact Details" at bounding box center [121, 283] width 55 height 8
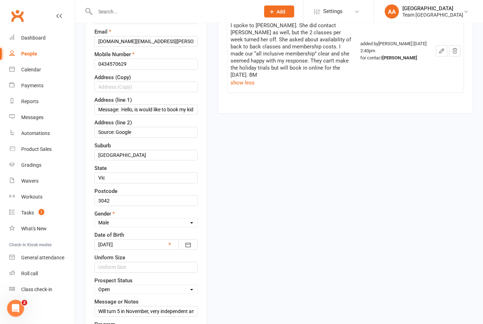
scroll to position [242, 0]
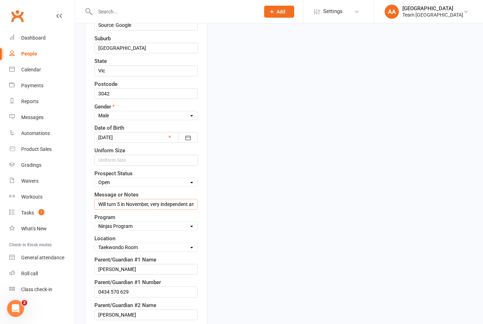
click at [95, 204] on input "Will turn 5 in November, very independent and will love it!" at bounding box center [145, 204] width 103 height 11
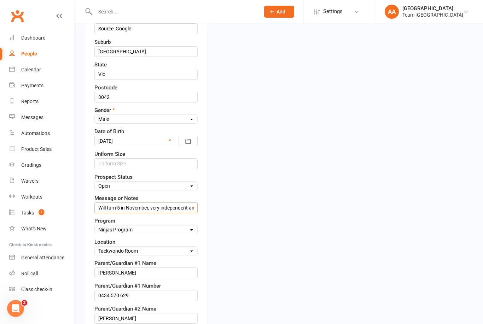
scroll to position [236, 0]
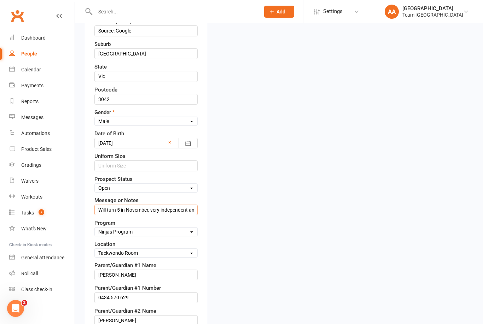
click at [99, 208] on input "Will turn 5 in November, very independent and will love it!" at bounding box center [145, 210] width 103 height 11
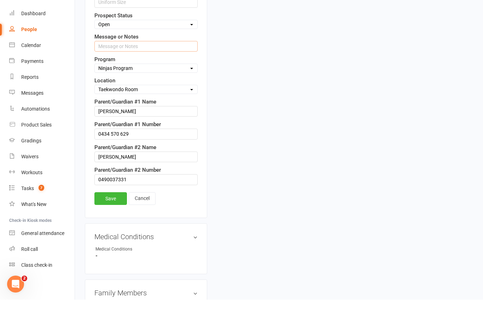
scroll to position [376, 0]
click at [114, 216] on link "Save" at bounding box center [110, 222] width 33 height 13
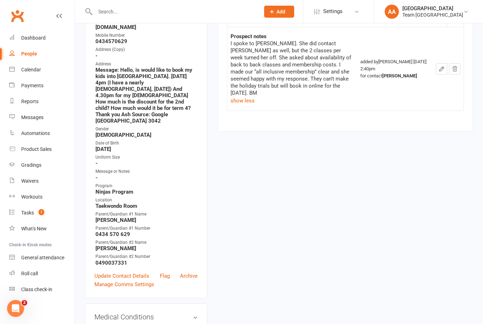
scroll to position [148, 0]
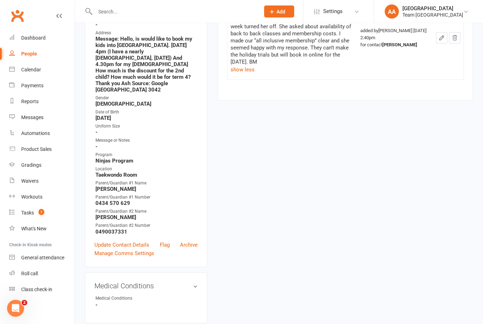
click at [122, 241] on link "Update Contact Details" at bounding box center [121, 245] width 55 height 8
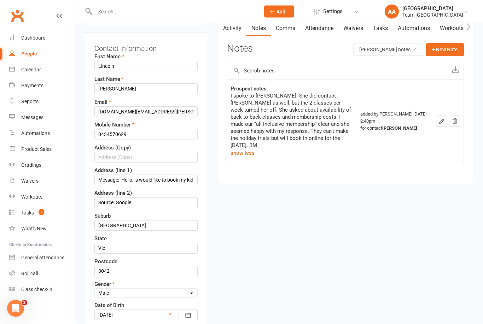
scroll to position [116, 0]
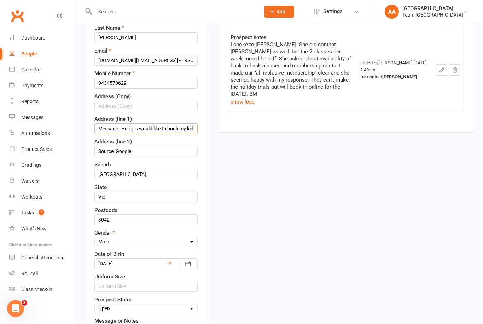
click at [106, 129] on input "Message: Hello, is would like to book my kids into airport west.Thursday 4pm (I…" at bounding box center [145, 128] width 103 height 11
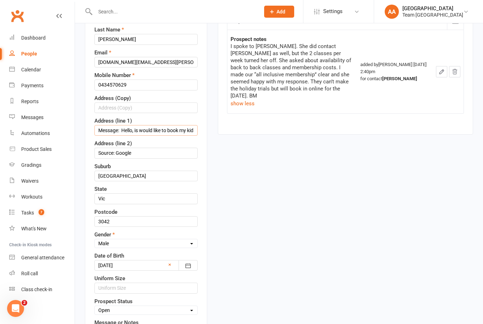
scroll to position [109, 0]
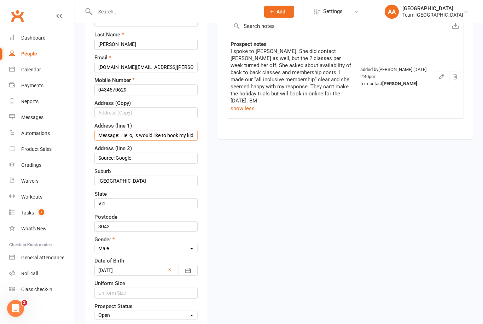
click at [99, 134] on input "Message: Hello, is would like to book my kids into airport west.Thursday 4pm (I…" at bounding box center [145, 135] width 103 height 11
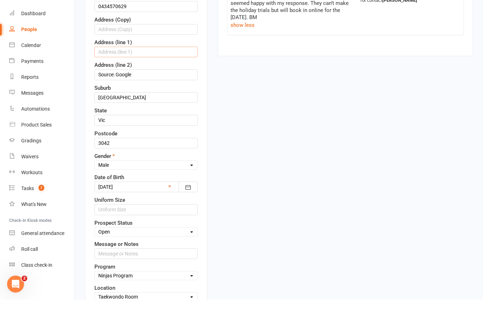
scroll to position [169, 0]
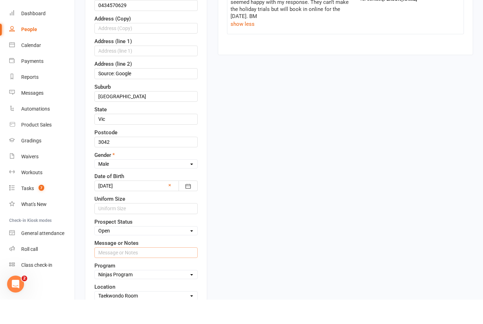
click at [114, 272] on input "text" at bounding box center [145, 277] width 103 height 11
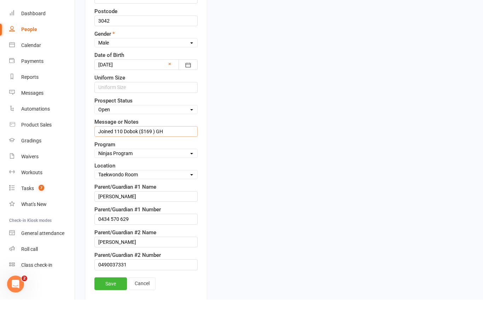
scroll to position [291, 0]
type input "Joined 110 Dobok ($169 ) GH"
click at [110, 302] on link "Save" at bounding box center [110, 308] width 33 height 13
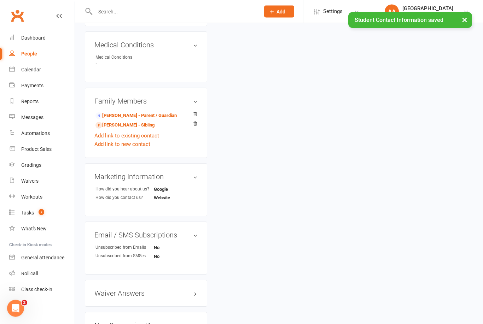
scroll to position [345, 0]
click at [36, 73] on link "Calendar" at bounding box center [41, 70] width 65 height 16
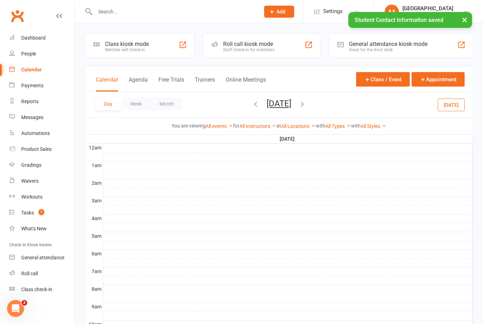
click at [291, 108] on button "[DATE]" at bounding box center [279, 104] width 25 height 10
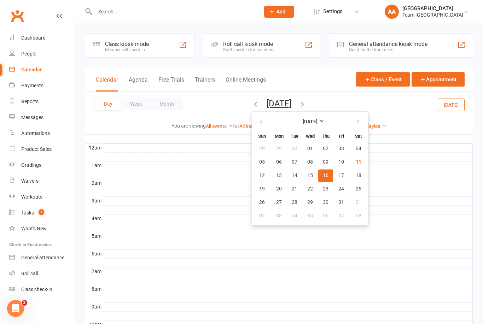
click at [323, 175] on span "16" at bounding box center [326, 176] width 6 height 6
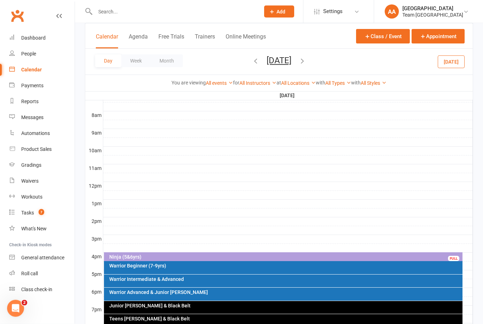
click at [199, 268] on div "Warrior Beginner (7-9yrs)" at bounding box center [283, 268] width 359 height 13
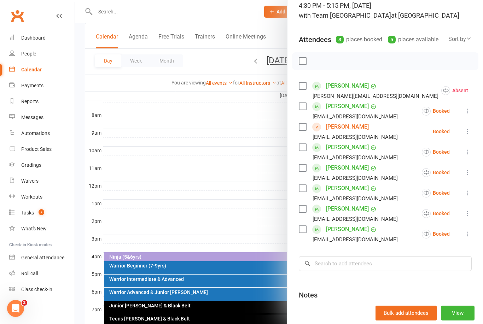
scroll to position [52, 0]
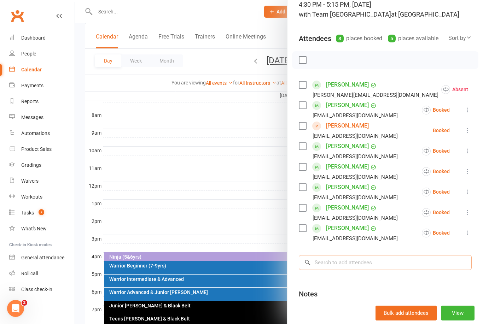
click at [337, 266] on input "search" at bounding box center [385, 262] width 173 height 15
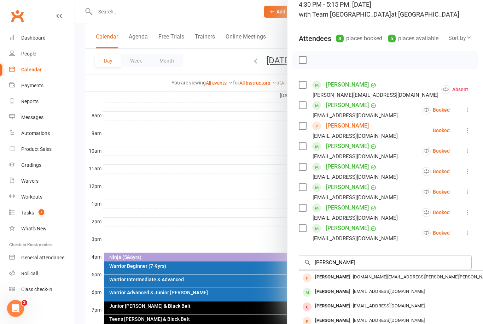
type input "Mackenzie"
click at [360, 274] on span "[DOMAIN_NAME][EMAIL_ADDRESS][PERSON_NAME][PERSON_NAME][DOMAIN_NAME]" at bounding box center [440, 276] width 174 height 5
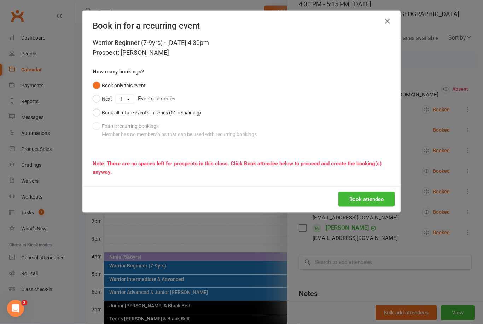
click at [96, 115] on button "Book all future events in series (51 remaining)" at bounding box center [147, 112] width 109 height 13
click at [373, 198] on button "Book attendee" at bounding box center [367, 199] width 56 height 15
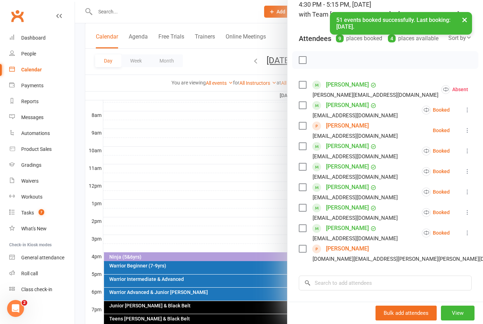
click at [344, 248] on link "[PERSON_NAME]" at bounding box center [347, 248] width 43 height 11
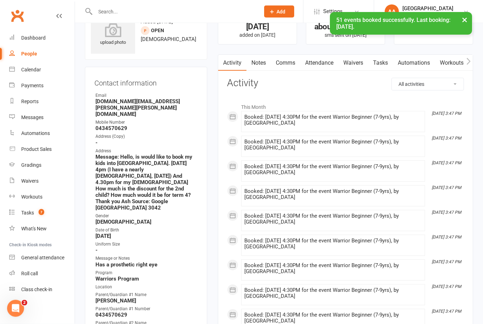
scroll to position [31, 0]
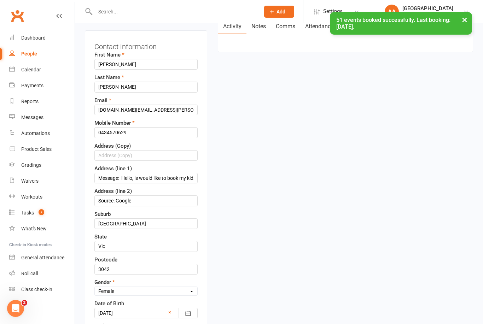
scroll to position [205, 0]
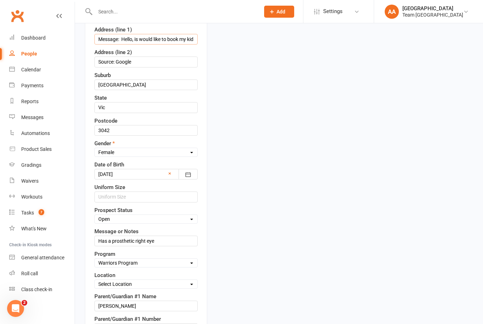
click at [98, 36] on input "Message: Hello, is would like to book my kids into airport west.Thursday 4pm (I…" at bounding box center [145, 39] width 103 height 11
click at [100, 41] on input "Message: Hello, is would like to book my kids into airport west.Thursday 4pm (I…" at bounding box center [145, 39] width 103 height 11
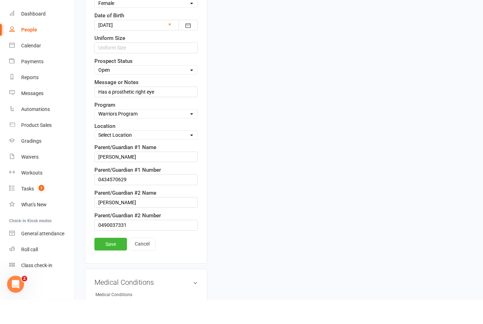
scroll to position [330, 0]
click at [187, 155] on select "Select Location Taekwondo Room" at bounding box center [146, 159] width 103 height 8
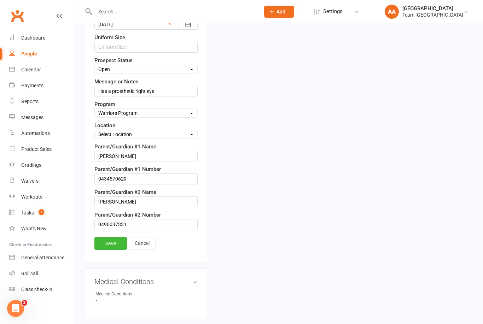
select select "0"
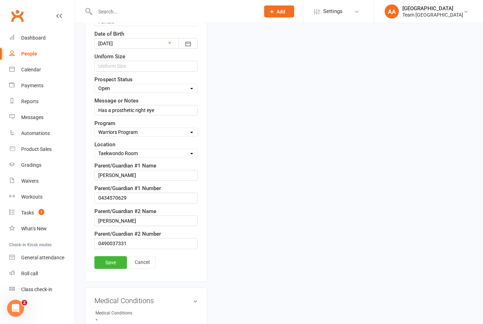
scroll to position [334, 0]
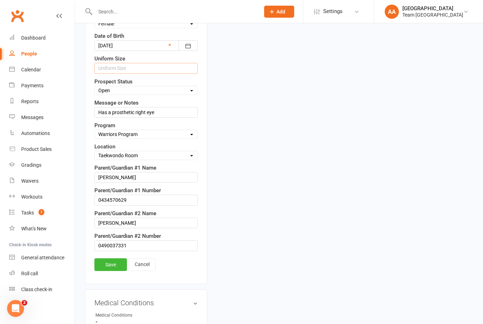
click at [129, 67] on input "string" at bounding box center [145, 68] width 103 height 11
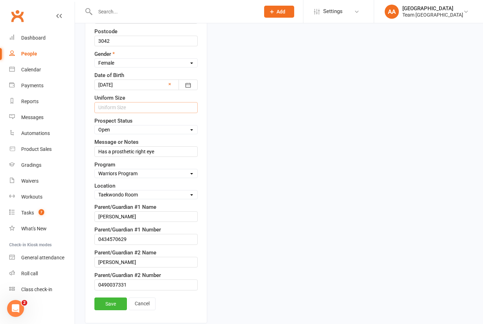
scroll to position [294, 0]
click at [101, 153] on input "Has a prosthetic right eye" at bounding box center [145, 152] width 103 height 11
click at [97, 158] on input "Has a prosthetic right eye" at bounding box center [145, 152] width 103 height 11
click at [98, 157] on input "Has a prosthetic right eye" at bounding box center [145, 152] width 103 height 11
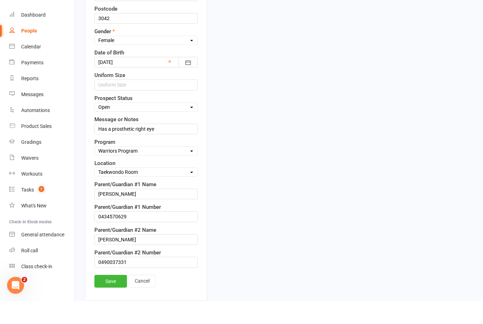
click at [111, 299] on link "Save" at bounding box center [110, 305] width 33 height 13
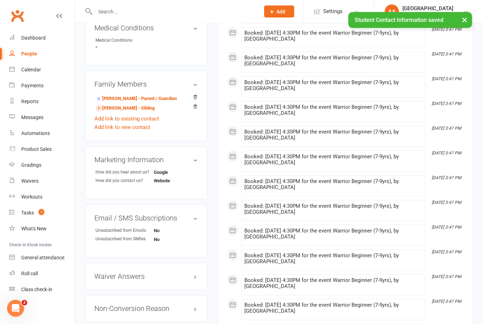
scroll to position [362, 0]
click at [165, 273] on h3 "Waiver Answers edit" at bounding box center [145, 277] width 103 height 8
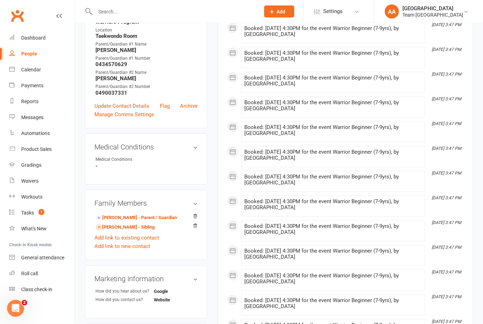
scroll to position [136, 0]
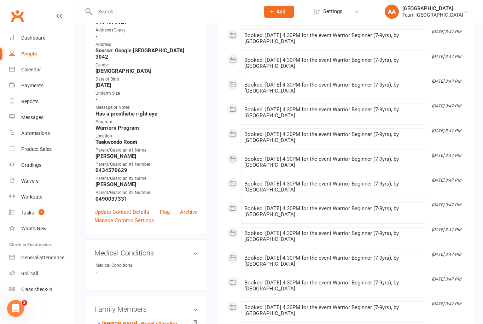
click at [124, 208] on link "Update Contact Details" at bounding box center [121, 212] width 55 height 8
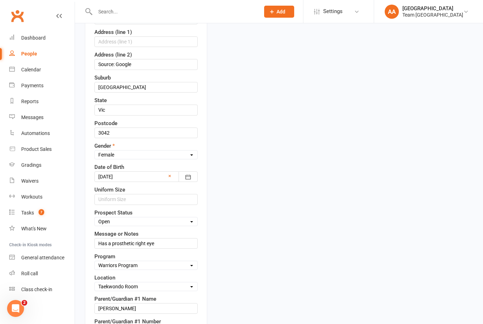
scroll to position [215, 0]
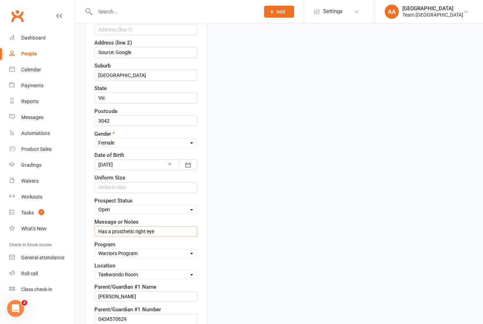
click at [99, 231] on input "Has a prosthetic right eye" at bounding box center [145, 231] width 103 height 11
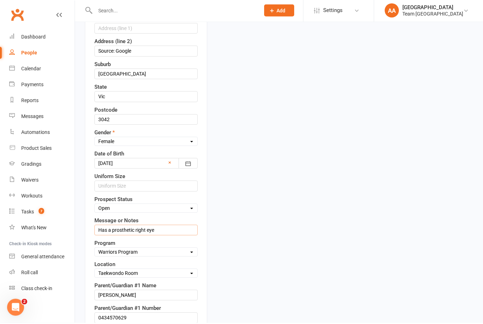
click at [165, 229] on input "Has a prosthetic right eye" at bounding box center [145, 231] width 103 height 11
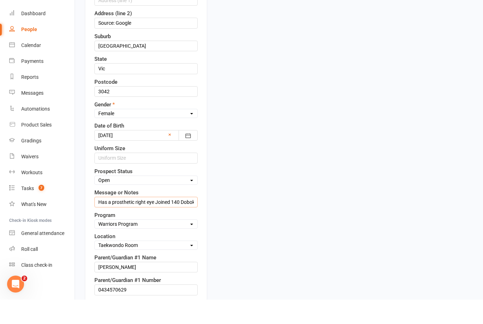
scroll to position [254, 0]
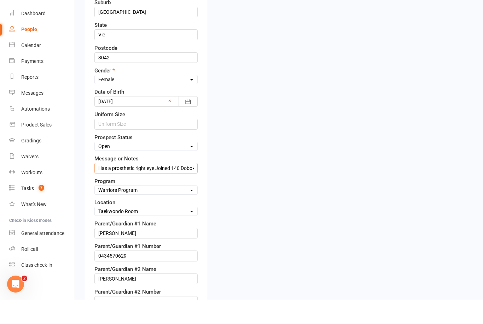
type input "Has a prosthetic right eye Joined 140 Dobok ($169)"
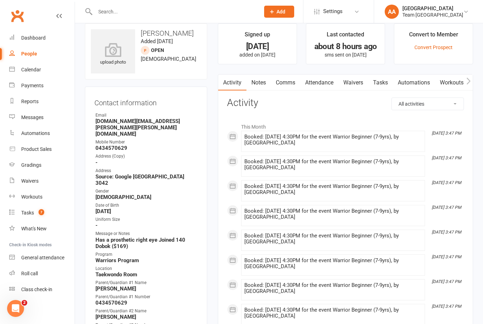
scroll to position [0, 0]
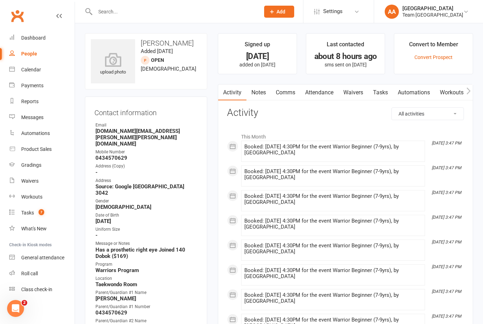
click at [39, 69] on div "Calendar" at bounding box center [31, 70] width 20 height 6
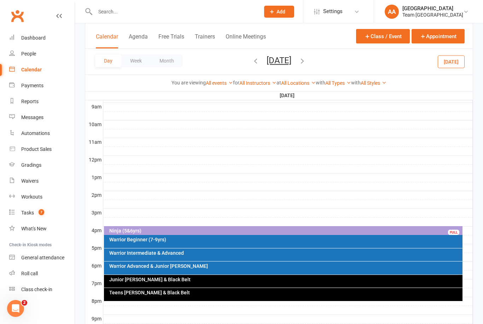
scroll to position [212, 0]
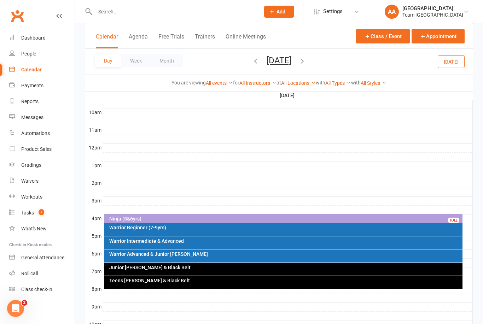
click at [248, 219] on div "Ninja (5&6yrs)" at bounding box center [285, 218] width 353 height 5
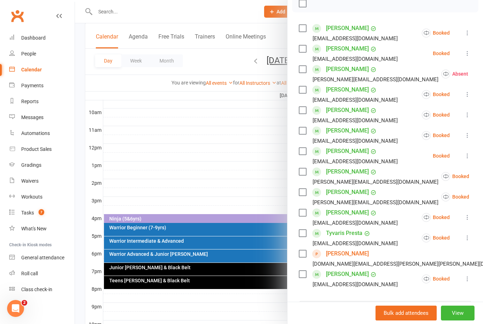
scroll to position [120, 0]
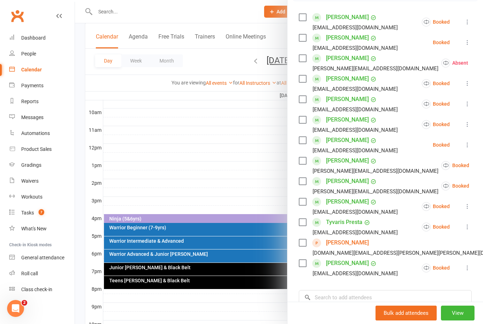
click at [461, 321] on button "View" at bounding box center [458, 313] width 34 height 15
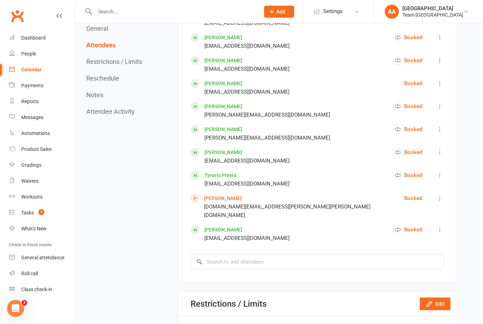
scroll to position [505, 0]
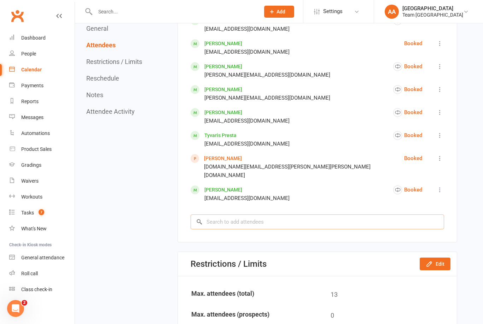
click at [261, 218] on input "search" at bounding box center [318, 222] width 254 height 15
click at [33, 70] on div "Calendar" at bounding box center [31, 70] width 21 height 6
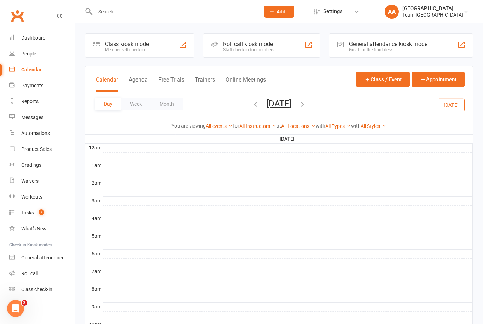
click at [291, 103] on button "[DATE]" at bounding box center [279, 104] width 25 height 10
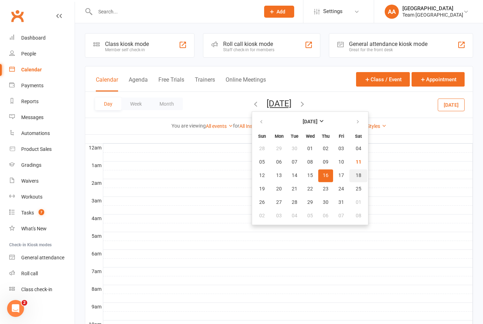
click at [349, 175] on button "18" at bounding box center [358, 175] width 18 height 13
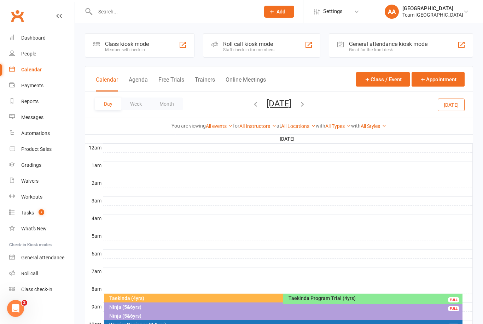
click at [142, 306] on div "Ninja (5&6yrs)" at bounding box center [285, 307] width 353 height 5
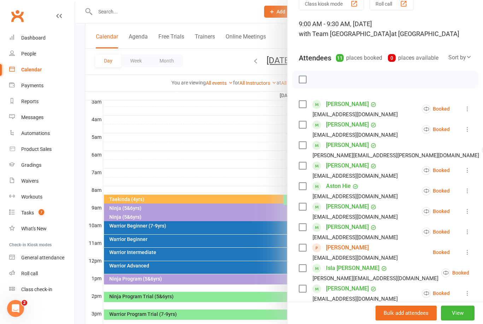
scroll to position [50, 0]
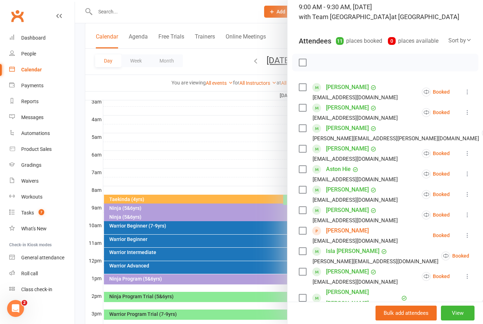
click at [469, 237] on icon at bounding box center [467, 235] width 7 height 7
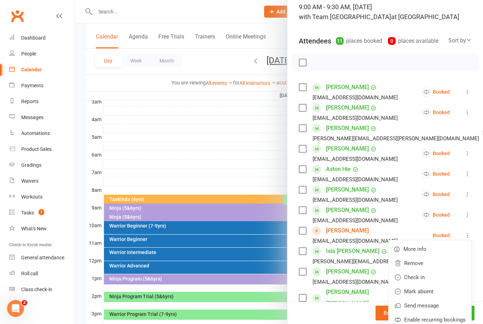
click at [418, 261] on link "Remove" at bounding box center [430, 263] width 83 height 14
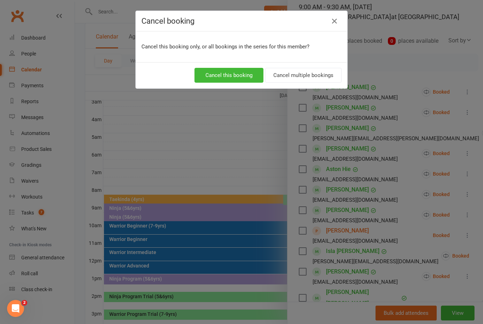
click at [319, 72] on button "Cancel multiple bookings" at bounding box center [303, 75] width 76 height 15
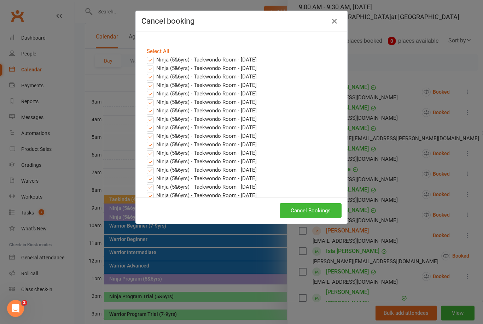
click at [153, 59] on label "Ninja (5&6yrs) - Taekwondo Room - Oct 11, 2025" at bounding box center [202, 60] width 110 height 8
click at [146, 56] on input "Ninja (5&6yrs) - Taekwondo Room - Oct 11, 2025" at bounding box center [143, 56] width 5 height 0
click at [314, 209] on button "Cancel Bookings" at bounding box center [311, 210] width 62 height 15
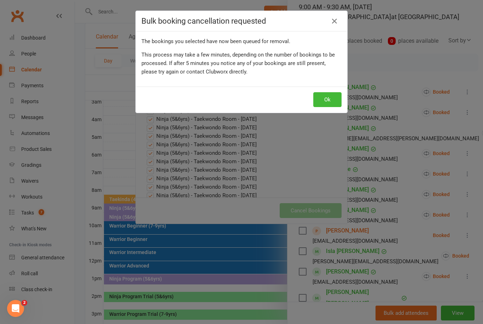
click at [329, 98] on button "Ok" at bounding box center [327, 99] width 28 height 15
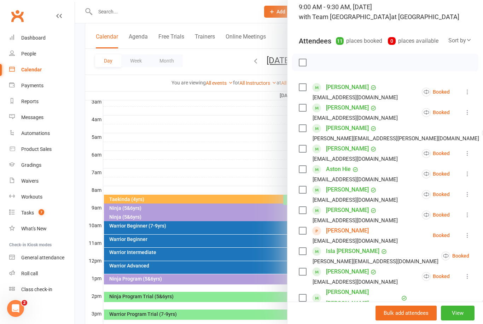
click at [470, 239] on icon at bounding box center [467, 235] width 7 height 7
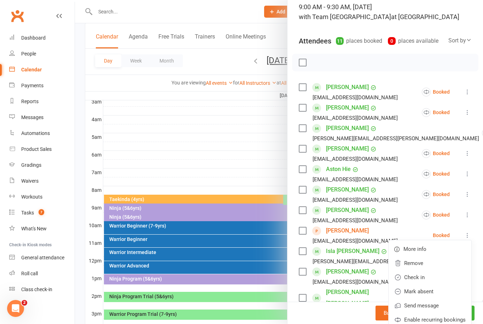
click at [420, 264] on link "Remove" at bounding box center [430, 263] width 83 height 14
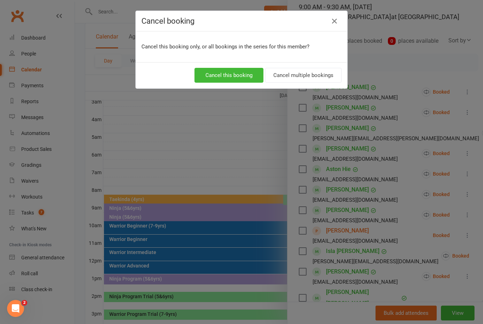
click at [311, 74] on button "Cancel multiple bookings" at bounding box center [303, 75] width 76 height 15
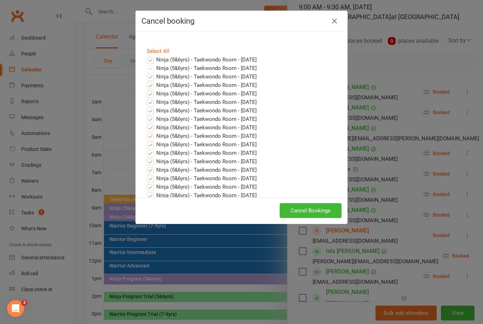
click at [151, 59] on label "Ninja (5&6yrs) - Taekwondo Room - Oct 11, 2025" at bounding box center [202, 60] width 110 height 8
click at [146, 56] on input "Ninja (5&6yrs) - Taekwondo Room - Oct 11, 2025" at bounding box center [143, 56] width 5 height 0
click at [313, 207] on button "Cancel Bookings" at bounding box center [311, 210] width 62 height 15
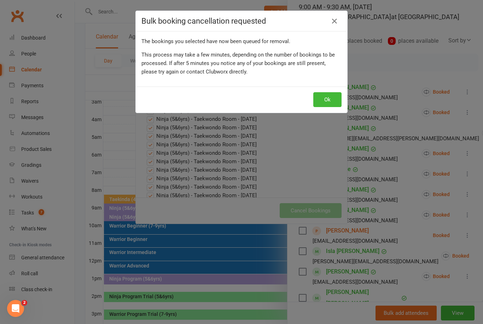
click at [331, 97] on button "Ok" at bounding box center [327, 99] width 28 height 15
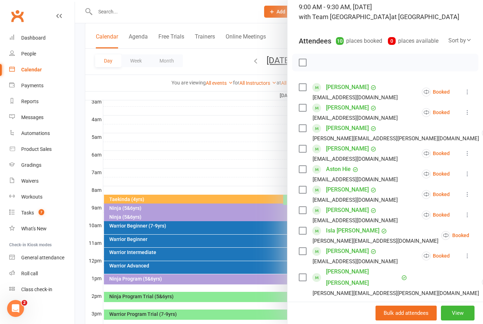
click at [253, 156] on div at bounding box center [279, 162] width 408 height 324
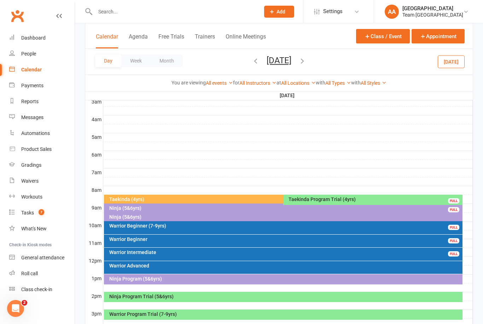
click at [291, 59] on button "Saturday, Oct 18, 2025" at bounding box center [279, 61] width 25 height 10
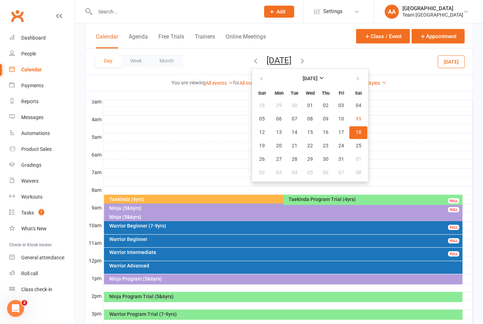
click at [323, 134] on span "16" at bounding box center [326, 133] width 6 height 6
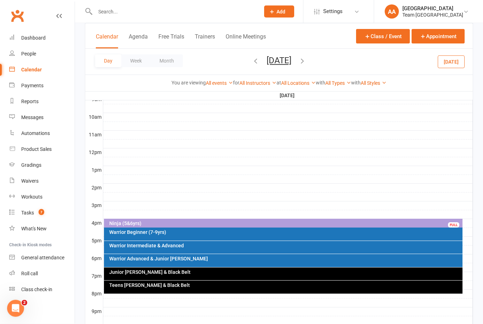
scroll to position [208, 0]
click at [216, 222] on div "Ninja (5&6yrs)" at bounding box center [285, 223] width 353 height 5
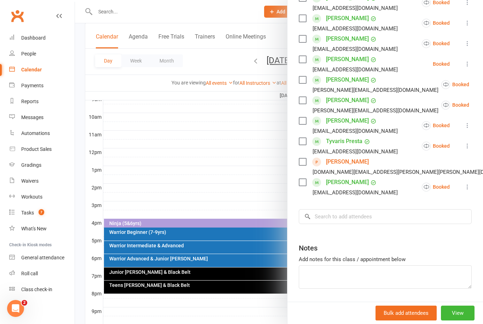
scroll to position [201, 0]
click at [368, 217] on input "search" at bounding box center [385, 217] width 173 height 15
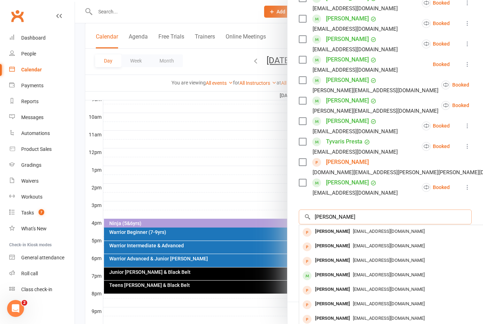
type input "Asiyah moham"
click at [340, 230] on div "Asiyah Mohamad" at bounding box center [332, 232] width 41 height 10
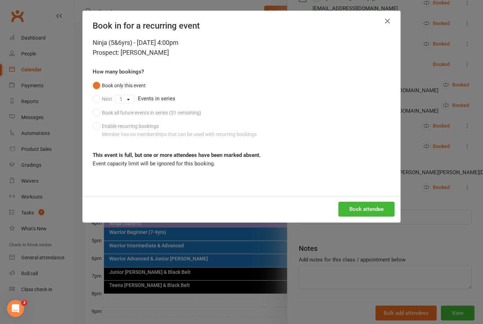
click at [97, 111] on div "Book only this event Next 1 2 3 4 5 6 7 8 9 10 11 12 13 14 15 16 17 18 19 20 21…" at bounding box center [242, 110] width 298 height 62
click at [95, 109] on div "Book only this event Next 1 2 3 4 5 6 7 8 9 10 11 12 13 14 15 16 17 18 19 20 21…" at bounding box center [242, 110] width 298 height 62
click at [391, 20] on icon "button" at bounding box center [387, 21] width 8 height 8
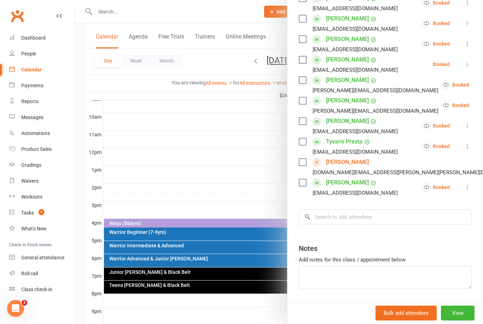
click at [460, 321] on button "View" at bounding box center [458, 313] width 34 height 15
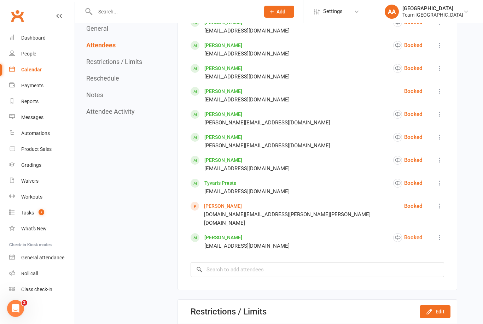
scroll to position [481, 0]
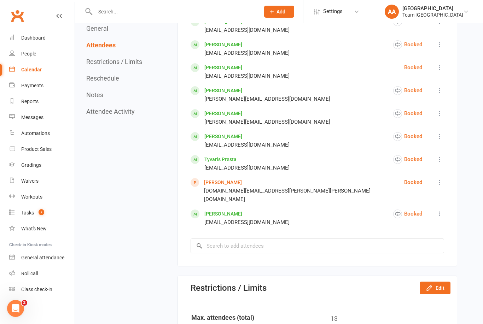
click at [441, 285] on button "Edit" at bounding box center [435, 288] width 31 height 13
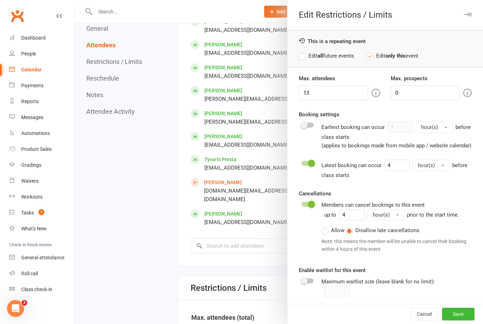
click at [302, 59] on label "Edit all future events" at bounding box center [326, 56] width 55 height 8
click at [321, 95] on input "13" at bounding box center [333, 93] width 69 height 15
type input "14"
click at [455, 321] on button "Save" at bounding box center [458, 314] width 33 height 13
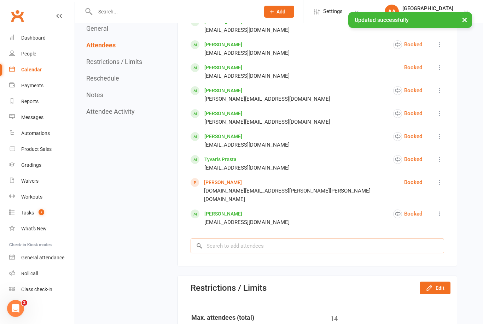
click at [225, 244] on input "search" at bounding box center [318, 246] width 254 height 15
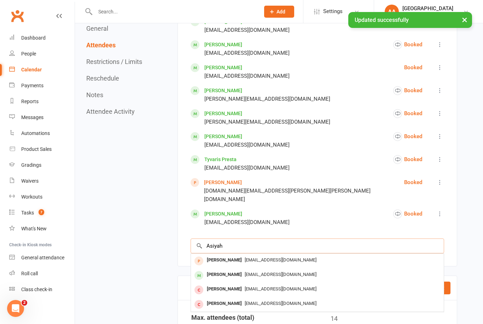
type input "Asiyah"
click at [251, 259] on span "Sonianemra@hotmail.com" at bounding box center [281, 260] width 72 height 5
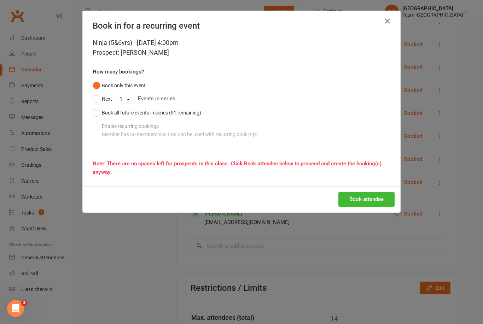
click at [98, 112] on button "Book all future events in series (51 remaining)" at bounding box center [147, 112] width 109 height 13
click at [364, 201] on button "Book attendee" at bounding box center [367, 199] width 56 height 15
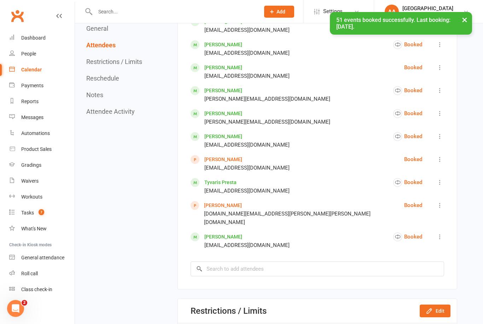
click at [42, 74] on link "Calendar" at bounding box center [41, 70] width 65 height 16
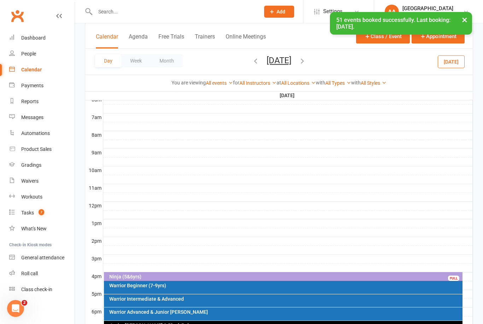
scroll to position [159, 0]
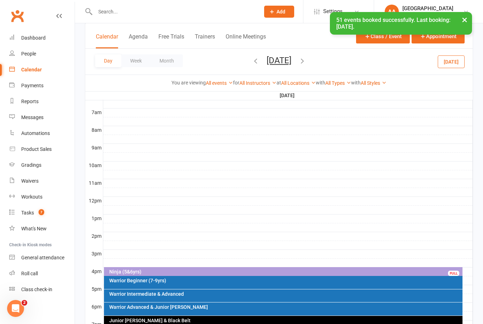
click at [204, 283] on div "Warrior Beginner (7-9yrs)" at bounding box center [285, 280] width 353 height 5
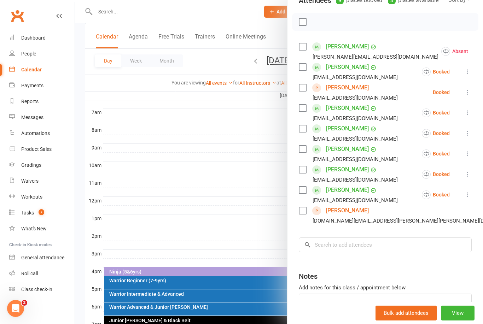
scroll to position [89, 0]
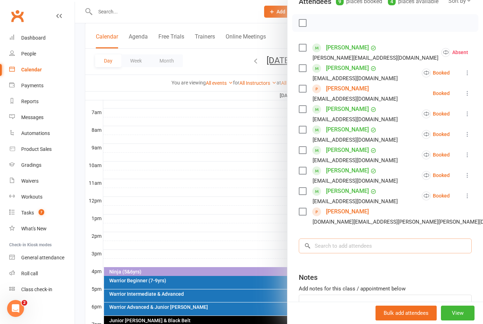
click at [337, 245] on input "search" at bounding box center [385, 246] width 173 height 15
type input "Khad"
click at [341, 260] on div "Khadija Mohamad" at bounding box center [332, 261] width 41 height 10
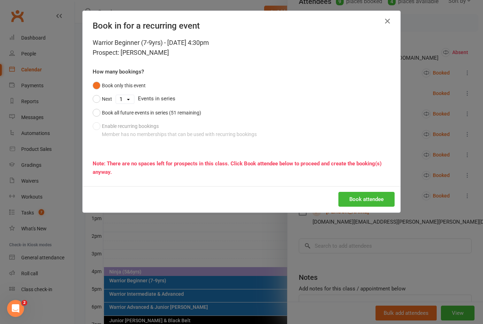
click at [98, 111] on button "Book all future events in series (51 remaining)" at bounding box center [147, 112] width 109 height 13
click at [364, 204] on button "Book attendee" at bounding box center [367, 199] width 56 height 15
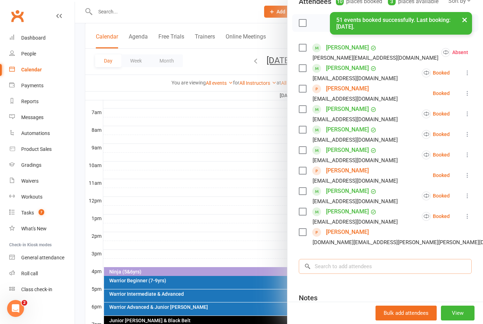
click at [322, 266] on input "search" at bounding box center [385, 266] width 173 height 15
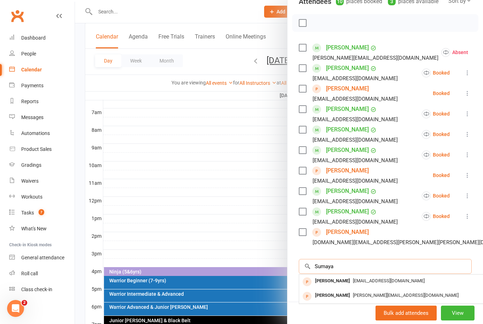
type input "Sumaya"
click at [339, 282] on div "Sumaya Mohamad" at bounding box center [332, 281] width 41 height 10
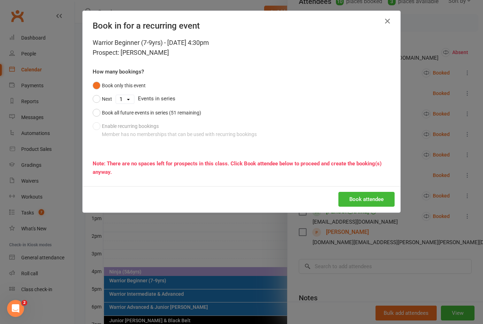
click at [91, 115] on div "Warrior Beginner (7-9yrs) - Oct 16, 2025 4:30pm Prospect: Sumaya Mohamad How ma…" at bounding box center [242, 112] width 318 height 149
click at [100, 118] on button "Book all future events in series (51 remaining)" at bounding box center [147, 112] width 109 height 13
click at [351, 200] on button "Book attendee" at bounding box center [367, 199] width 56 height 15
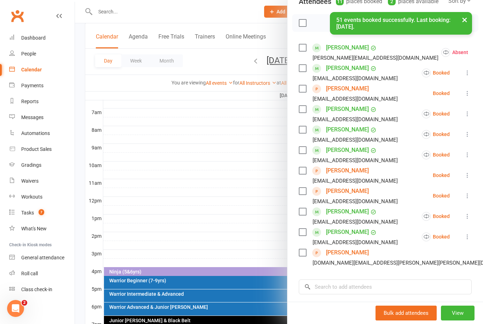
click at [347, 169] on link "Khadija Mohamad" at bounding box center [347, 170] width 43 height 11
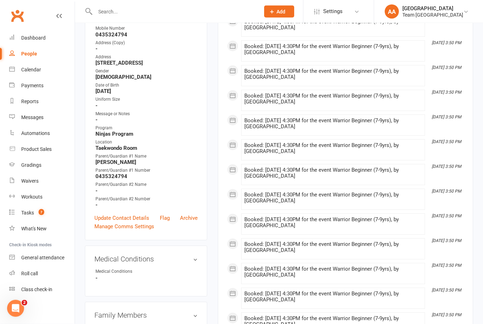
scroll to position [125, 0]
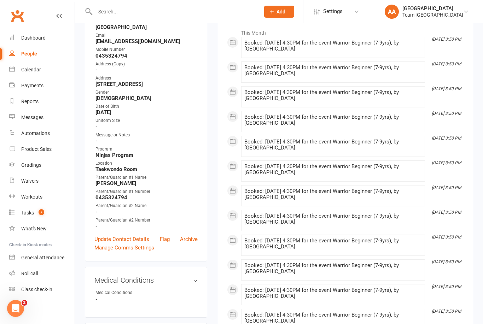
click at [118, 237] on link "Update Contact Details" at bounding box center [121, 239] width 55 height 8
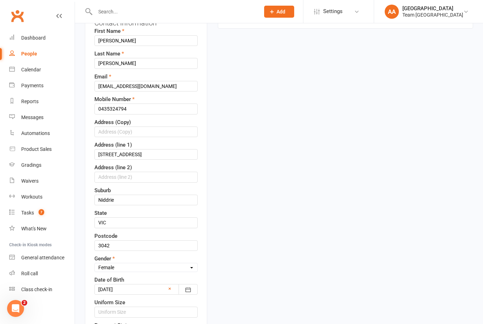
scroll to position [316, 0]
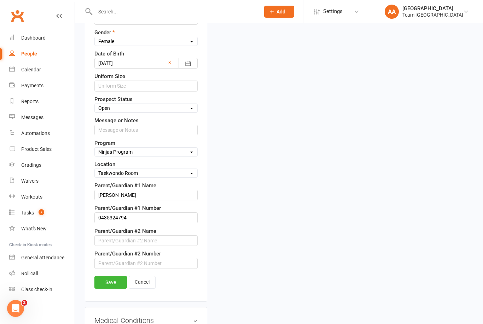
click at [154, 155] on select "Select Taekinda Program Ninjas Program Warriors Program Juniors Program Adults …" at bounding box center [146, 152] width 103 height 8
select select "Warriors Program"
click at [134, 130] on input "text" at bounding box center [145, 130] width 103 height 11
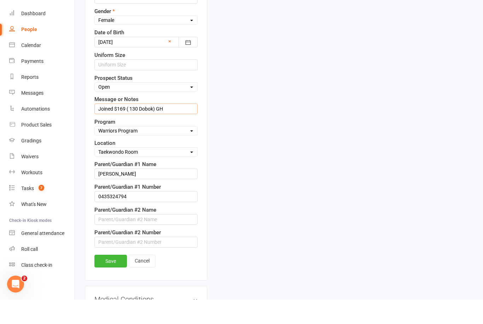
scroll to position [323, 0]
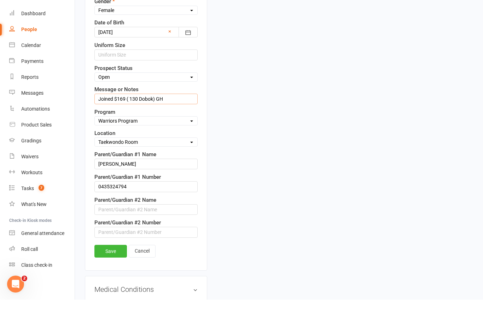
type input "Joined $169 ( 130 Dobok) GH"
click at [110, 270] on link "Save" at bounding box center [110, 276] width 33 height 13
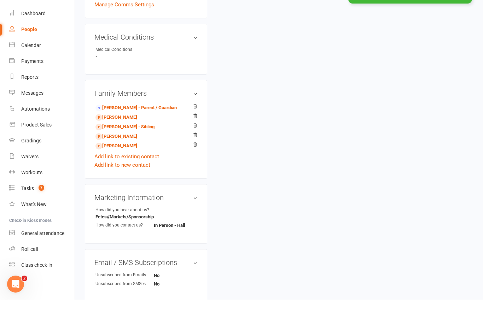
scroll to position [347, 0]
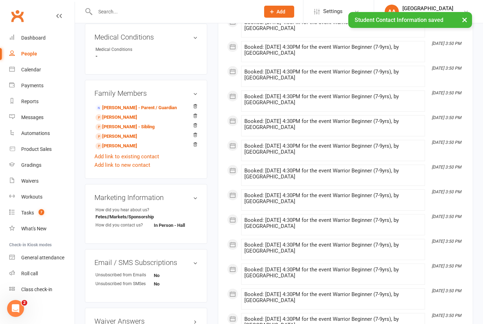
click at [129, 145] on link "Sumaya Mohamad - Sibling" at bounding box center [117, 146] width 42 height 7
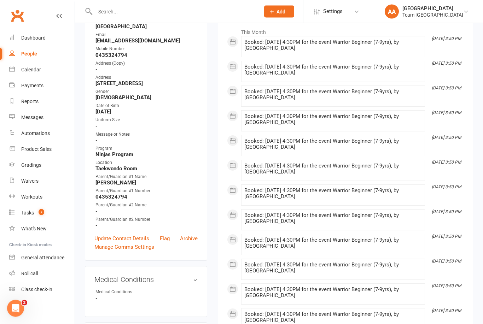
scroll to position [143, 0]
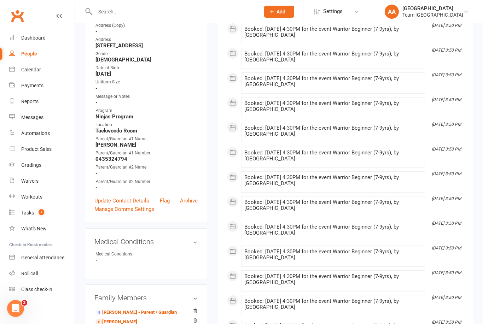
click at [124, 199] on link "Update Contact Details" at bounding box center [121, 201] width 55 height 8
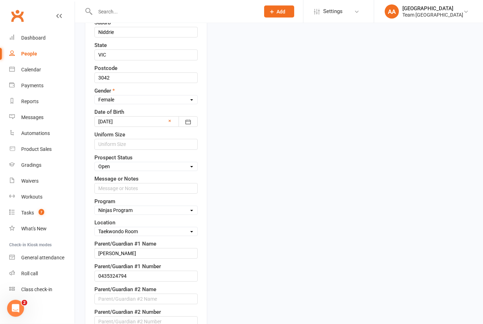
click at [162, 212] on select "Select Taekinda Program Ninjas Program Warriors Program Juniors Program Adults …" at bounding box center [146, 211] width 103 height 8
select select "Warriors Program"
click at [139, 187] on input "text" at bounding box center [145, 188] width 103 height 11
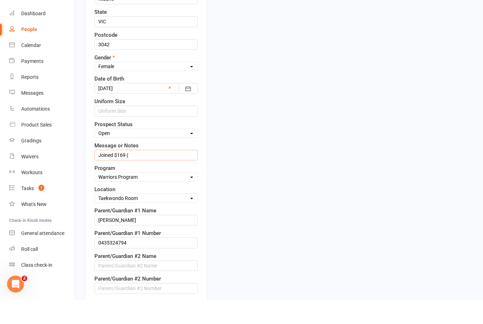
scroll to position [267, 0]
type input "Joined $169 (140 Dobok )"
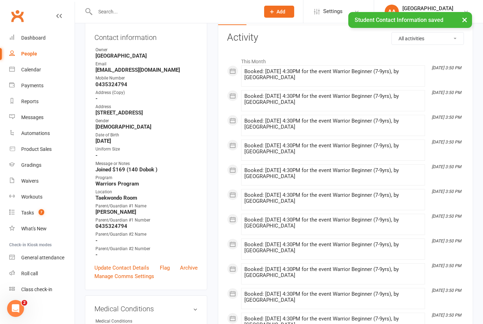
scroll to position [0, 0]
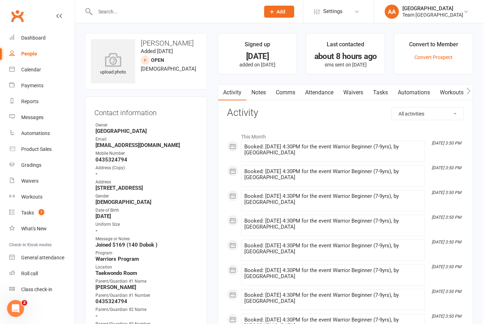
click at [34, 70] on div "Calendar" at bounding box center [31, 70] width 20 height 6
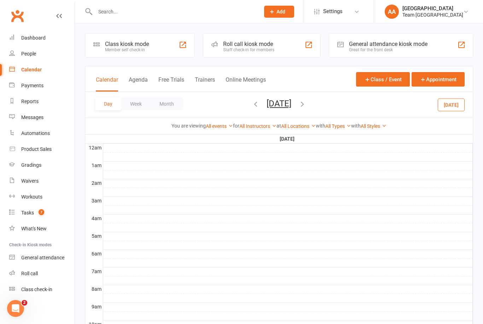
click at [291, 107] on button "Thursday, Oct 16, 2025" at bounding box center [279, 104] width 25 height 10
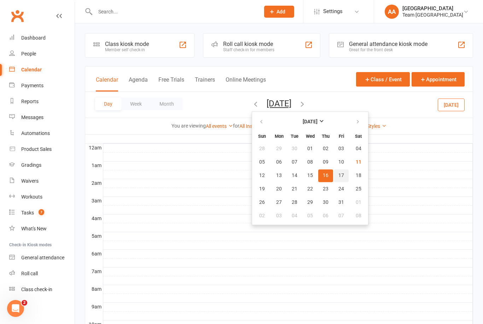
click at [339, 178] on span "17" at bounding box center [342, 176] width 6 height 6
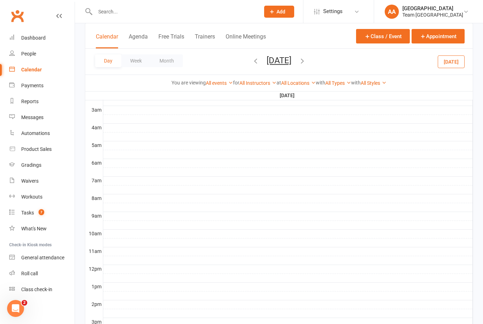
scroll to position [248, 0]
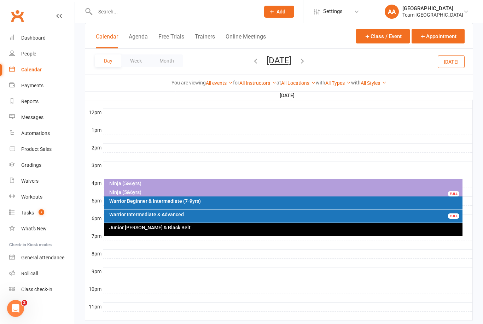
click at [306, 62] on icon "button" at bounding box center [303, 61] width 8 height 8
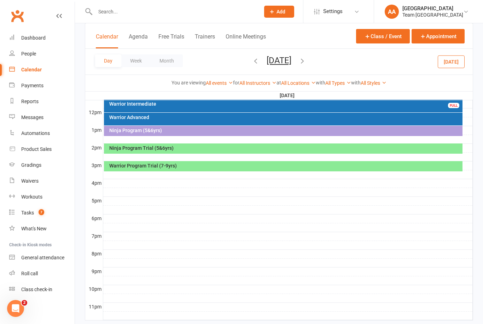
click at [230, 131] on div "Ninja Program (5&6yrs)" at bounding box center [285, 130] width 353 height 5
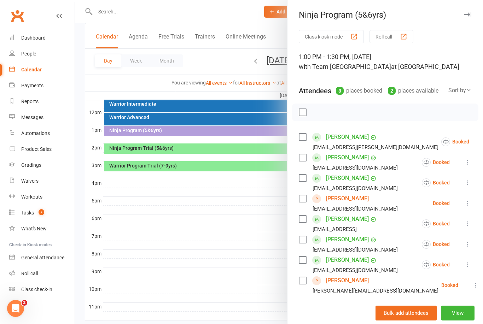
click at [340, 200] on link "Leon Masterson" at bounding box center [347, 198] width 43 height 11
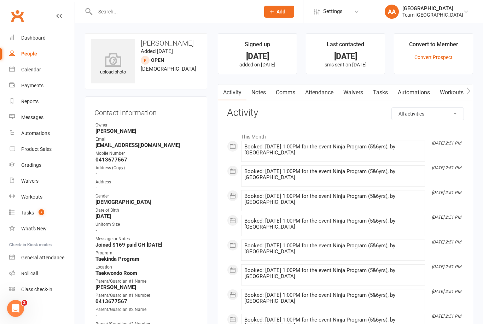
click at [32, 69] on div "Calendar" at bounding box center [31, 70] width 20 height 6
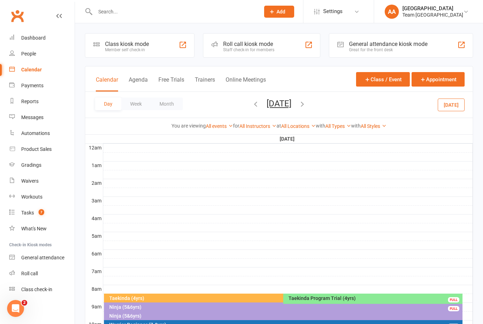
click at [291, 107] on button "Saturday, Oct 18, 2025" at bounding box center [279, 104] width 25 height 10
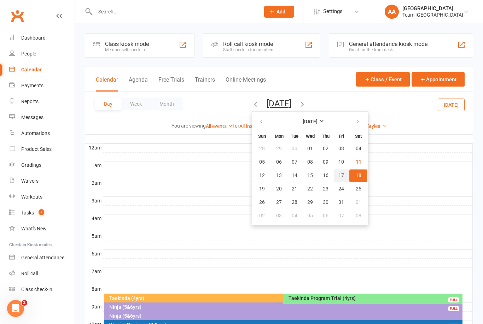
click at [339, 177] on span "17" at bounding box center [342, 176] width 6 height 6
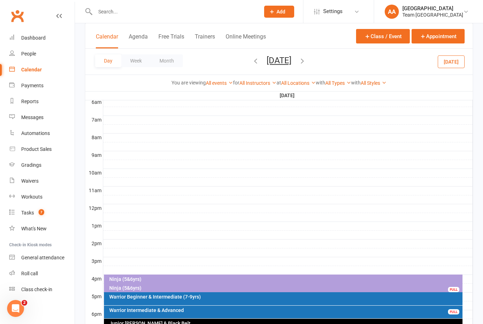
scroll to position [200, 0]
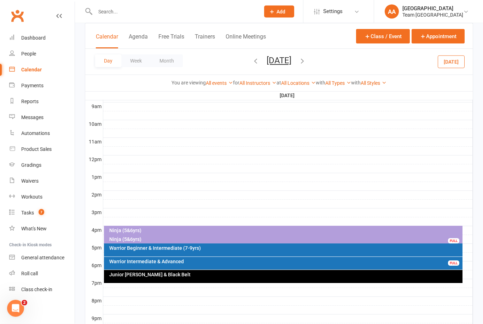
click at [137, 241] on div "Ninja (5&6yrs)" at bounding box center [285, 239] width 353 height 5
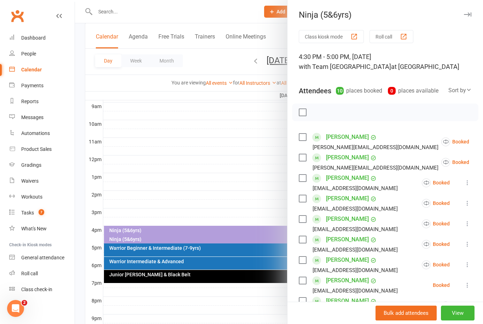
click at [459, 321] on button "View" at bounding box center [458, 313] width 34 height 15
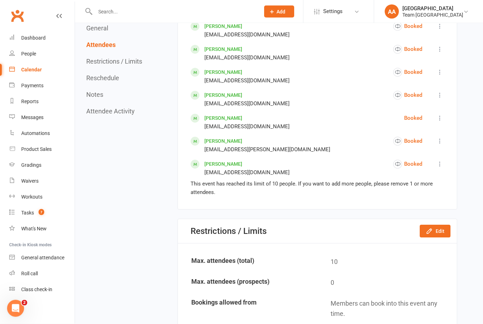
scroll to position [519, 0]
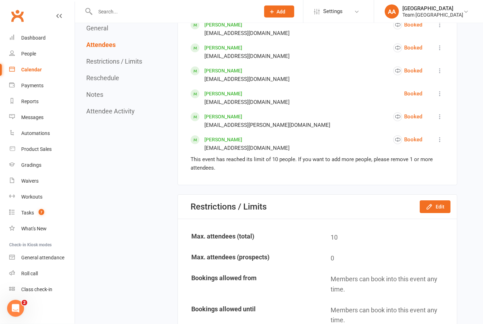
click at [439, 98] on icon at bounding box center [439, 94] width 7 height 7
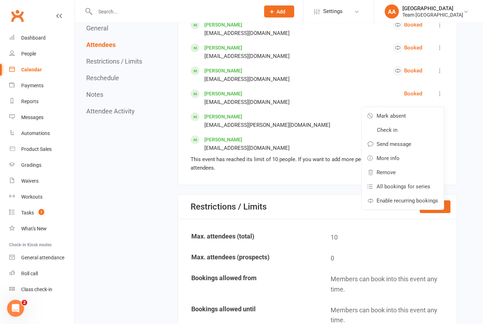
scroll to position [519, 0]
click at [389, 177] on span "Remove" at bounding box center [386, 172] width 19 height 8
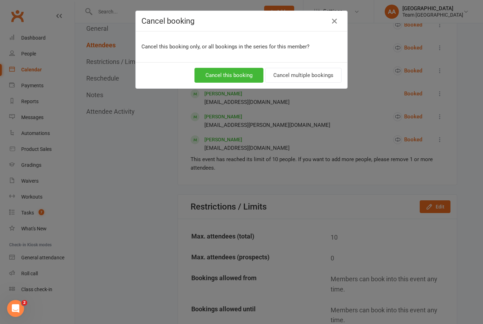
click at [238, 79] on button "Cancel this booking" at bounding box center [229, 75] width 69 height 15
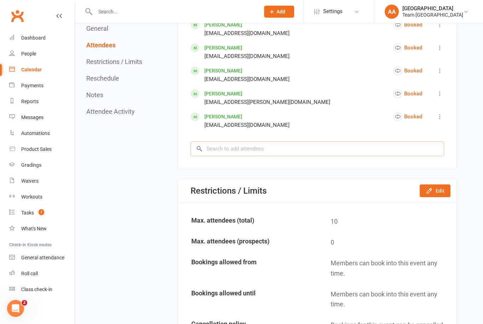
click at [264, 156] on input "search" at bounding box center [318, 148] width 254 height 15
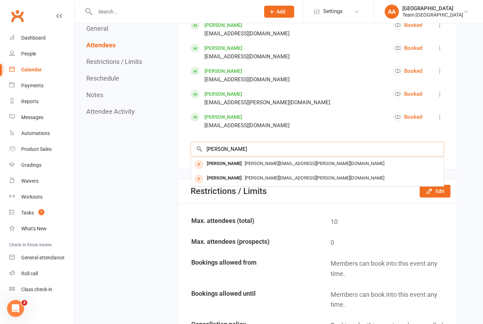
type input "Yang"
click at [235, 184] on div "Phoebe Yang" at bounding box center [224, 178] width 41 height 10
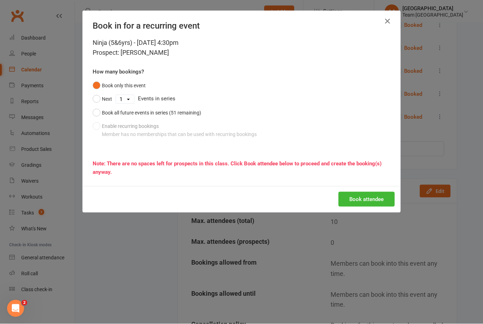
click at [94, 113] on button "Book all future events in series (51 remaining)" at bounding box center [147, 112] width 109 height 13
click at [357, 196] on button "Book attendee" at bounding box center [367, 199] width 56 height 15
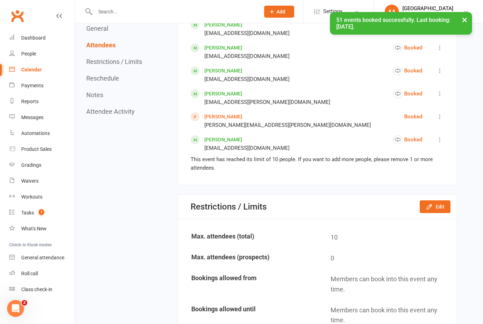
click at [435, 213] on button "Edit" at bounding box center [435, 207] width 31 height 13
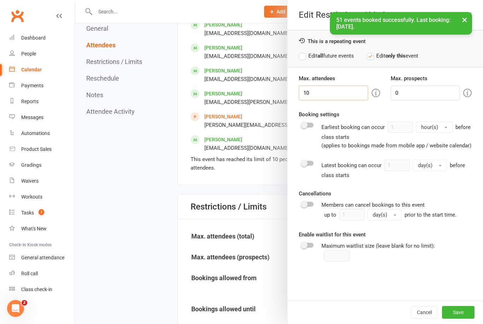
click at [321, 93] on input "10" at bounding box center [333, 93] width 69 height 15
type input "11"
click at [452, 319] on button "Save" at bounding box center [458, 312] width 33 height 13
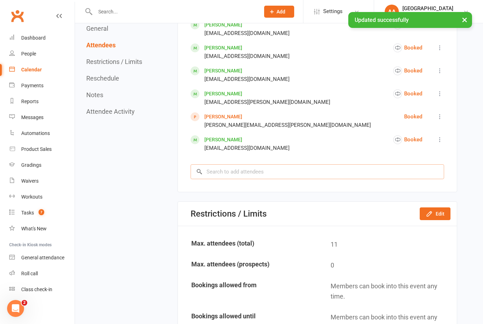
click at [229, 179] on input "search" at bounding box center [318, 171] width 254 height 15
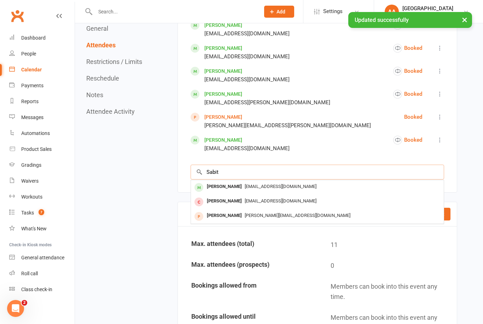
type input "Sabit"
click at [245, 189] on span "ah1984bosna@hotmail.com" at bounding box center [281, 186] width 72 height 5
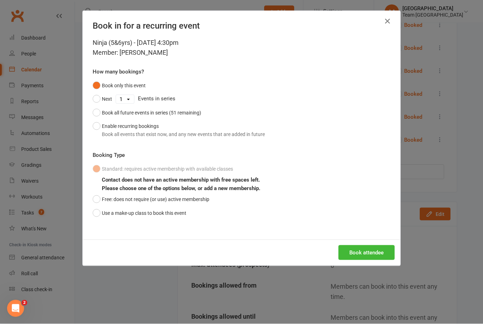
click at [97, 213] on button "Use a make-up class to book this event" at bounding box center [140, 213] width 94 height 13
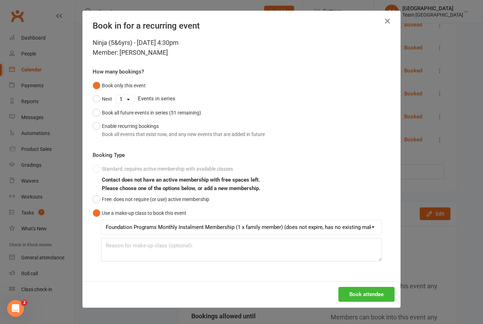
click at [362, 292] on button "Book attendee" at bounding box center [367, 294] width 56 height 15
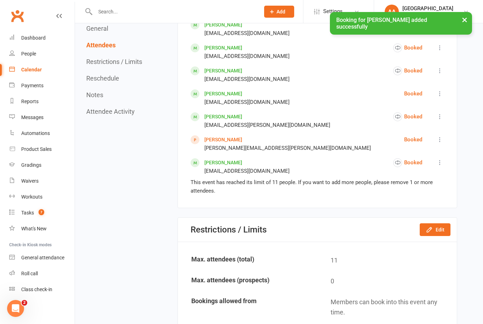
click at [36, 66] on link "Calendar" at bounding box center [41, 70] width 65 height 16
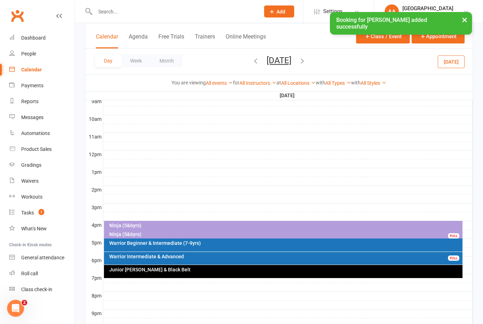
scroll to position [206, 0]
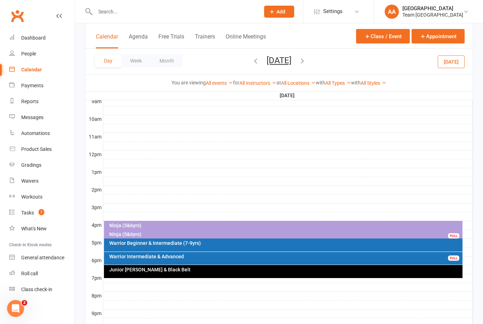
click at [148, 244] on div "Warrior Beginner & Intermediate (7-9yrs)" at bounding box center [285, 243] width 353 height 5
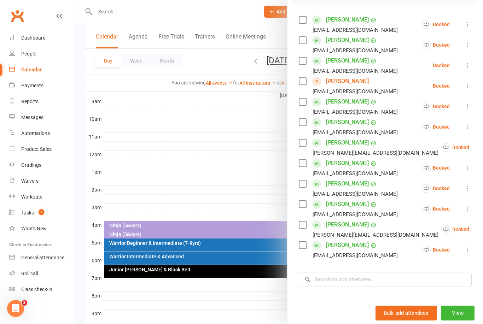
scroll to position [144, 0]
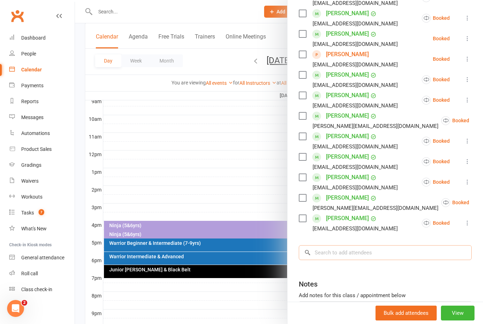
click at [330, 249] on input "search" at bounding box center [385, 252] width 173 height 15
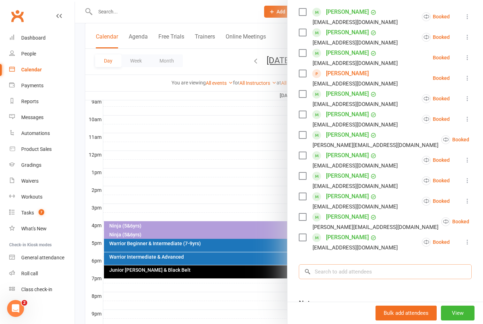
scroll to position [128, 0]
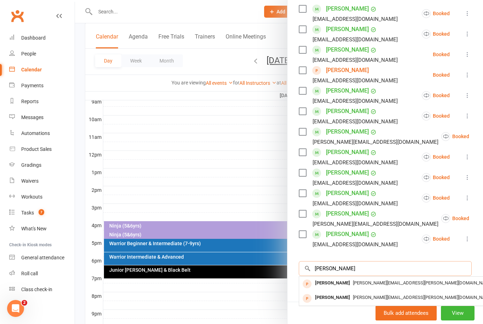
type input "Yang"
click at [340, 282] on div "Abigail Yang" at bounding box center [332, 283] width 41 height 10
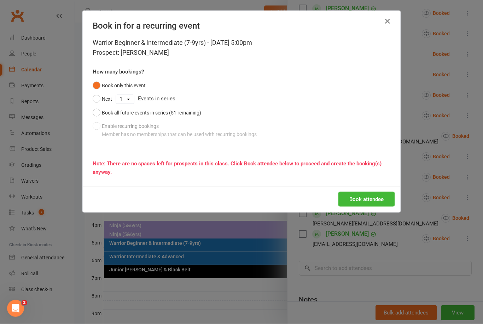
click at [93, 117] on button "Book all future events in series (51 remaining)" at bounding box center [147, 112] width 109 height 13
click at [369, 200] on button "Book attendee" at bounding box center [367, 199] width 56 height 15
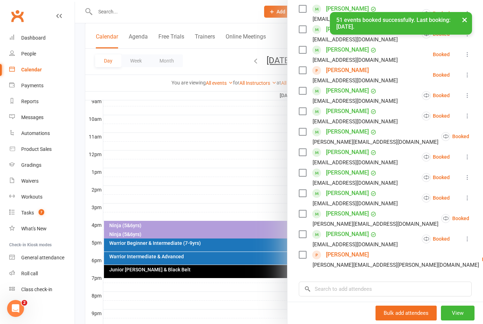
click at [343, 255] on link "Abigail Yang" at bounding box center [347, 254] width 43 height 11
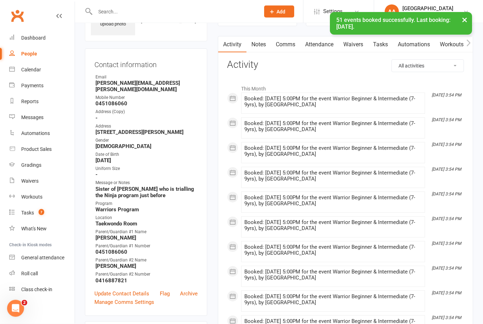
click at [130, 290] on link "Update Contact Details" at bounding box center [121, 294] width 55 height 8
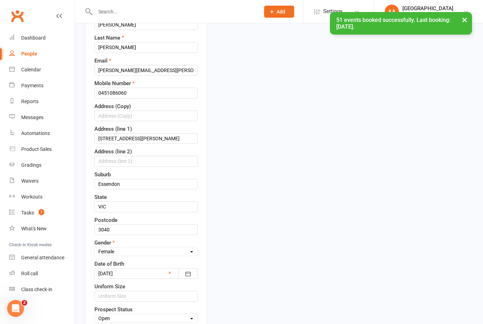
scroll to position [208, 0]
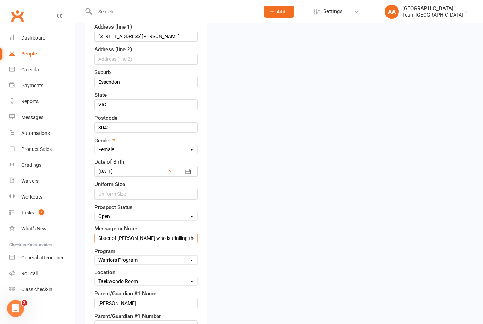
click at [98, 236] on input "Sister of Phoebe Yang who is trialling the Ninja program just before" at bounding box center [145, 238] width 103 height 11
click at [104, 241] on input "Sister of Phoebe Yang who is trialling the Ninja program just before" at bounding box center [145, 238] width 103 height 11
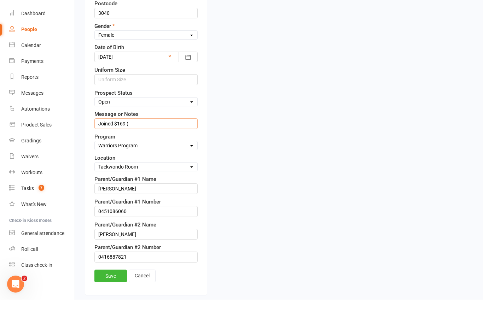
scroll to position [299, 0]
type input "Joined $169 ( 140 Dobok )"
click at [108, 294] on link "Save" at bounding box center [110, 300] width 33 height 13
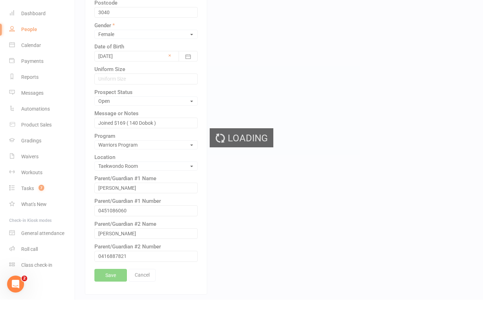
scroll to position [323, 0]
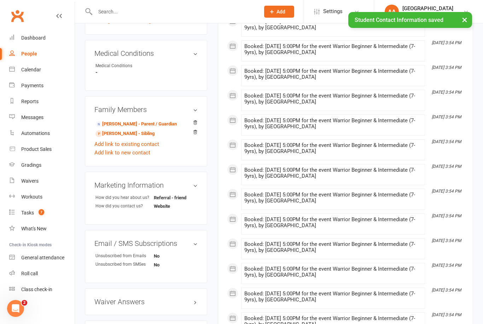
click at [133, 130] on link "Phoebe Yang - Sibling" at bounding box center [125, 133] width 59 height 7
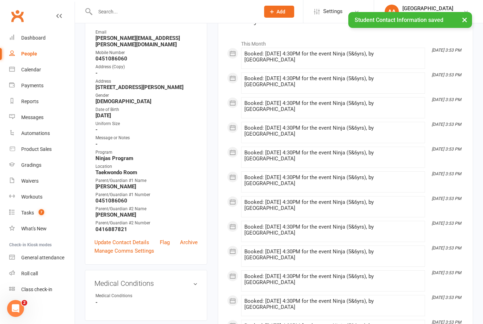
click at [125, 238] on link "Update Contact Details" at bounding box center [121, 242] width 55 height 8
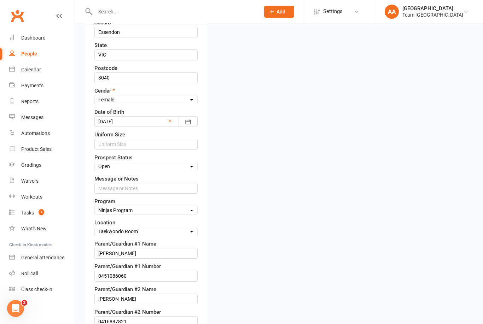
scroll to position [260, 0]
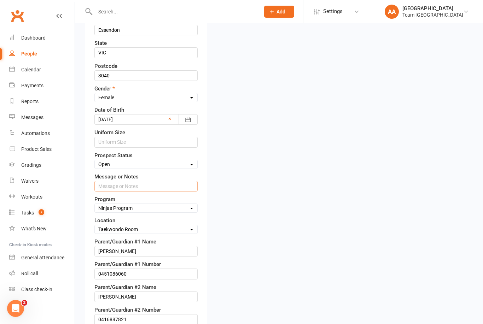
click at [145, 186] on input "text" at bounding box center [145, 186] width 103 height 11
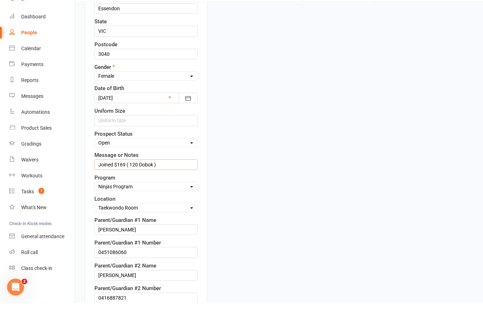
scroll to position [288, 0]
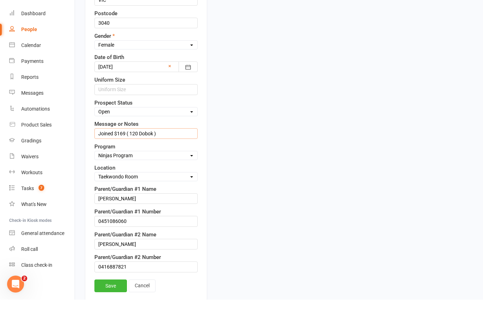
type input "Joined $169 ( 120 Dobok )"
click at [112, 304] on link "Save" at bounding box center [110, 310] width 33 height 13
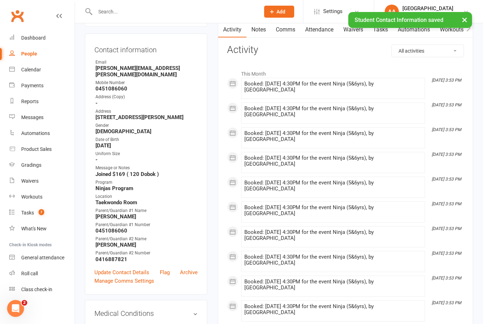
scroll to position [0, 0]
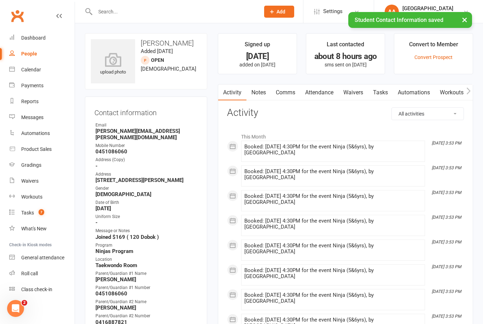
click at [30, 72] on div "Calendar" at bounding box center [31, 70] width 20 height 6
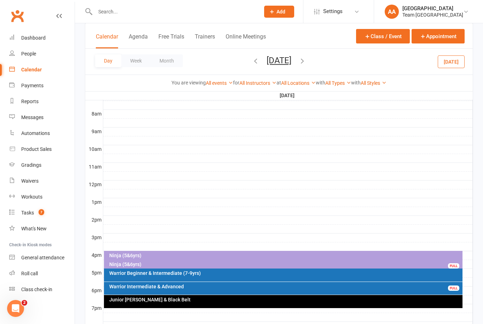
scroll to position [248, 0]
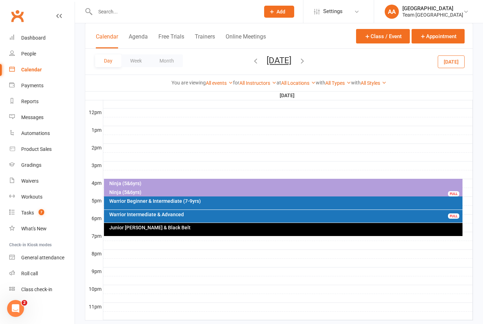
click at [291, 64] on button "Friday, Oct 17, 2025" at bounding box center [279, 61] width 25 height 10
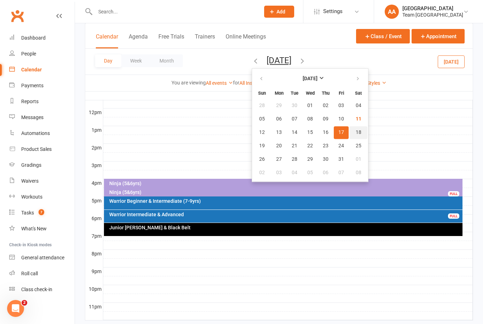
click at [349, 133] on button "18" at bounding box center [358, 132] width 18 height 13
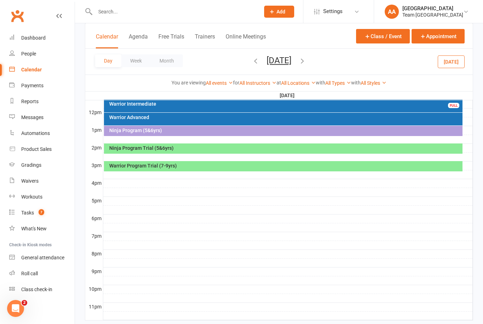
click at [214, 165] on div "Warrior Program Trial (7-9yrs)" at bounding box center [285, 165] width 353 height 5
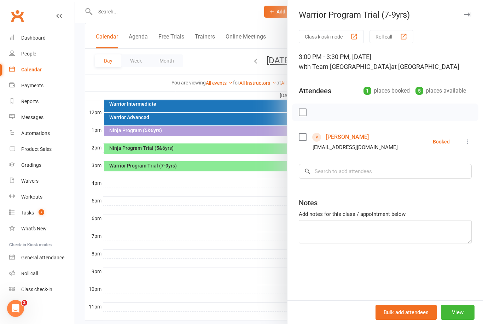
click at [200, 225] on div at bounding box center [279, 162] width 408 height 324
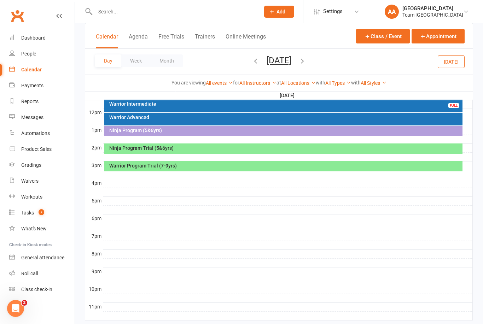
click at [226, 149] on div "Ninja Program Trial (5&6yrs)" at bounding box center [285, 148] width 353 height 5
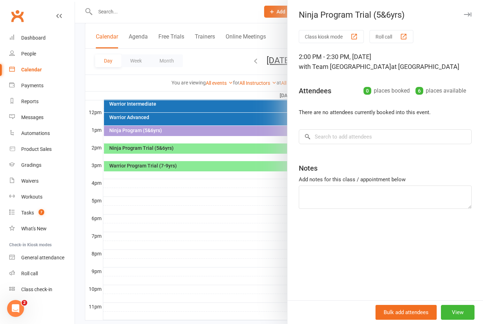
click at [218, 224] on div at bounding box center [279, 162] width 408 height 324
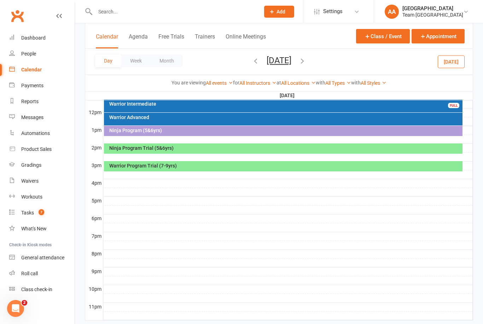
click at [291, 64] on button "Saturday, Oct 18, 2025" at bounding box center [279, 61] width 25 height 10
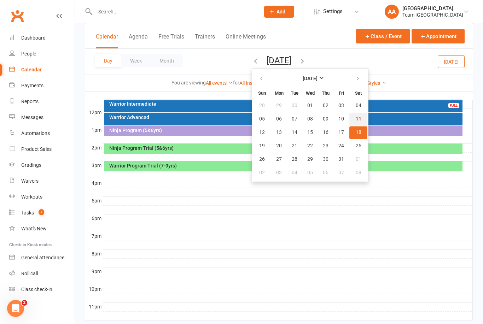
click at [356, 119] on span "11" at bounding box center [359, 119] width 6 height 6
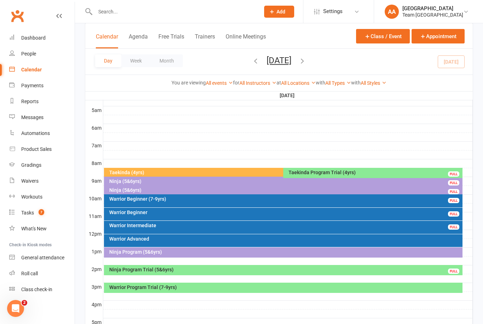
scroll to position [126, 0]
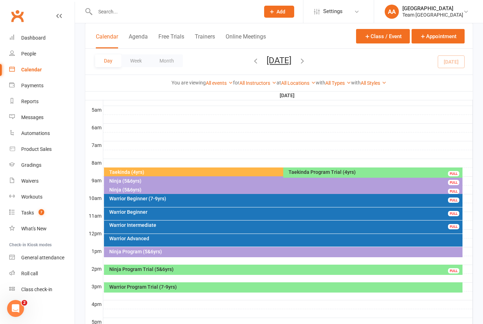
click at [187, 268] on div "Ninja Program Trial (5&6yrs)" at bounding box center [285, 269] width 353 height 5
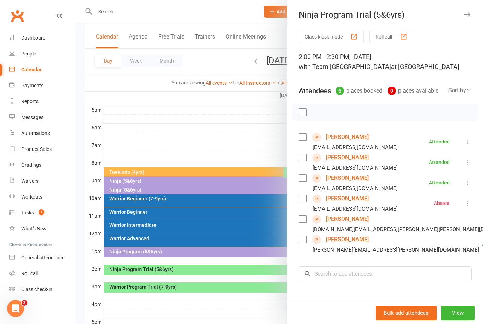
click at [346, 160] on link "Luvyansh Naik" at bounding box center [347, 157] width 43 height 11
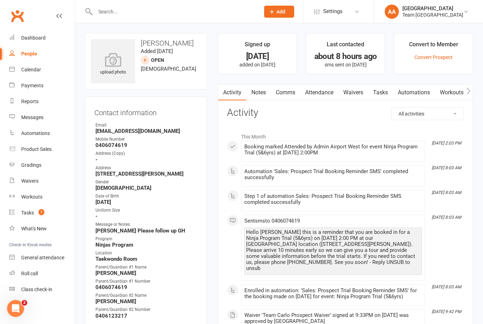
click at [260, 94] on link "Notes" at bounding box center [259, 93] width 24 height 16
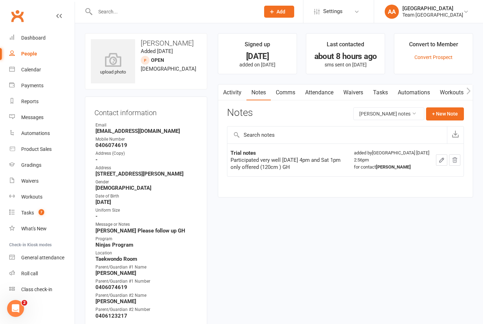
click at [36, 71] on div "Calendar" at bounding box center [31, 70] width 20 height 6
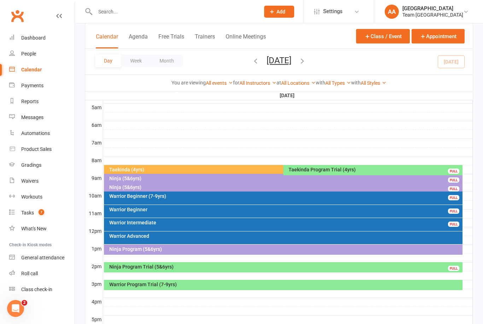
scroll to position [131, 0]
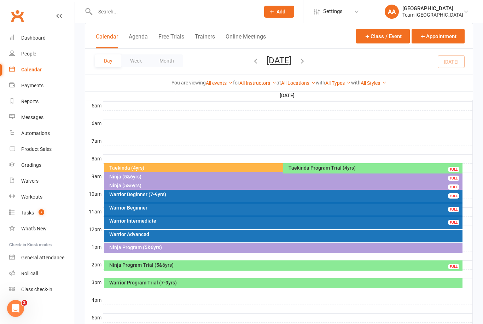
click at [204, 267] on div "Ninja Program Trial (5&6yrs)" at bounding box center [285, 265] width 353 height 5
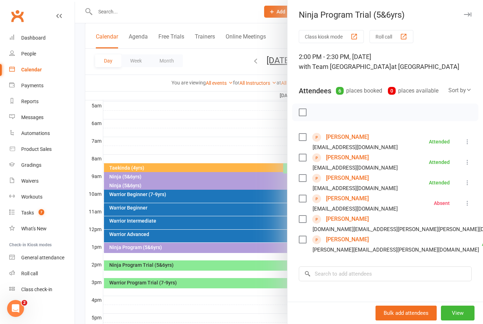
click at [341, 179] on link "Joseph Sleiman" at bounding box center [347, 178] width 43 height 11
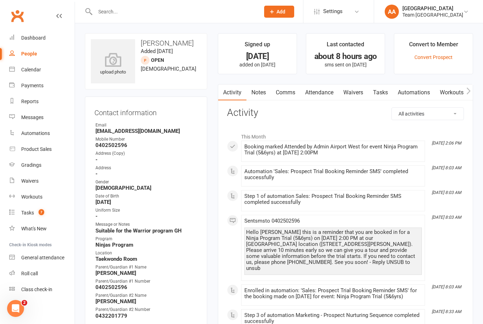
click at [261, 94] on link "Notes" at bounding box center [259, 93] width 24 height 16
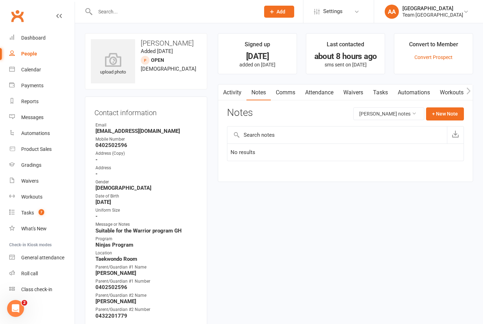
click at [444, 111] on button "+ New Note" at bounding box center [445, 114] width 38 height 13
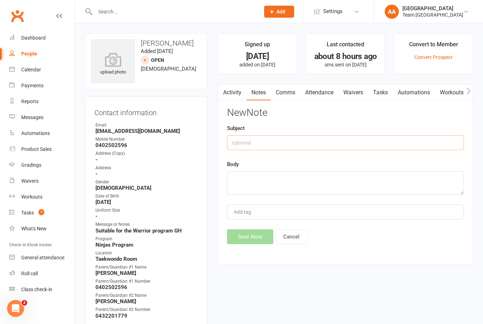
click at [260, 141] on input "text" at bounding box center [345, 142] width 237 height 15
type input "Trial notes"
click at [260, 181] on textarea at bounding box center [345, 183] width 237 height 23
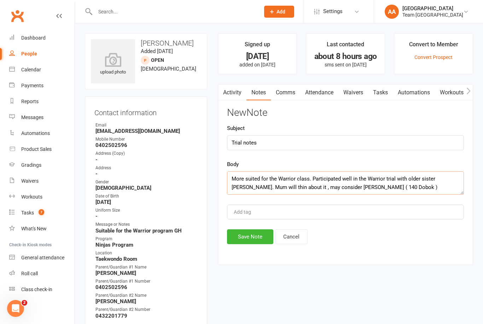
type textarea "More suited for the Warrior class. Participated well in the Warrior trial with …"
click at [251, 236] on button "Save Note" at bounding box center [250, 237] width 46 height 15
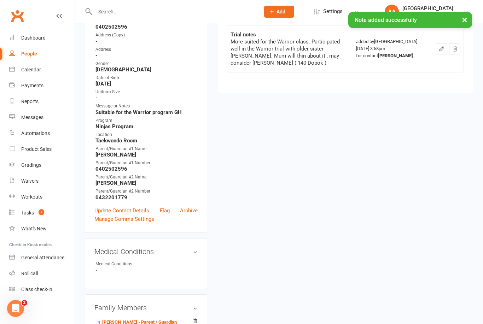
scroll to position [157, 0]
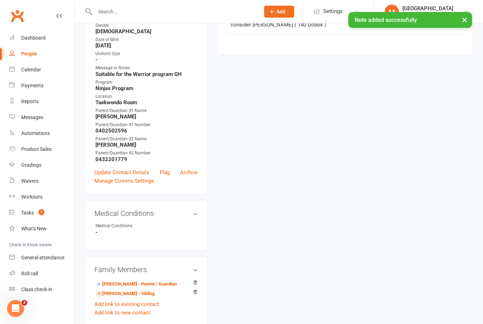
click at [128, 173] on link "Update Contact Details" at bounding box center [121, 172] width 55 height 8
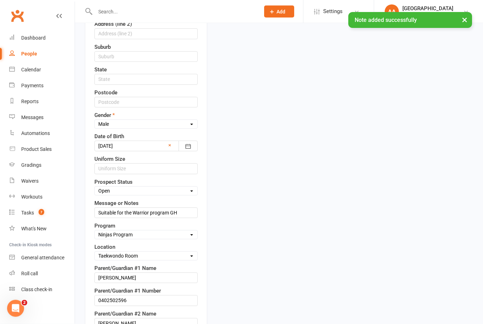
scroll to position [248, 0]
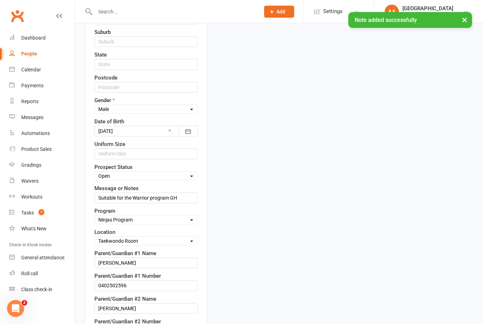
click at [154, 220] on select "Select Taekinda Program Ninjas Program Warriors Program Juniors Program Adults …" at bounding box center [146, 220] width 103 height 8
select select "Warriors Program"
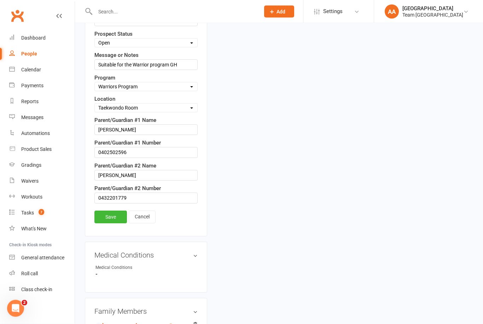
scroll to position [383, 0]
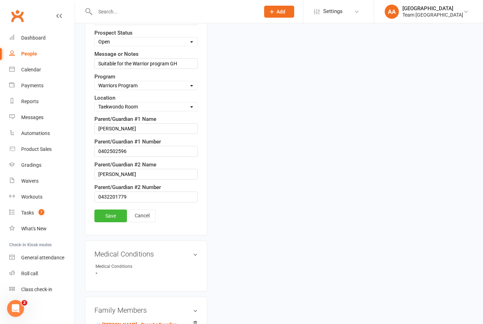
click at [111, 218] on link "Save" at bounding box center [110, 216] width 33 height 13
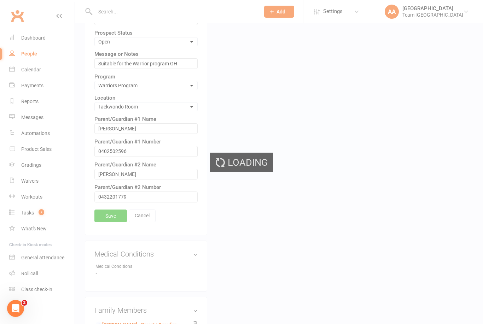
scroll to position [373, 0]
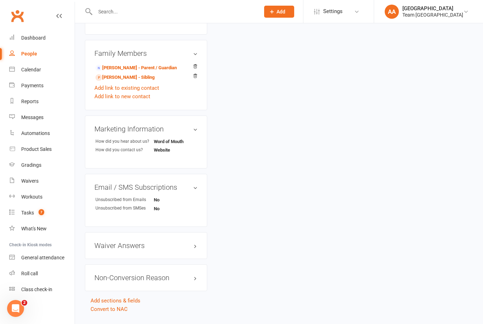
click at [124, 77] on link "Sara Sleiman - Sibling" at bounding box center [125, 77] width 59 height 7
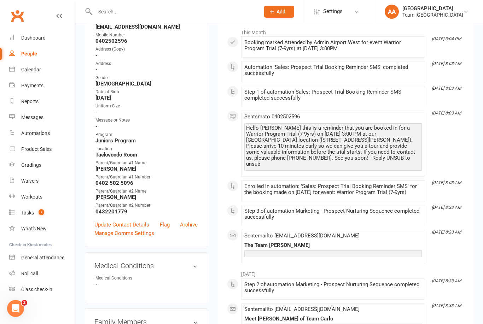
scroll to position [108, 0]
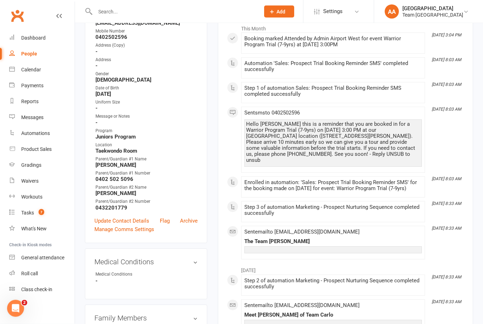
click at [129, 220] on link "Update Contact Details" at bounding box center [121, 221] width 55 height 8
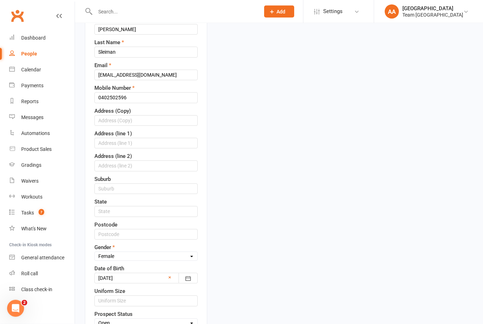
scroll to position [292, 0]
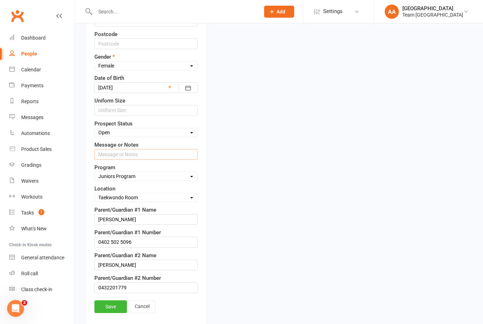
click at [138, 157] on input "text" at bounding box center [145, 154] width 103 height 11
type input "No class available at APW - Preston offered depending on availability"
click at [114, 303] on link "Save" at bounding box center [110, 307] width 33 height 13
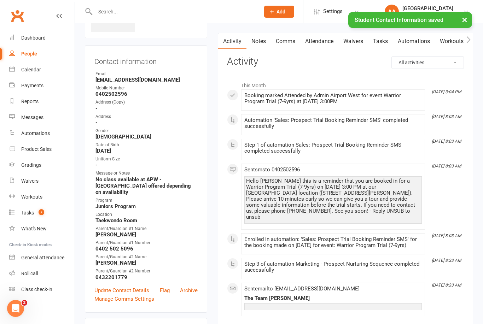
scroll to position [0, 0]
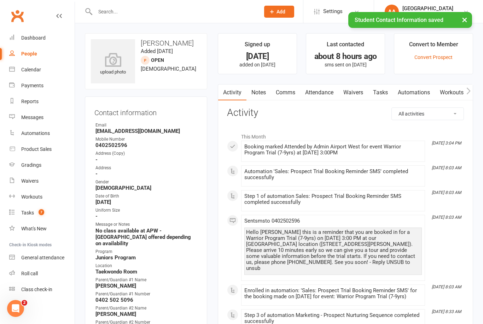
click at [260, 91] on link "Notes" at bounding box center [259, 93] width 24 height 16
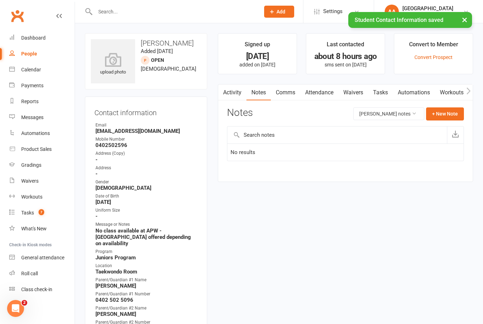
click at [441, 116] on button "+ New Note" at bounding box center [445, 114] width 38 height 13
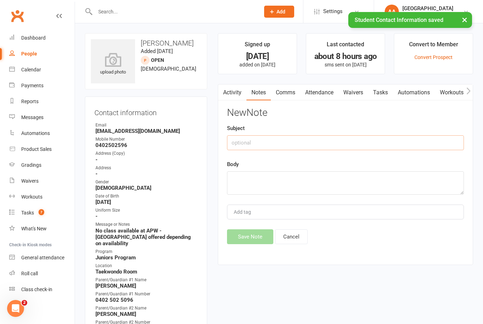
click at [255, 143] on input "text" at bounding box center [345, 142] width 237 height 15
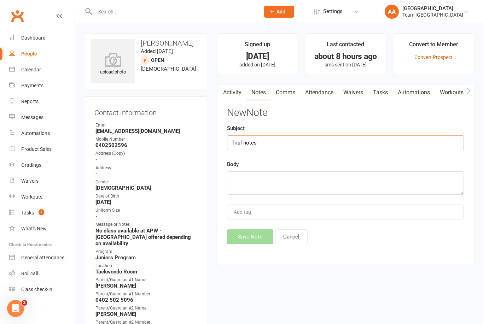
type input "Trial notes"
click at [249, 180] on textarea at bounding box center [345, 183] width 237 height 23
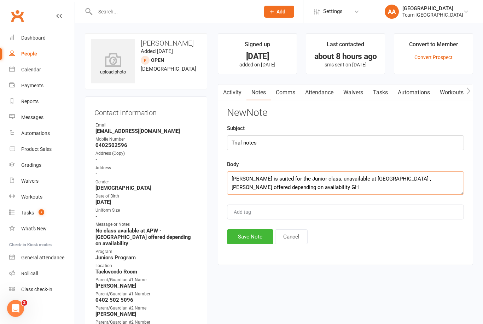
type textarea "Sara is suited for the Junior class, unavailable at APW , Preston offered depen…"
click at [248, 240] on button "Save Note" at bounding box center [250, 237] width 46 height 15
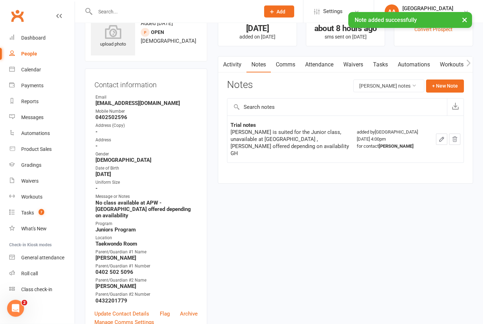
scroll to position [28, 0]
click at [36, 69] on div "Calendar" at bounding box center [31, 70] width 20 height 6
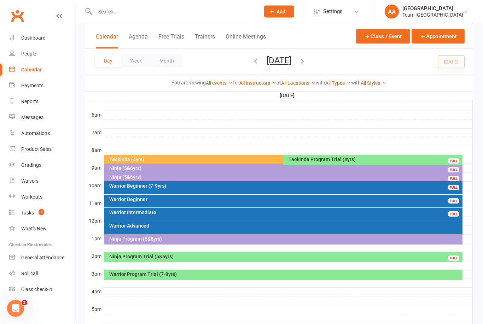
scroll to position [139, 0]
click at [215, 258] on div "Ninja Program Trial (5&6yrs)" at bounding box center [285, 256] width 353 height 5
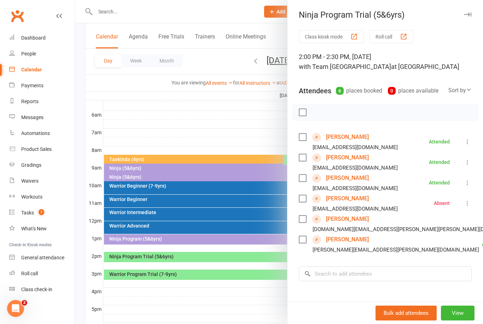
click at [203, 125] on div at bounding box center [279, 162] width 408 height 324
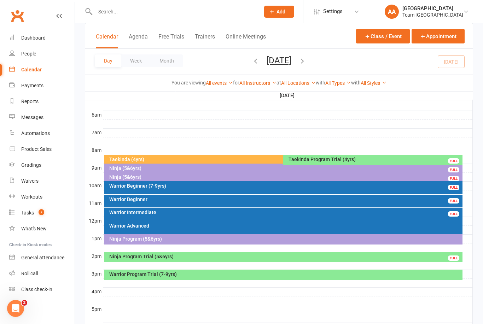
click at [227, 277] on div "Warrior Program Trial (7-9yrs)" at bounding box center [283, 275] width 359 height 10
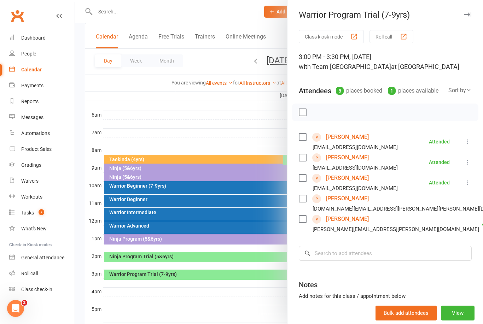
scroll to position [140, 0]
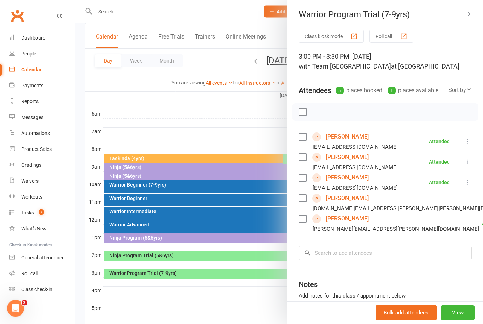
click at [246, 123] on div at bounding box center [279, 162] width 408 height 324
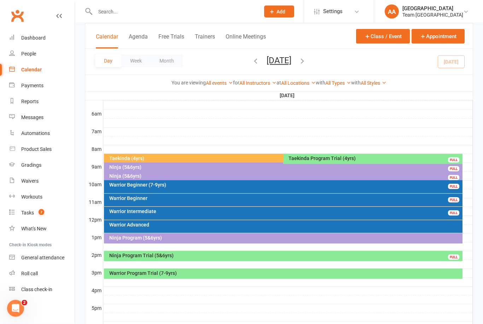
scroll to position [140, 0]
click at [279, 58] on button "Saturday, Oct 11, 2025" at bounding box center [279, 61] width 25 height 10
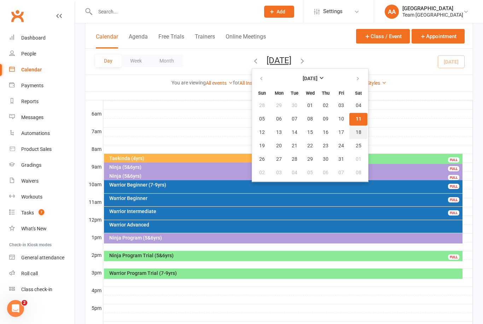
click at [349, 138] on button "18" at bounding box center [358, 132] width 18 height 13
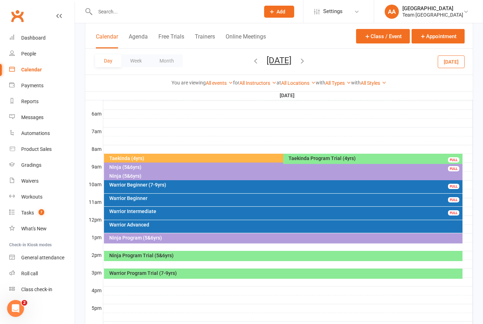
click at [166, 260] on div "Ninja Program Trial (5&6yrs)" at bounding box center [283, 256] width 359 height 10
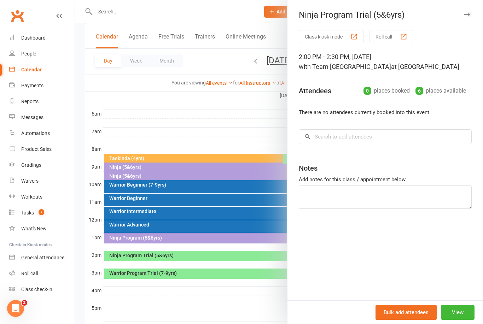
click at [161, 112] on div at bounding box center [279, 162] width 408 height 324
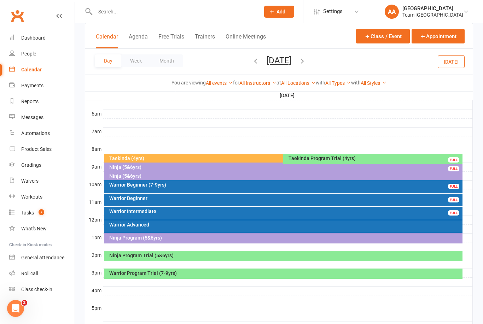
click at [173, 273] on div "Warrior Program Trial (7-9yrs)" at bounding box center [285, 273] width 353 height 5
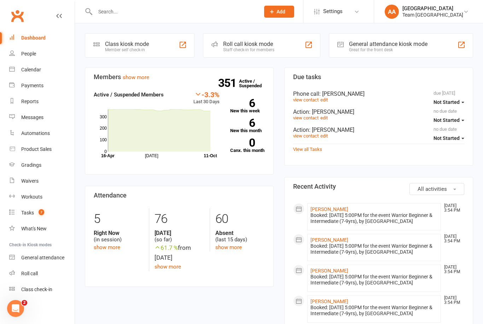
click at [41, 70] on link "Calendar" at bounding box center [41, 70] width 65 height 16
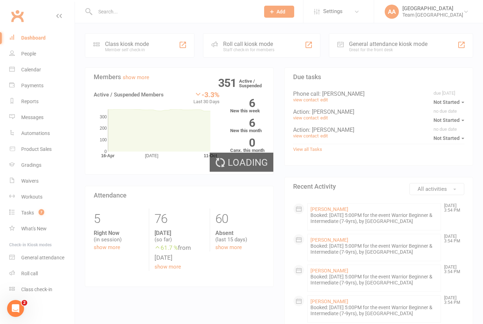
click at [37, 68] on div "Loading" at bounding box center [241, 162] width 483 height 324
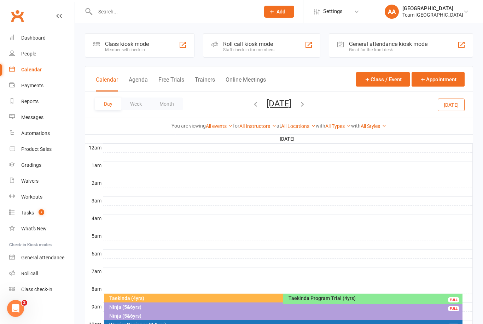
click at [288, 108] on button "[DATE]" at bounding box center [279, 104] width 25 height 10
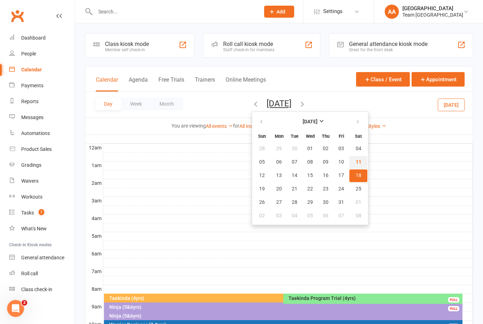
click at [356, 162] on span "11" at bounding box center [359, 163] width 6 height 6
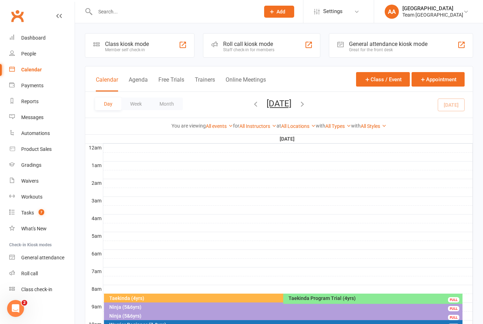
click at [289, 113] on div "Day Week Month [DATE] [DATE] Sun Mon Tue Wed Thu Fri Sat 28 29 30 01 02 03 04 0…" at bounding box center [279, 105] width 388 height 26
click at [287, 102] on button "[DATE]" at bounding box center [279, 104] width 25 height 10
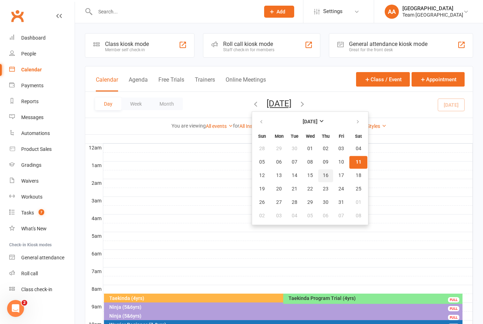
click at [323, 177] on span "16" at bounding box center [326, 176] width 6 height 6
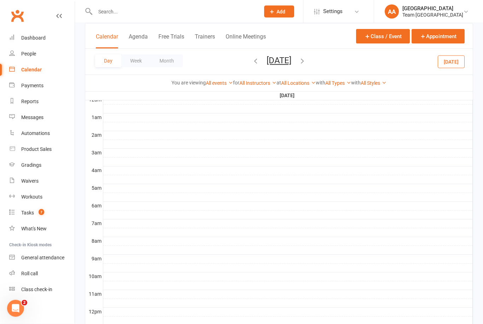
scroll to position [236, 0]
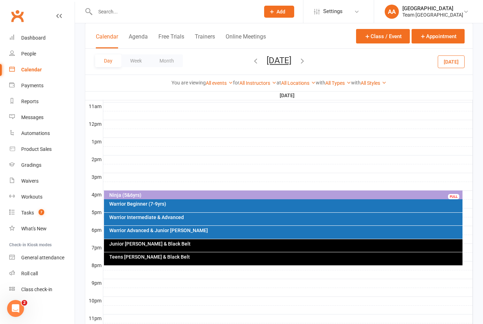
click at [186, 209] on div "Warrior Beginner (7-9yrs)" at bounding box center [283, 205] width 359 height 13
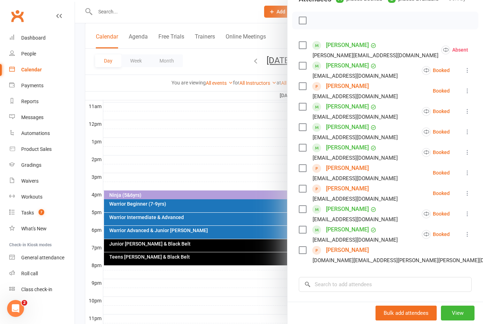
scroll to position [93, 0]
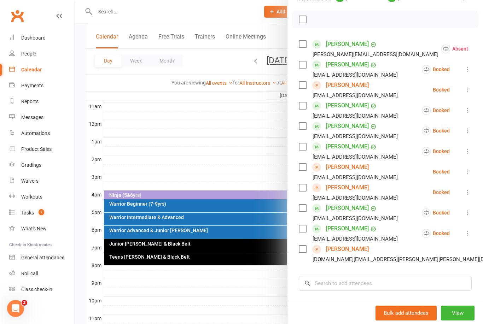
click at [112, 6] on div at bounding box center [279, 162] width 408 height 324
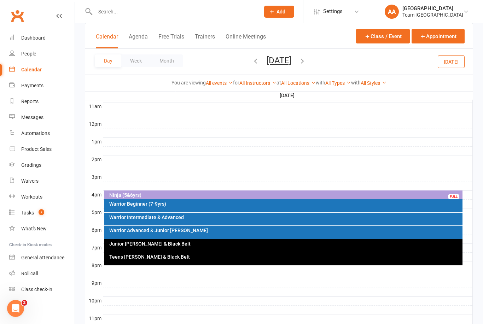
click at [111, 10] on div at bounding box center [279, 162] width 408 height 324
click at [110, 15] on input "text" at bounding box center [174, 12] width 162 height 10
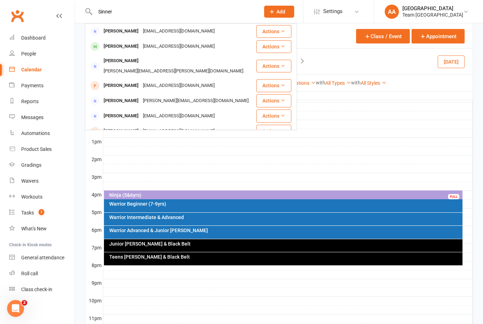
type input "Sinner"
click at [129, 46] on div "[PERSON_NAME]" at bounding box center [121, 46] width 39 height 10
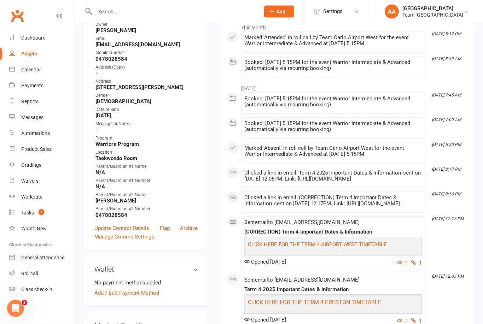
scroll to position [120, 0]
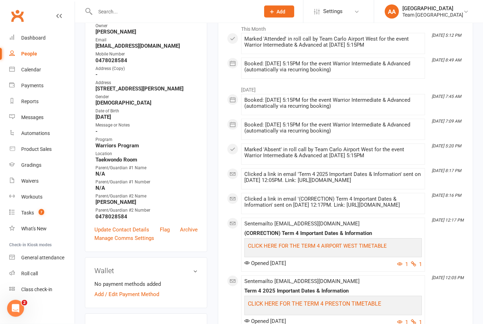
click at [43, 75] on link "Calendar" at bounding box center [41, 70] width 65 height 16
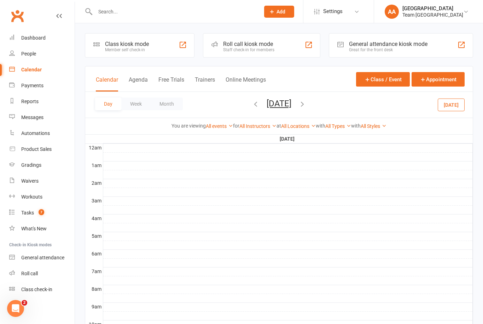
click at [284, 107] on button "[DATE]" at bounding box center [279, 104] width 25 height 10
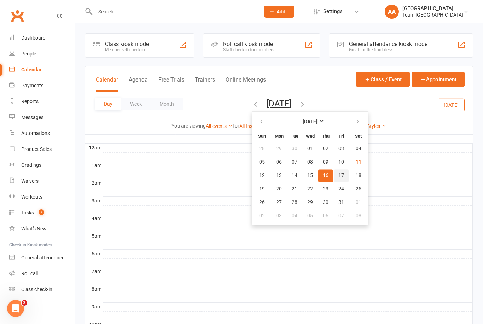
click at [339, 176] on span "17" at bounding box center [342, 176] width 6 height 6
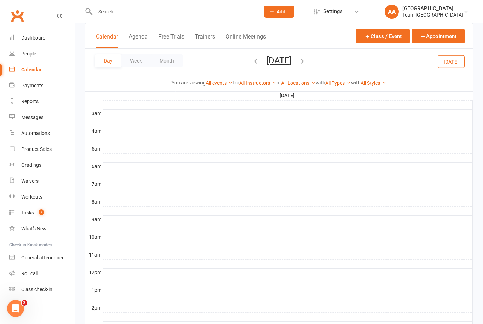
scroll to position [170, 0]
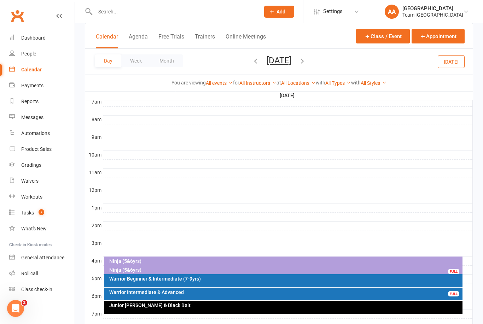
click at [291, 59] on button "[DATE]" at bounding box center [279, 61] width 25 height 10
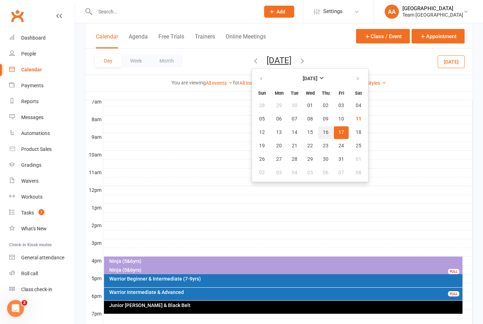
click at [323, 132] on span "16" at bounding box center [326, 133] width 6 height 6
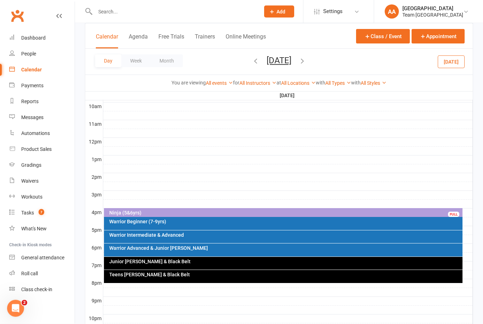
scroll to position [218, 0]
click at [210, 238] on div "Warrior Intermediate & Advanced" at bounding box center [283, 237] width 359 height 13
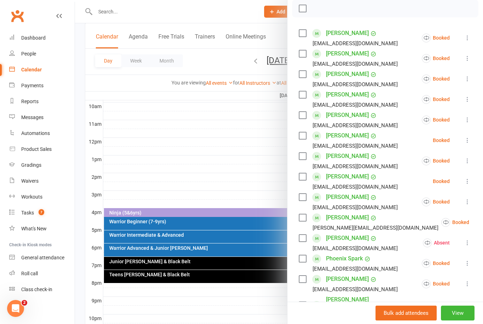
scroll to position [164, 0]
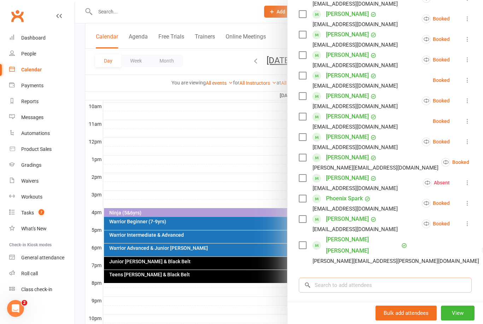
click at [332, 278] on input "search" at bounding box center [385, 285] width 173 height 15
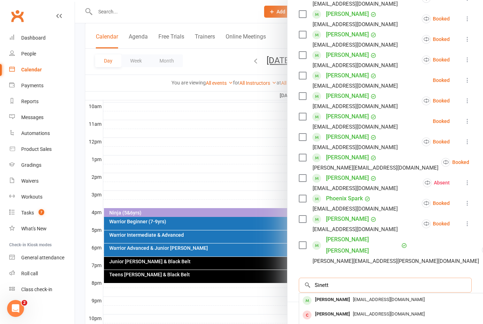
type input "Sinett"
click at [333, 295] on div "[PERSON_NAME]" at bounding box center [332, 300] width 41 height 10
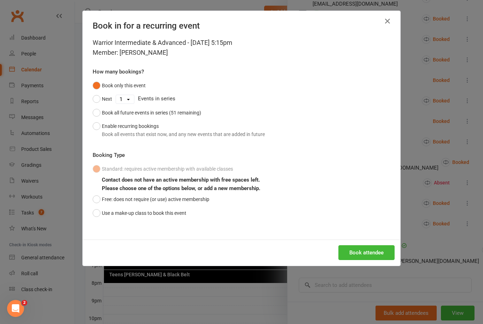
click at [96, 215] on button "Use a make-up class to book this event" at bounding box center [140, 213] width 94 height 13
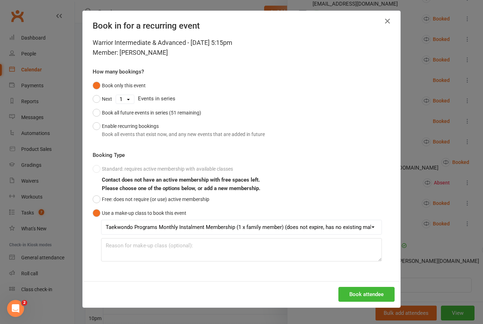
click at [368, 295] on button "Book attendee" at bounding box center [367, 294] width 56 height 15
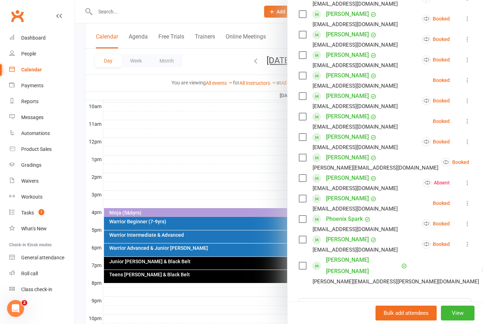
click at [232, 138] on div at bounding box center [279, 162] width 408 height 324
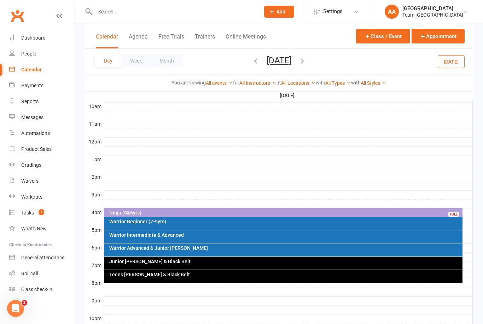
click at [291, 56] on button "Thursday, Oct 16, 2025" at bounding box center [279, 61] width 25 height 10
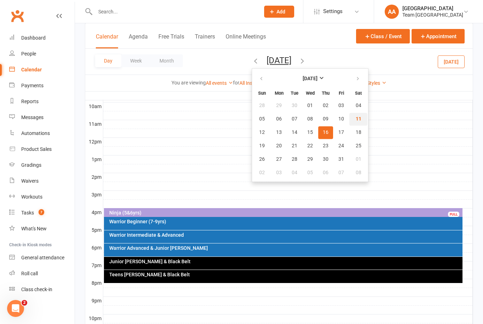
click at [356, 120] on span "11" at bounding box center [359, 119] width 6 height 6
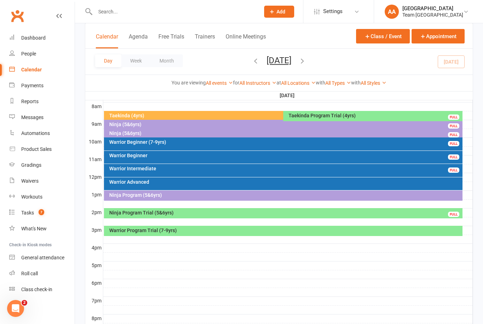
scroll to position [181, 0]
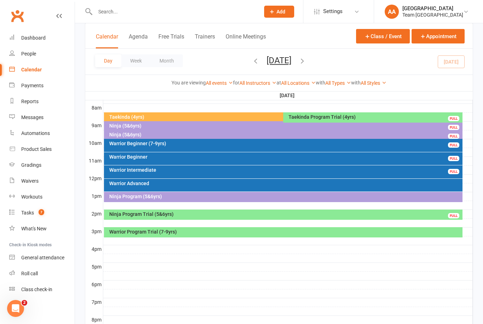
click at [194, 141] on div "Warrior Beginner (7-9yrs)" at bounding box center [285, 143] width 353 height 5
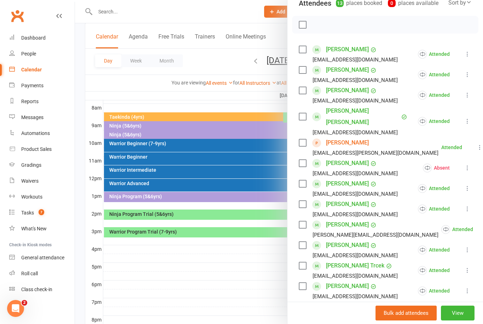
scroll to position [91, 0]
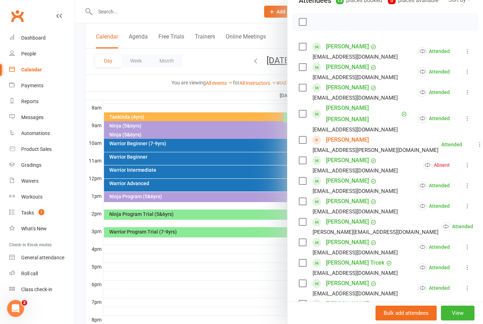
click at [232, 235] on div at bounding box center [279, 162] width 408 height 324
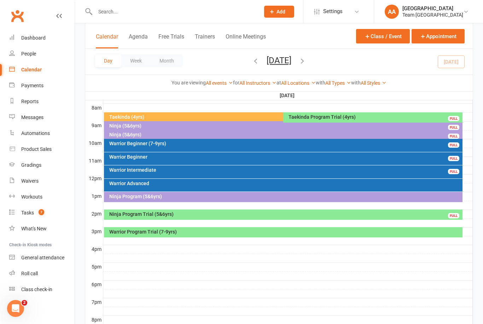
click at [207, 214] on div "Ninja Program Trial (5&6yrs)" at bounding box center [285, 214] width 353 height 5
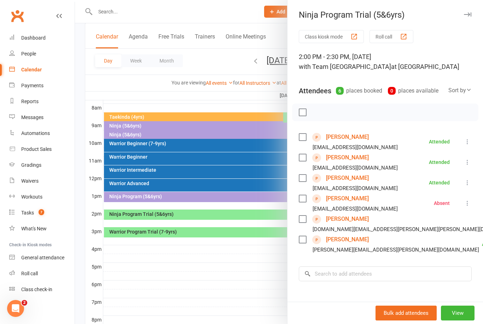
click at [256, 278] on div at bounding box center [279, 162] width 408 height 324
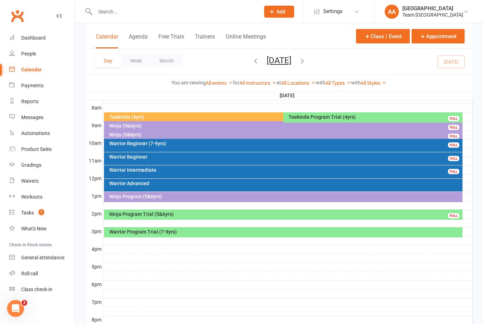
click at [221, 237] on div "Warrior Program Trial (7-9yrs)" at bounding box center [283, 232] width 359 height 10
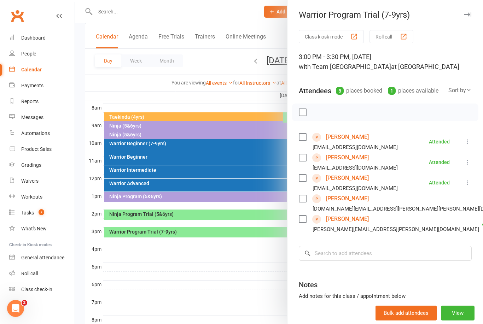
click at [44, 44] on link "Dashboard" at bounding box center [41, 38] width 65 height 16
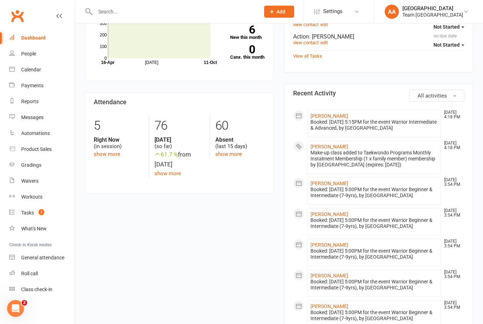
scroll to position [105, 0]
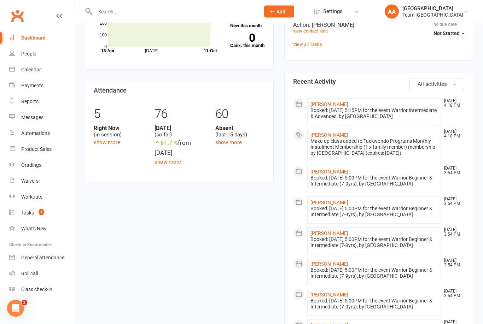
click at [32, 68] on div "Calendar" at bounding box center [31, 70] width 20 height 6
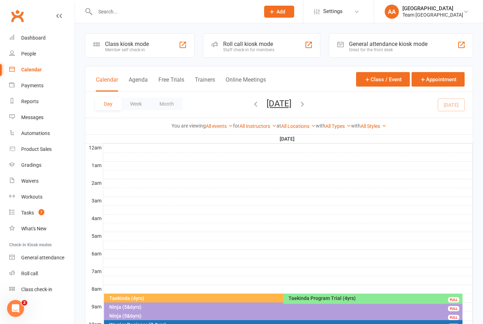
click at [291, 102] on button "Saturday, Oct 11, 2025" at bounding box center [279, 104] width 25 height 10
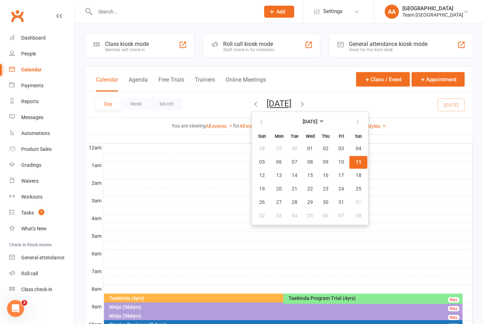
click at [356, 162] on span "11" at bounding box center [359, 163] width 6 height 6
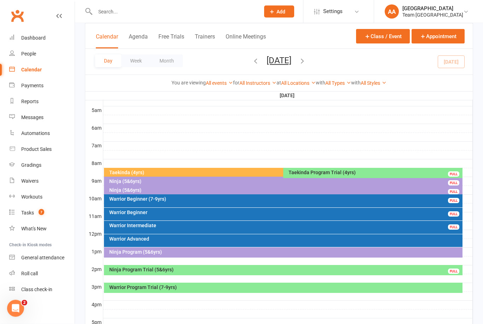
click at [201, 271] on div "Ninja Program Trial (5&6yrs)" at bounding box center [285, 270] width 353 height 5
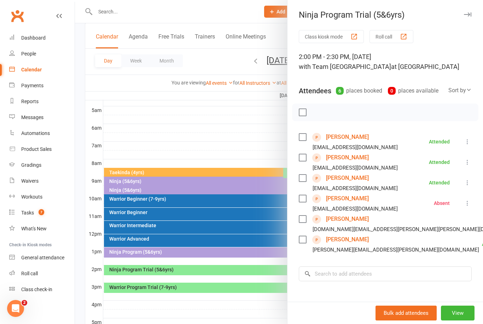
click at [232, 285] on div at bounding box center [279, 162] width 408 height 324
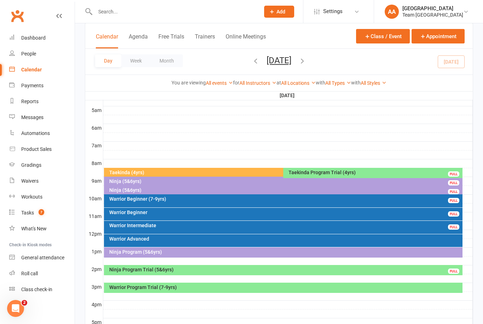
click at [245, 286] on div "Warrior Program Trial (7-9yrs)" at bounding box center [285, 287] width 353 height 5
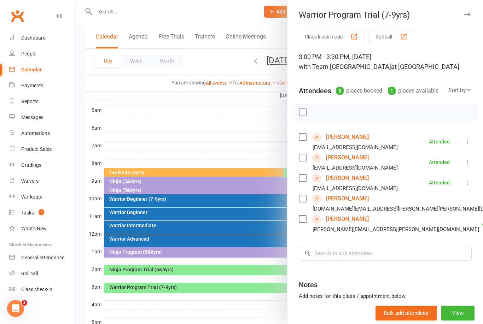
click at [255, 124] on div at bounding box center [279, 162] width 408 height 324
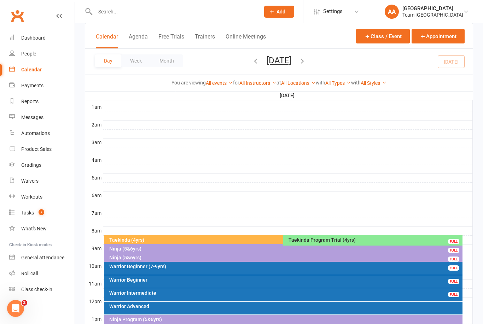
scroll to position [0, 0]
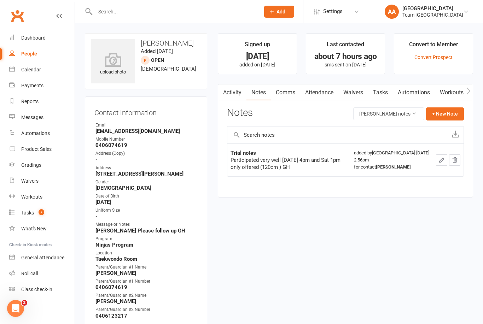
click at [39, 34] on link "Dashboard" at bounding box center [41, 38] width 65 height 16
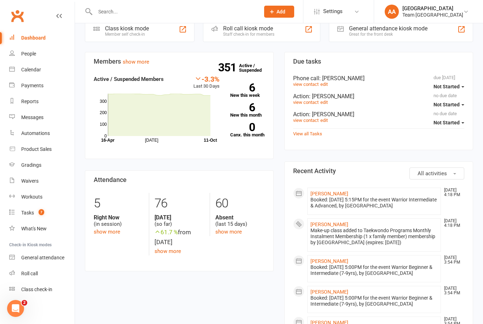
scroll to position [20, 0]
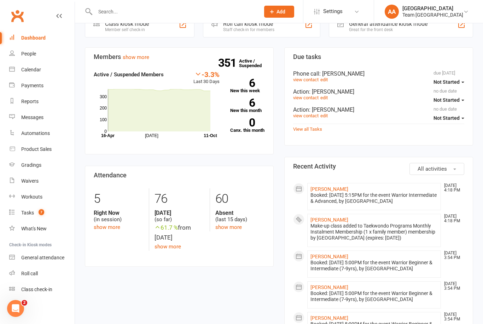
click at [304, 131] on link "View all Tasks" at bounding box center [307, 129] width 29 height 5
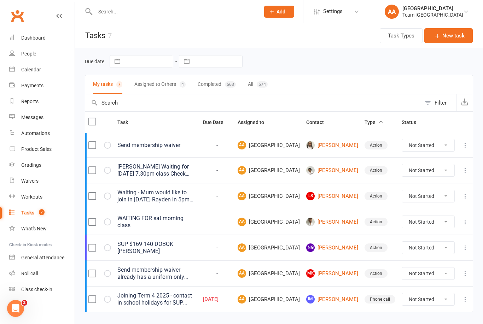
click at [49, 71] on link "Calendar" at bounding box center [41, 70] width 65 height 16
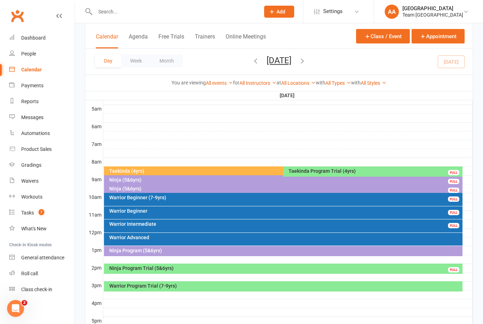
scroll to position [132, 0]
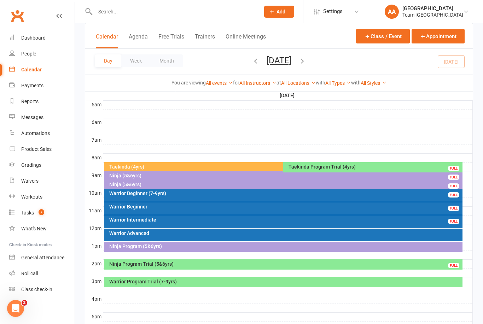
click at [154, 220] on div "Warrior Intermediate" at bounding box center [285, 220] width 353 height 5
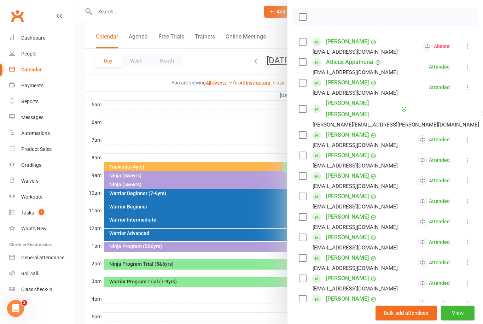
scroll to position [95, 0]
click at [355, 47] on link "[PERSON_NAME]" at bounding box center [347, 41] width 43 height 11
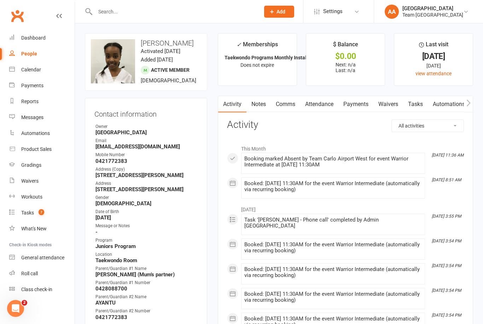
click at [121, 15] on input "text" at bounding box center [174, 12] width 162 height 10
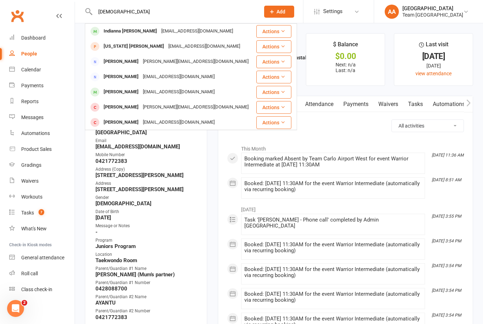
type input "[DEMOGRAPHIC_DATA]"
click at [159, 35] on div "[EMAIL_ADDRESS][DOMAIN_NAME]" at bounding box center [197, 31] width 76 height 10
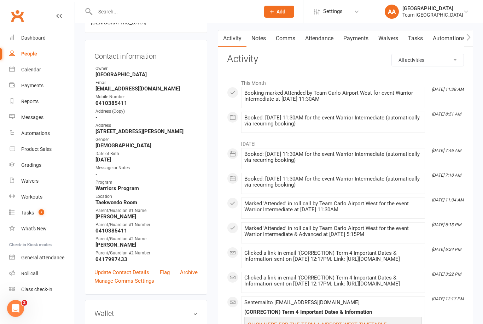
scroll to position [66, 0]
